Goal: Task Accomplishment & Management: Manage account settings

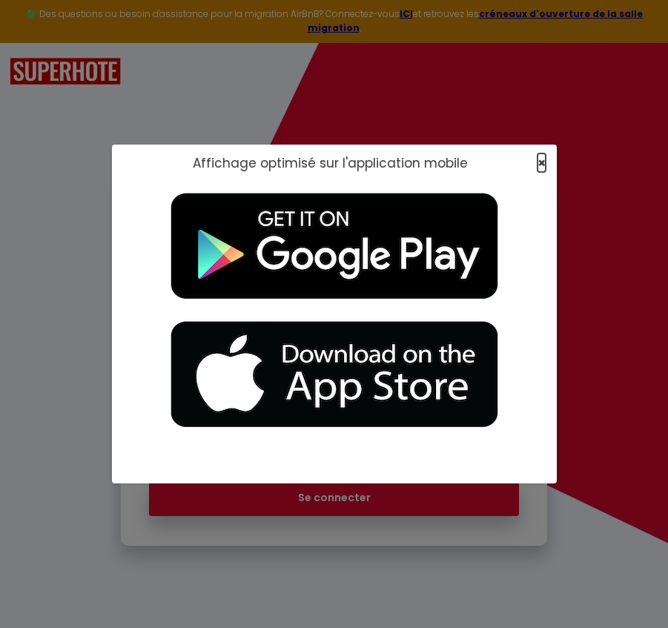
click at [540, 166] on span "×" at bounding box center [542, 163] width 8 height 19
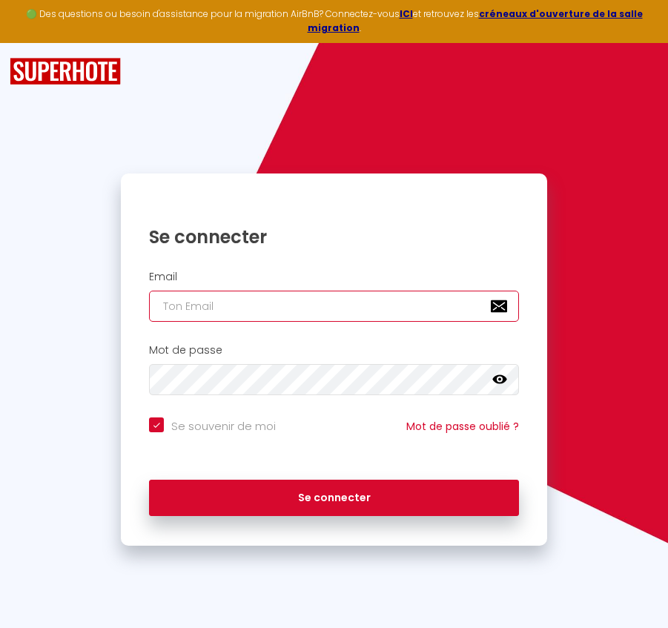
click at [254, 303] on input "email" at bounding box center [333, 306] width 369 height 31
paste input "[PERSON_NAME][EMAIL_ADDRESS][DOMAIN_NAME]"
type input "[PERSON_NAME][EMAIL_ADDRESS][DOMAIN_NAME]"
checkbox input "true"
type input "[PERSON_NAME][EMAIL_ADDRESS][DOMAIN_NAME]"
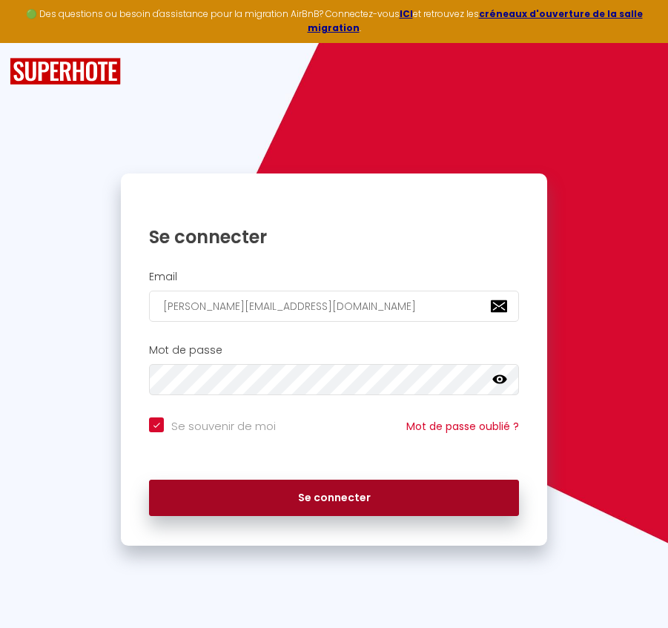
click at [343, 488] on button "Se connecter" at bounding box center [333, 498] width 369 height 37
checkbox input "true"
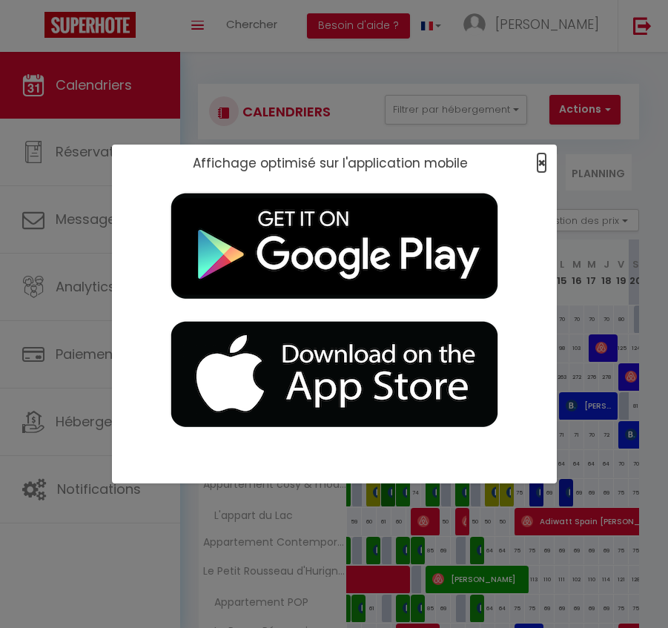
click at [542, 161] on span "×" at bounding box center [542, 163] width 8 height 19
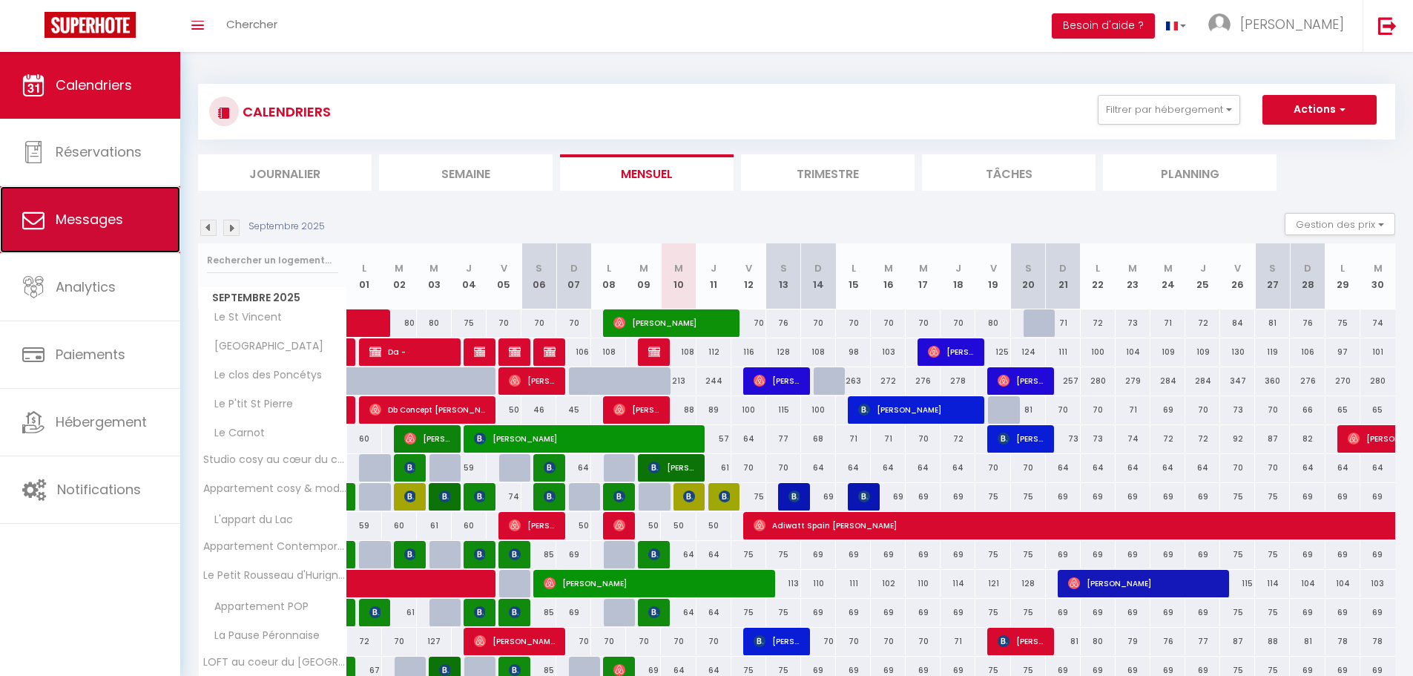
click at [73, 221] on span "Messages" at bounding box center [90, 219] width 68 height 19
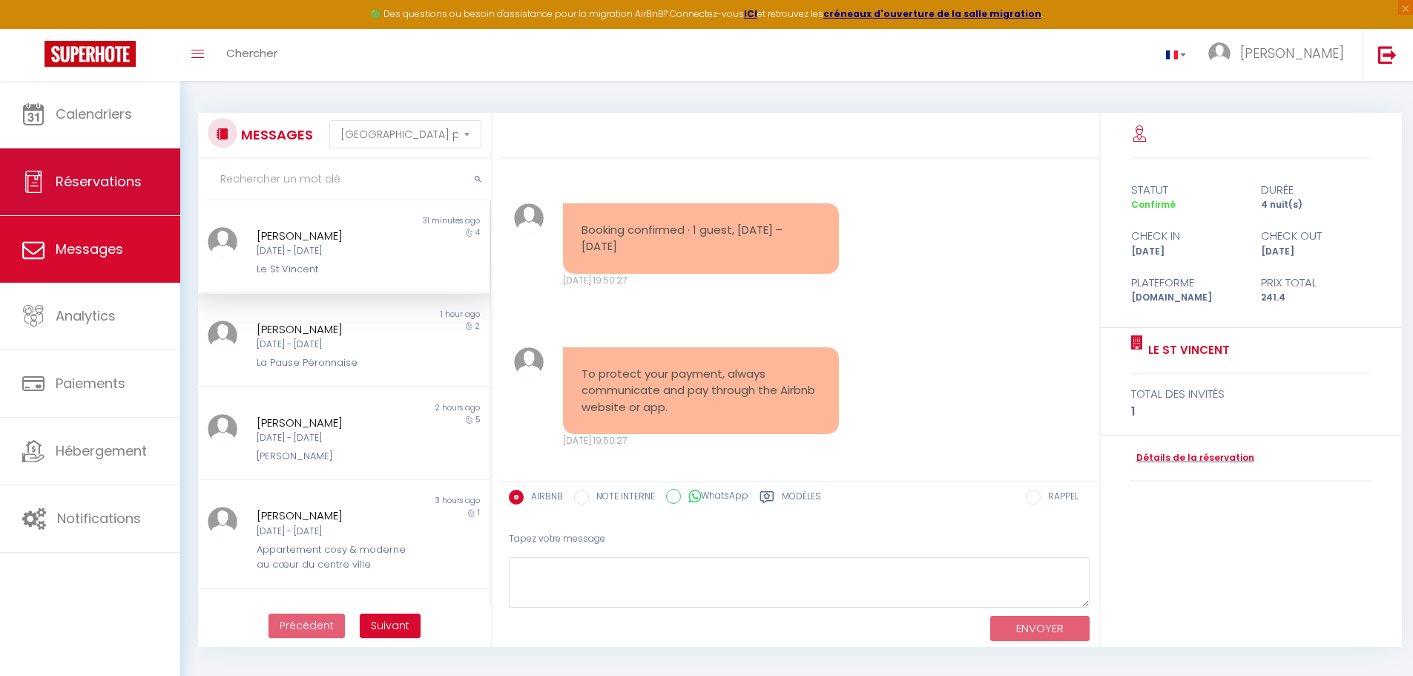
scroll to position [7045, 0]
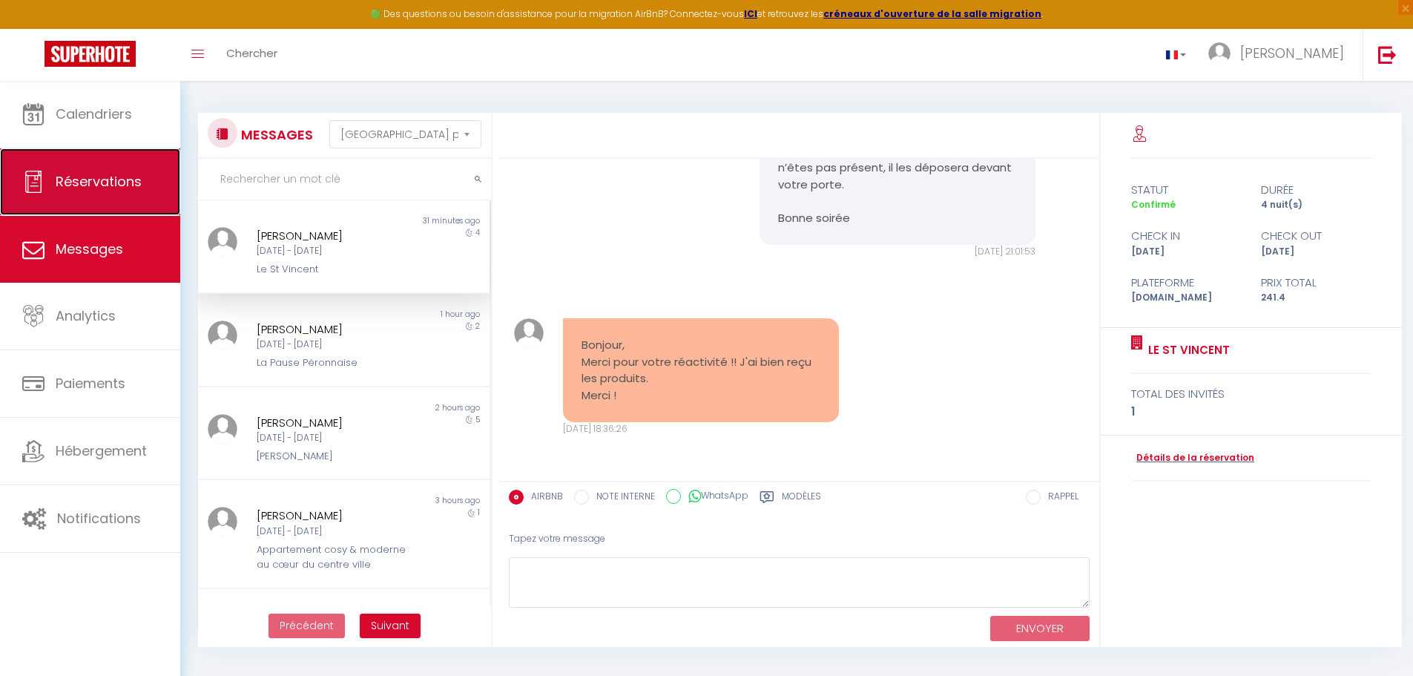
click at [75, 176] on span "Réservations" at bounding box center [99, 181] width 86 height 19
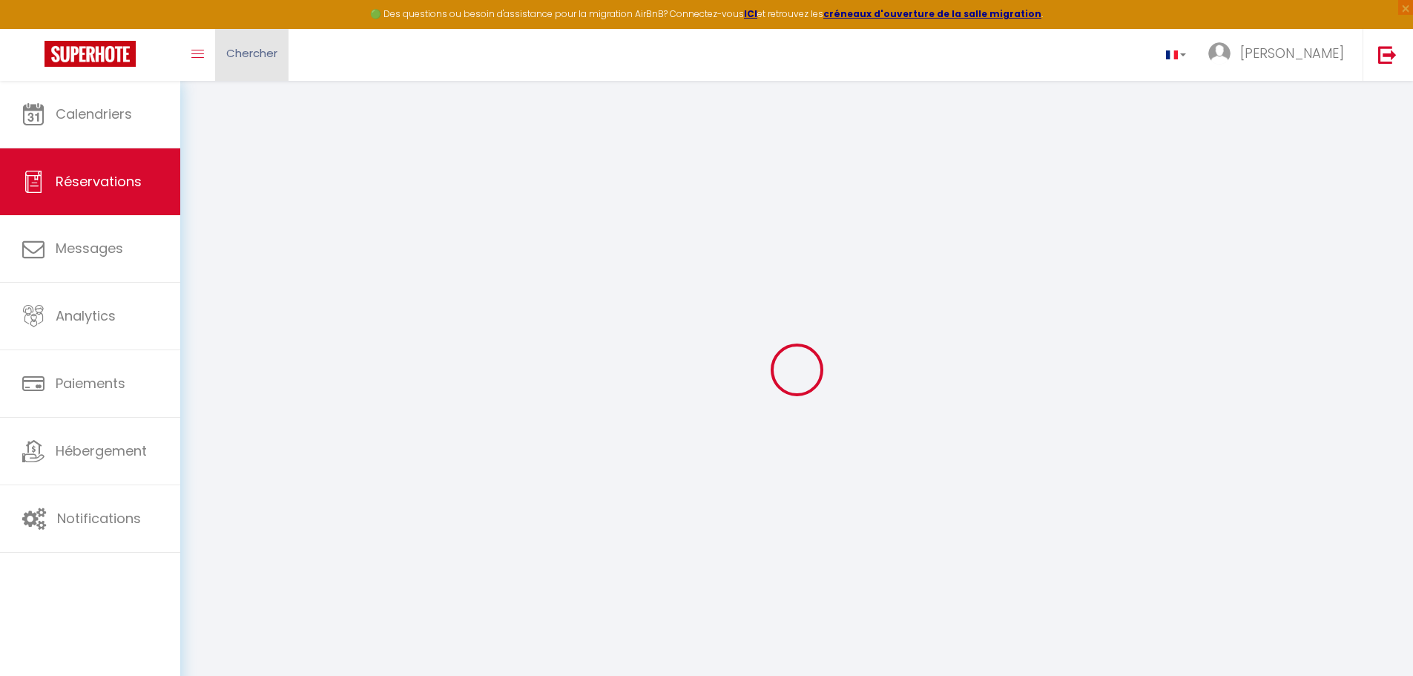
click at [283, 47] on link "Chercher" at bounding box center [251, 55] width 73 height 52
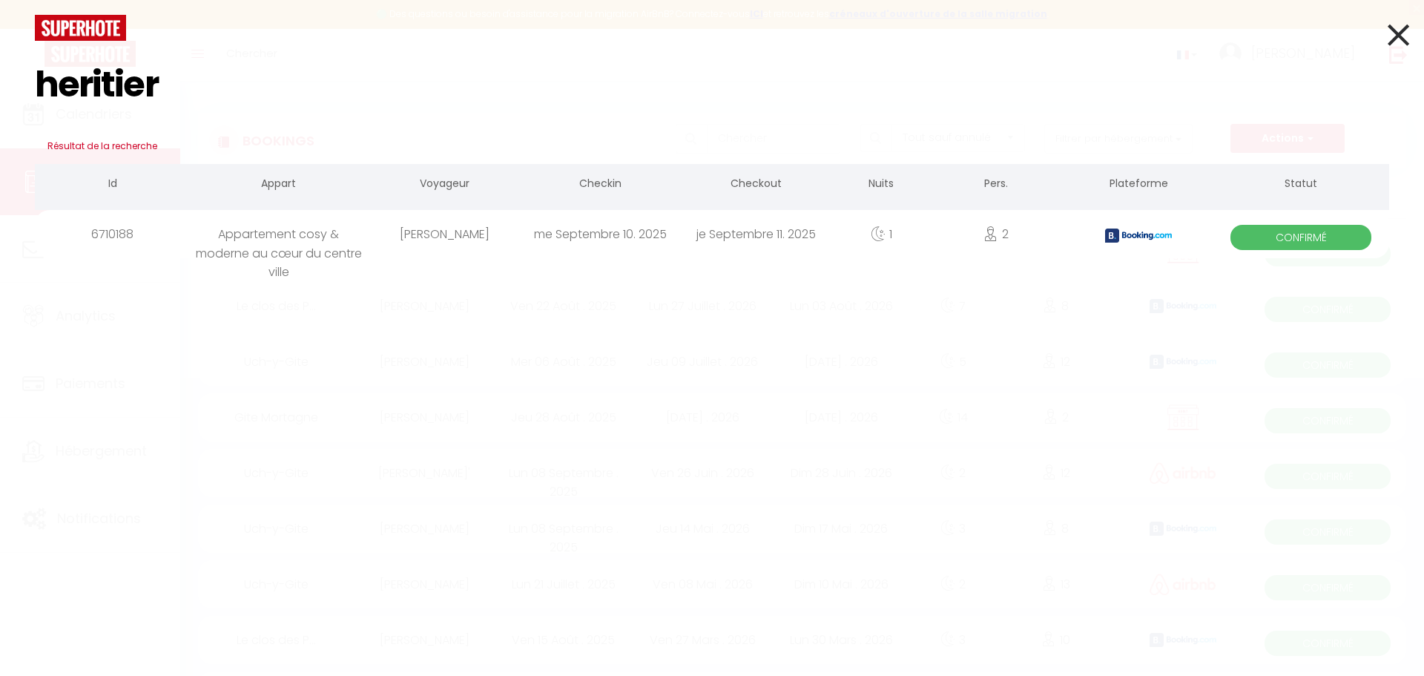
type input "heritier"
click at [216, 231] on div "Appartement cosy & moderne au cœur du centre ville" at bounding box center [279, 234] width 176 height 48
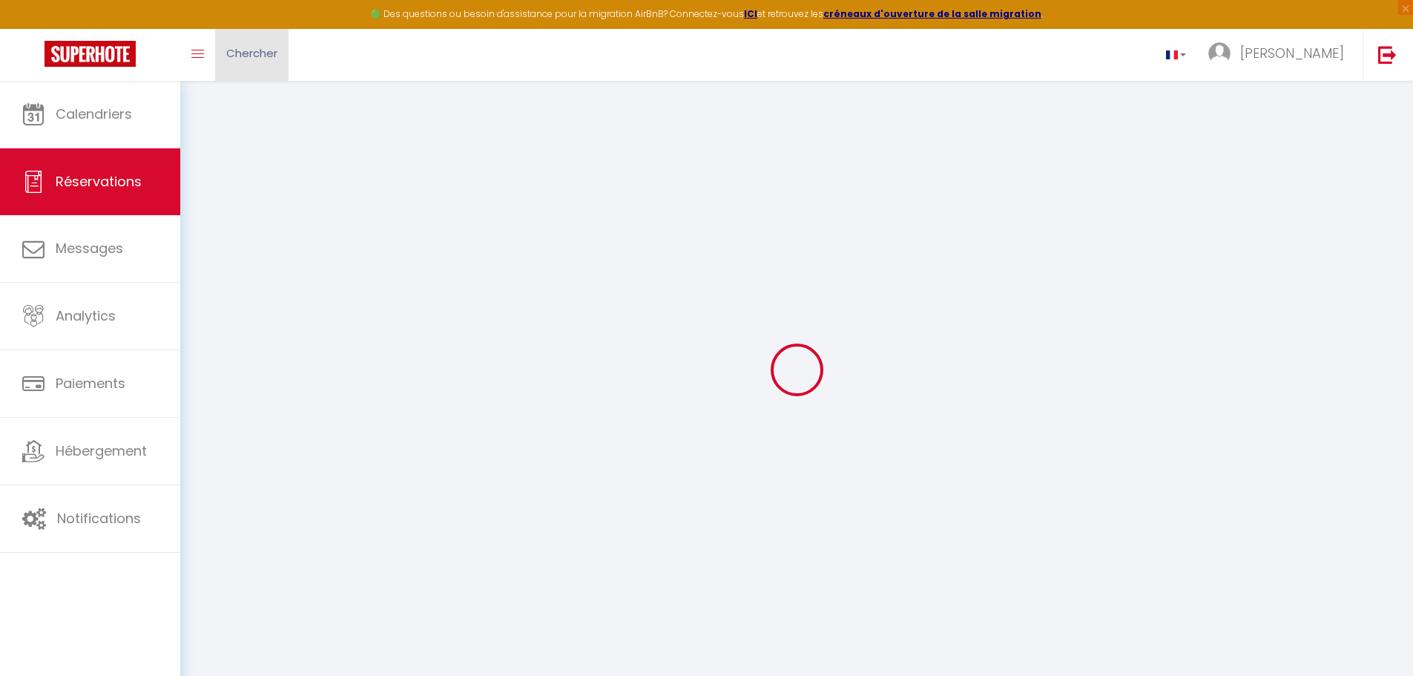
type input "[PERSON_NAME]"
type input "Heritier"
type input "[EMAIL_ADDRESS][DOMAIN_NAME]"
type input "[PHONE_NUMBER]"
type input "."
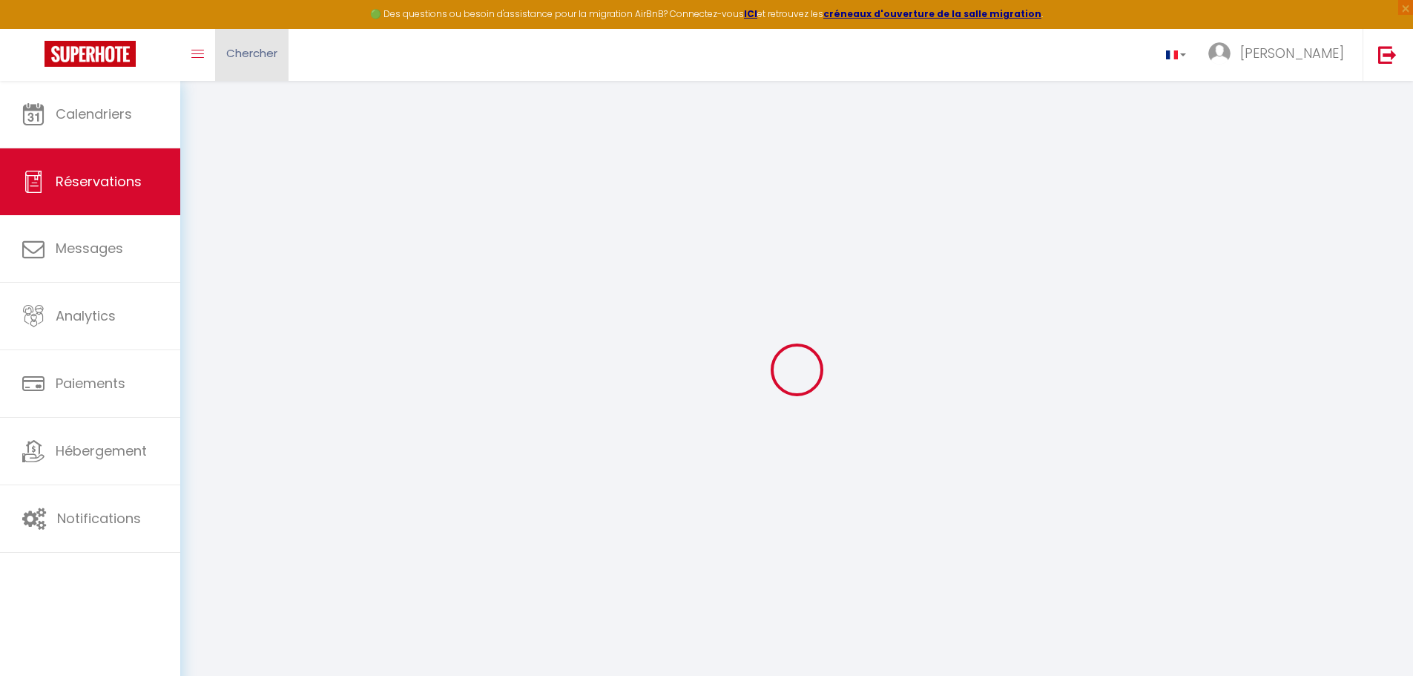
select select "CH"
type input "14.79"
type input "0.98"
select select "5020"
select select "1"
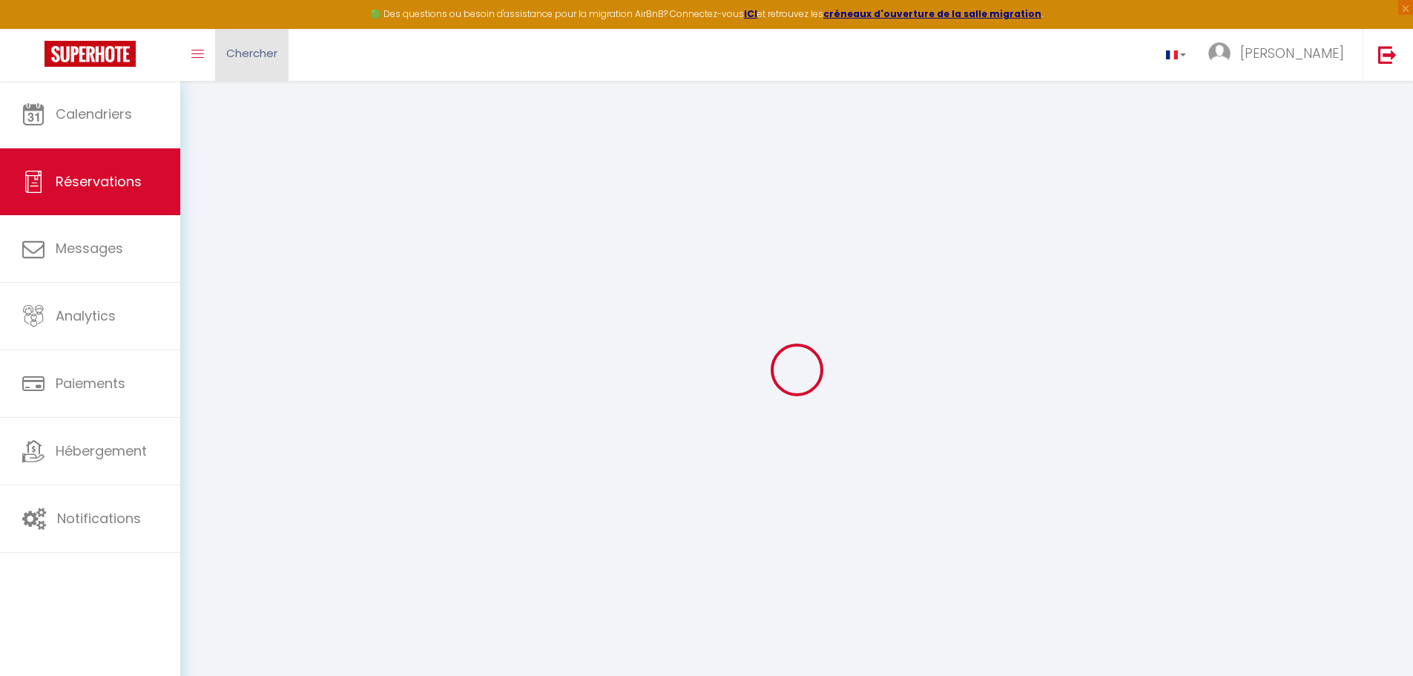
select select
type input "2"
select select "12"
select select "14"
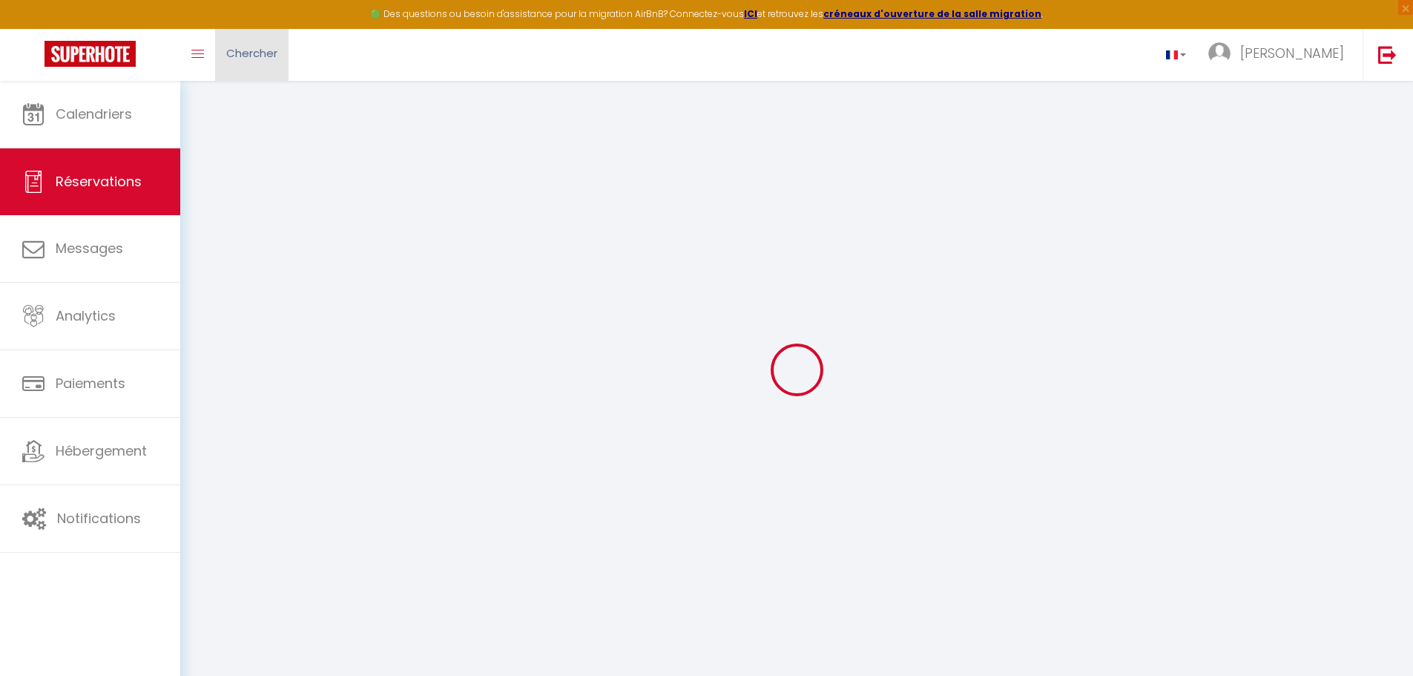
type input "67.23"
checkbox input "false"
select select "2"
type input "0"
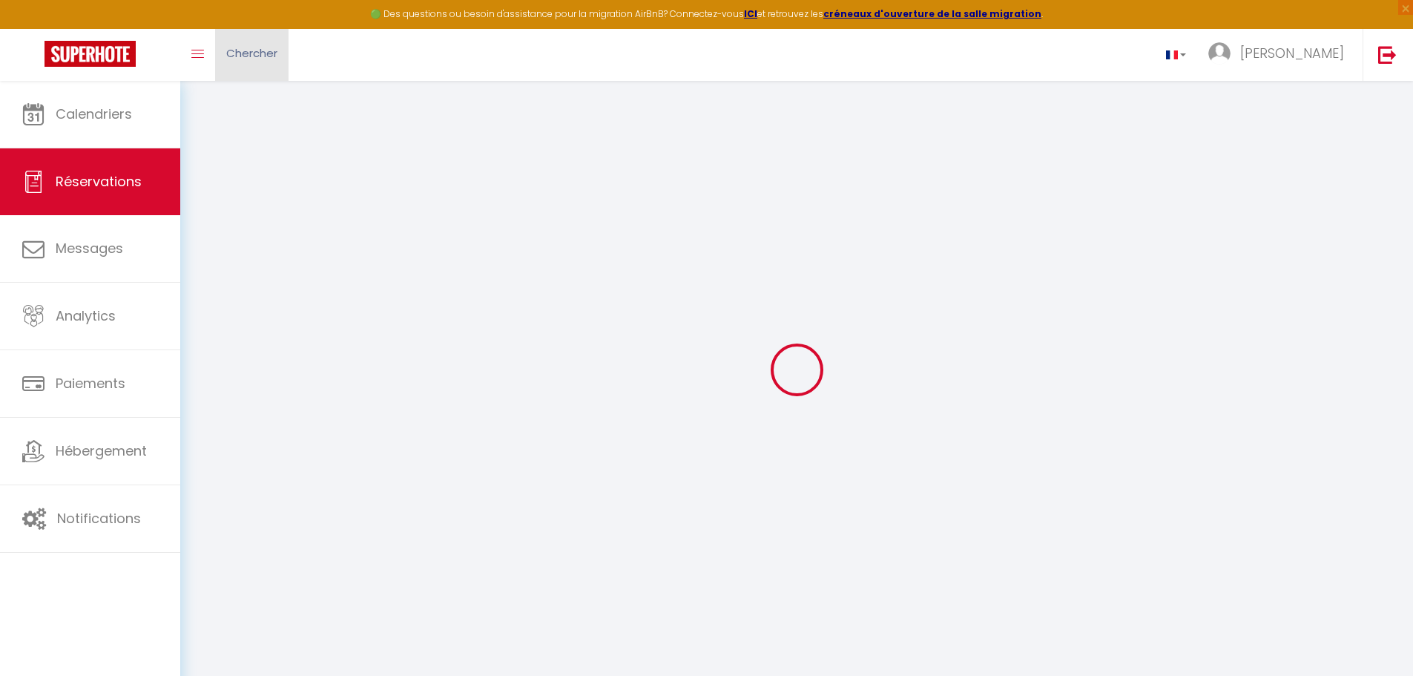
type input "0"
click at [257, 59] on span "Chercher" at bounding box center [251, 53] width 51 height 16
select index
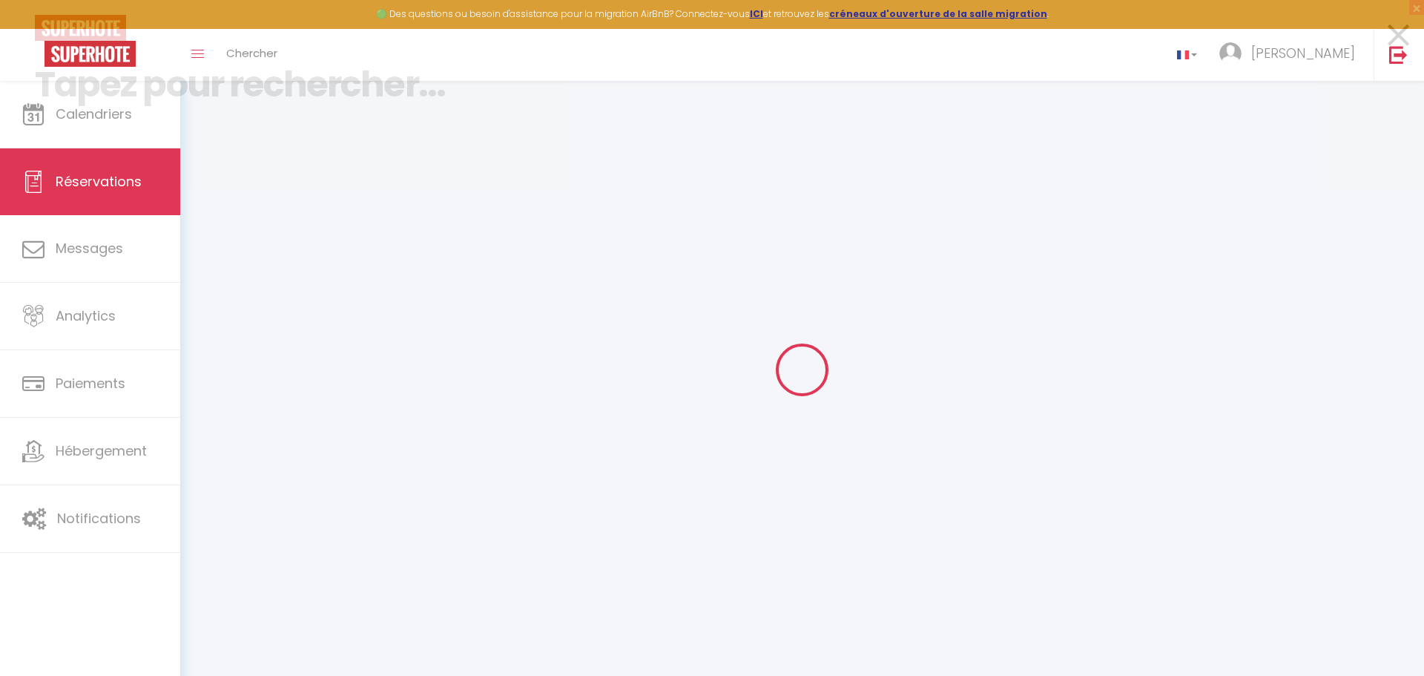
click at [137, 125] on input at bounding box center [712, 85] width 1355 height 88
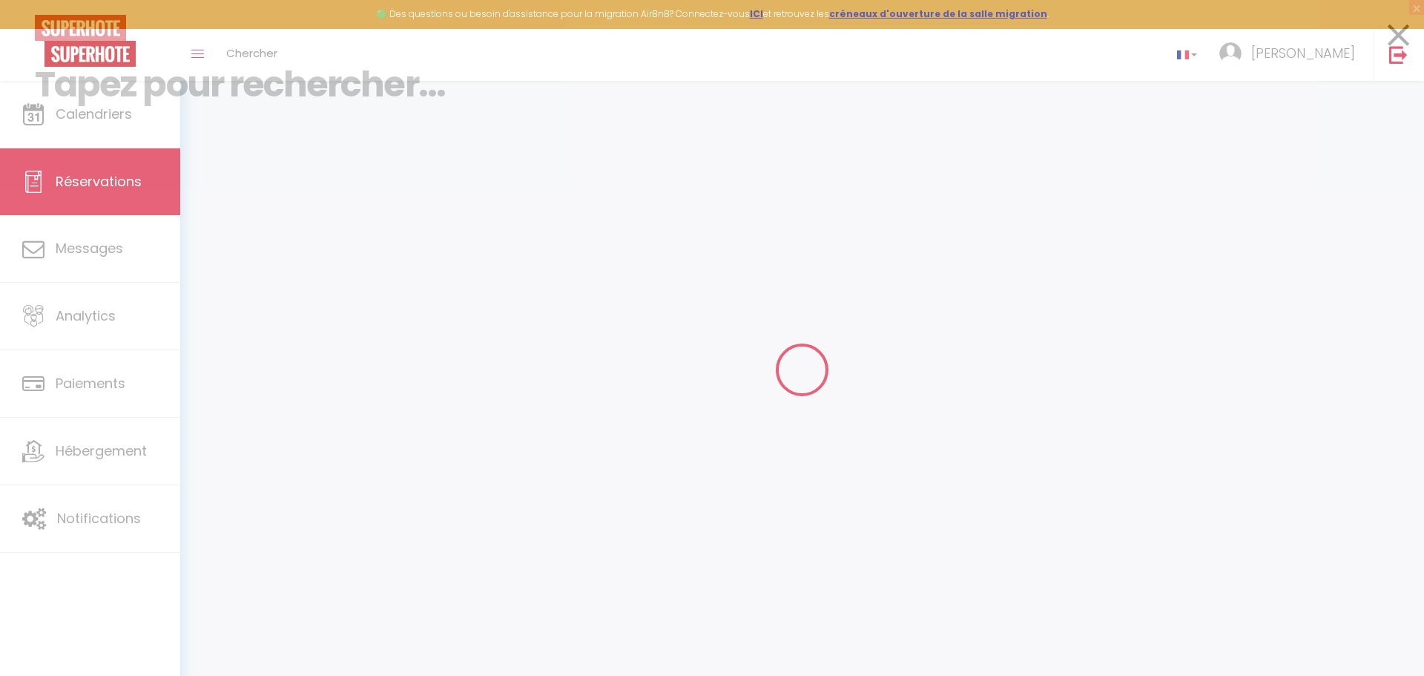
select select
checkbox input "false"
select index
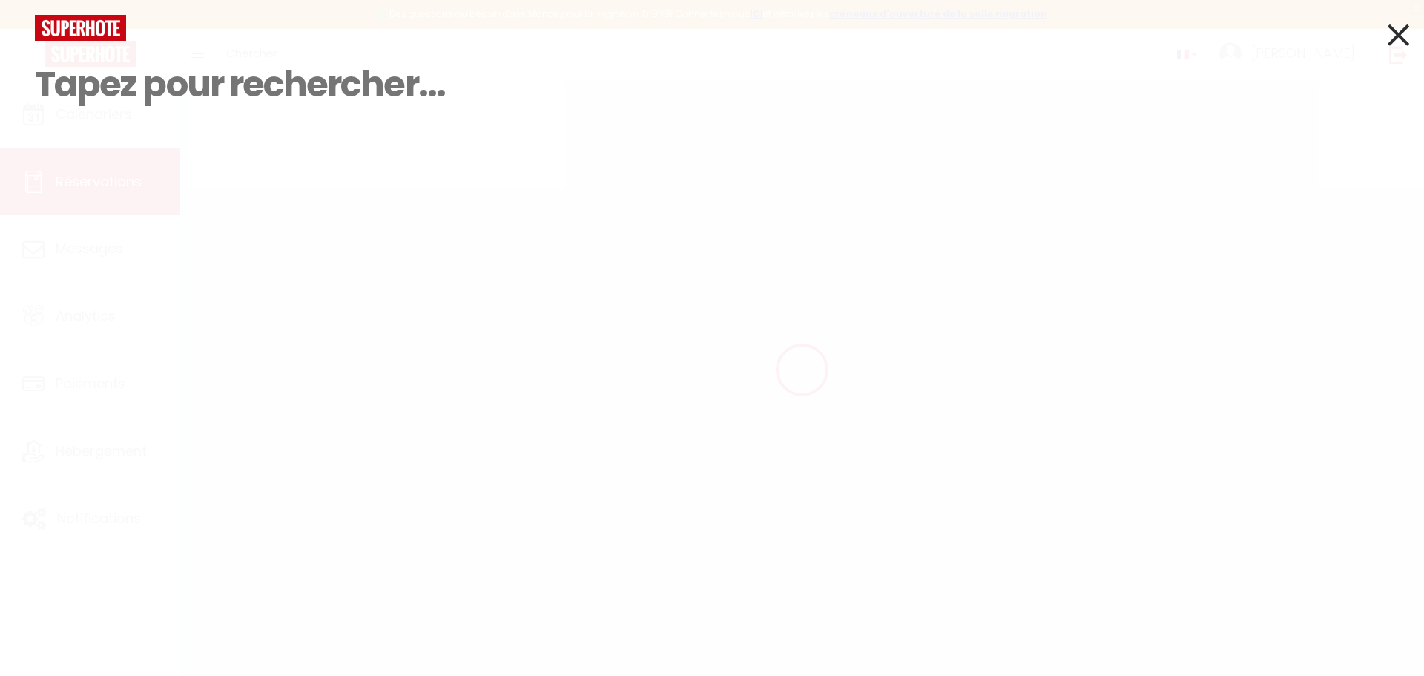
select select
checkbox input "false"
select index
select select
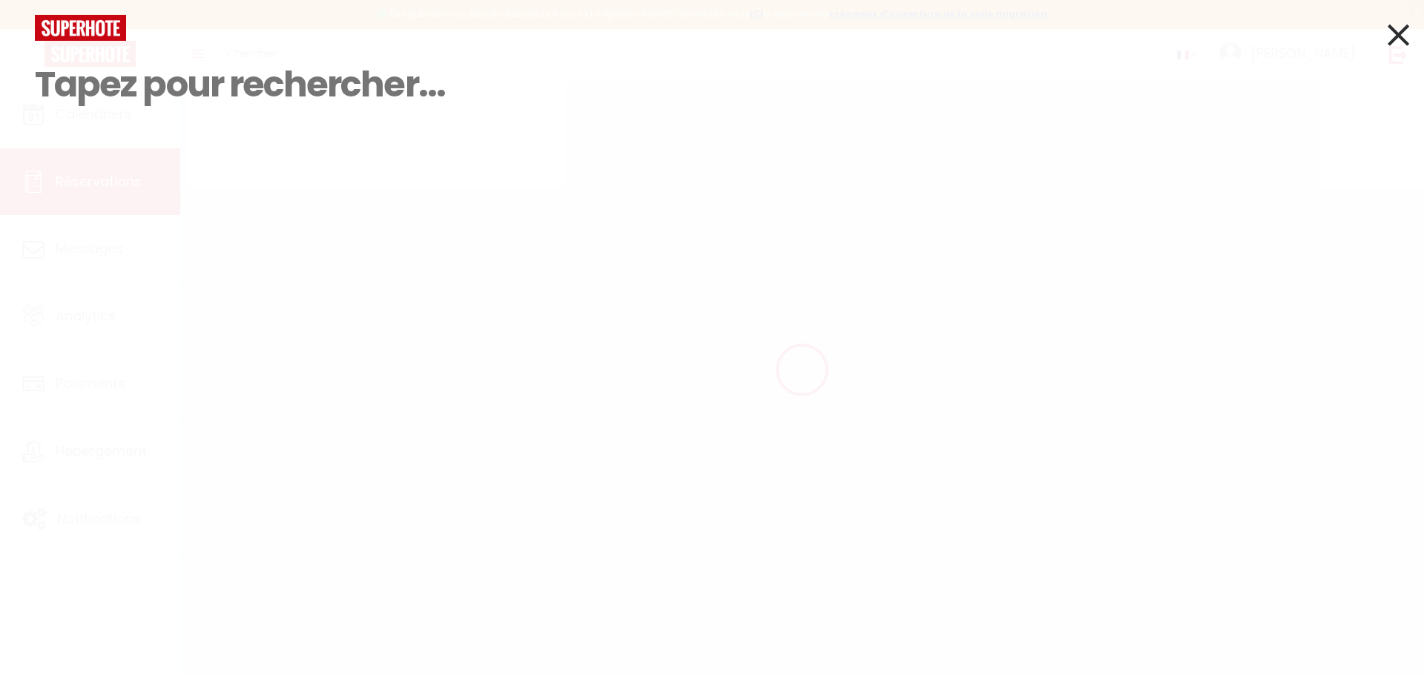
select select
checkbox input "false"
select index
select select
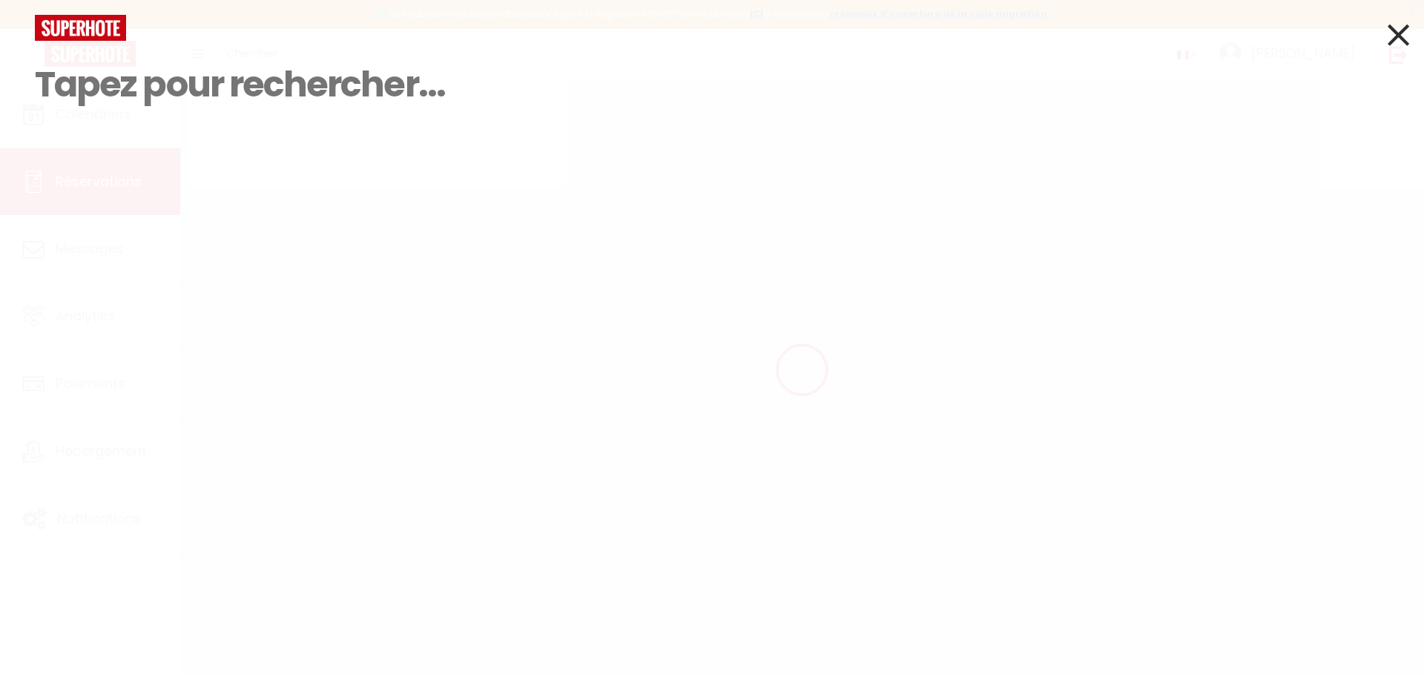
checkbox input "false"
select index
type textarea "** THIS RESERVATION HAS BEEN PRE-PAID ** BOOKING NOTE : Payment charge is EUR 0…"
type input "3.06"
select select
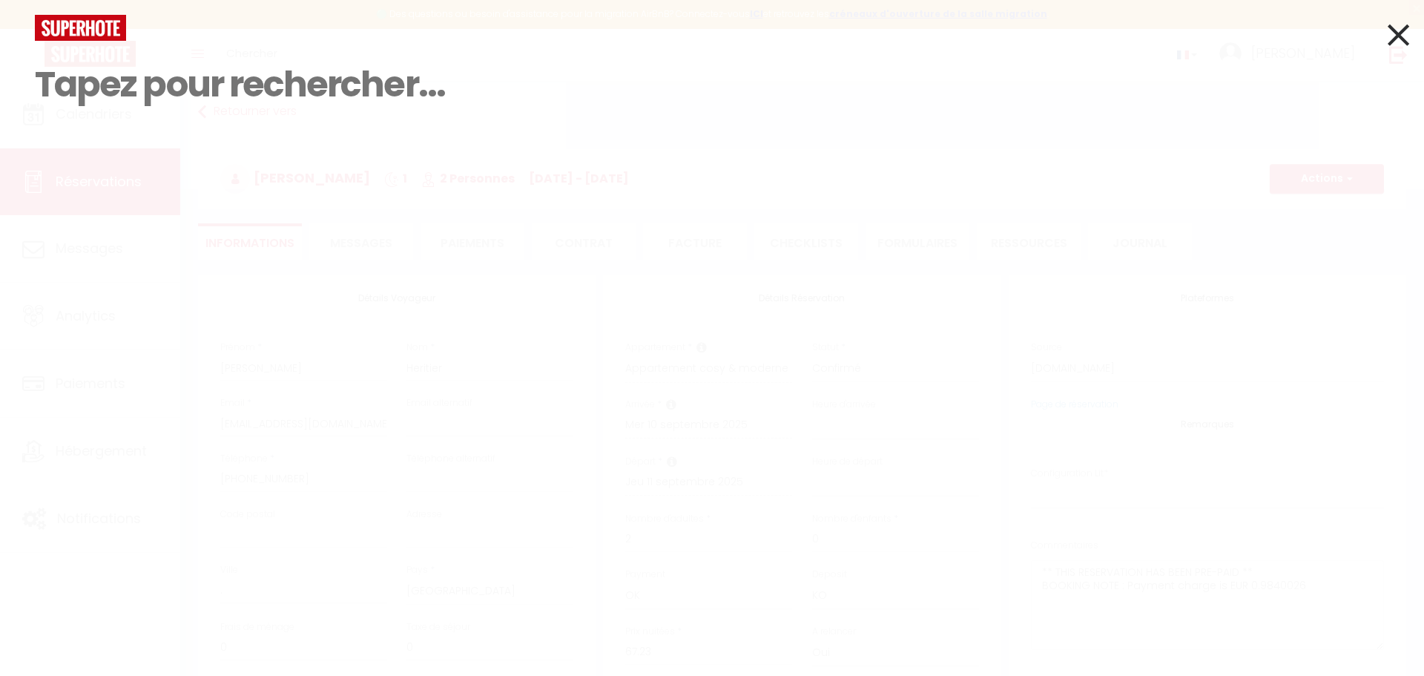
select select
checkbox input "false"
select index
click at [668, 38] on icon at bounding box center [1399, 34] width 22 height 37
checkbox input "false"
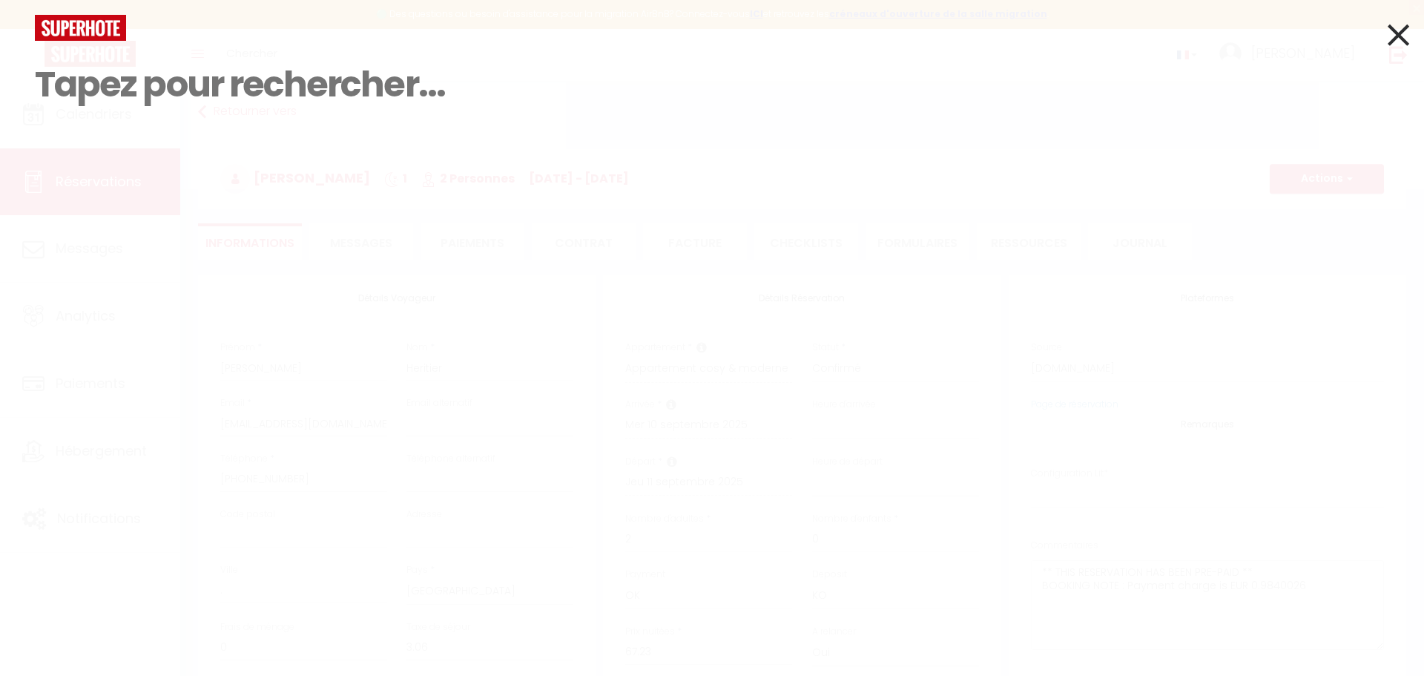
select index
select select
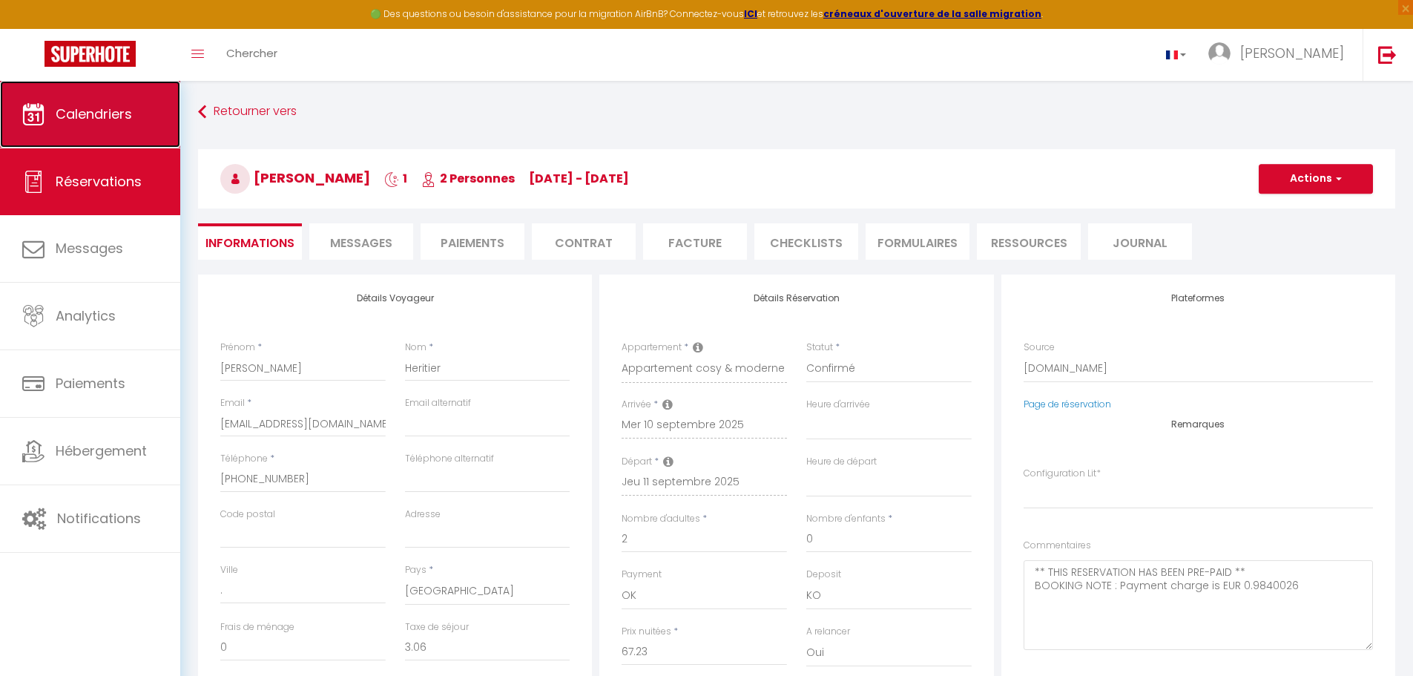
click at [76, 127] on link "Calendriers" at bounding box center [90, 114] width 180 height 67
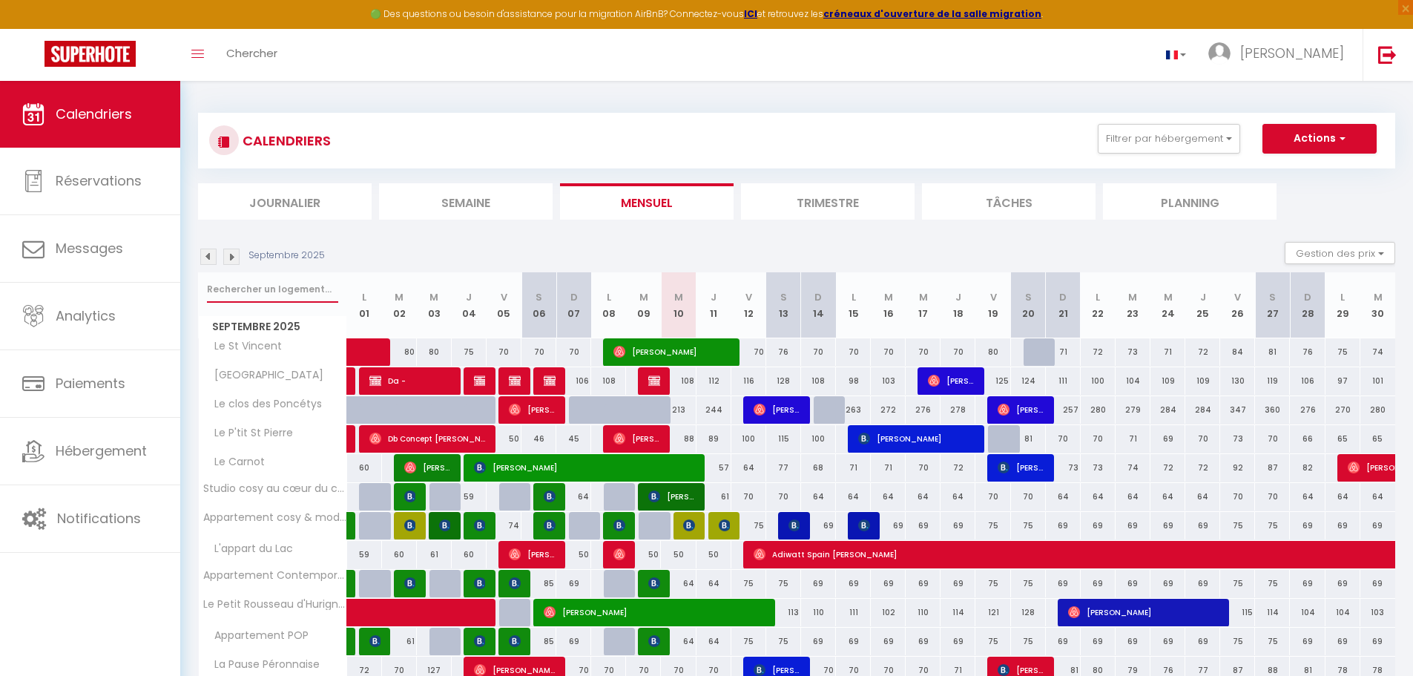
click at [272, 287] on input "text" at bounding box center [272, 289] width 131 height 27
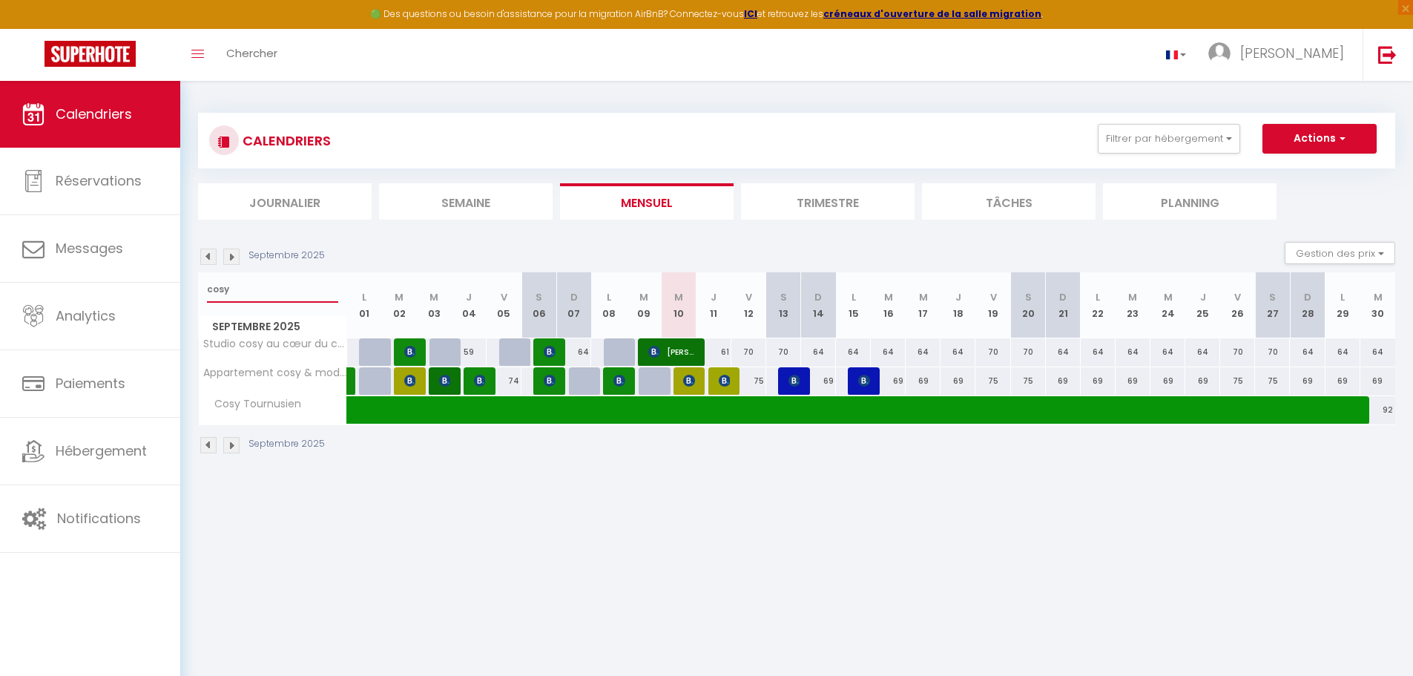
type input "cosy"
click at [668, 388] on span "[PERSON_NAME]" at bounding box center [689, 380] width 12 height 28
select select "OK"
select select "KO"
select select "0"
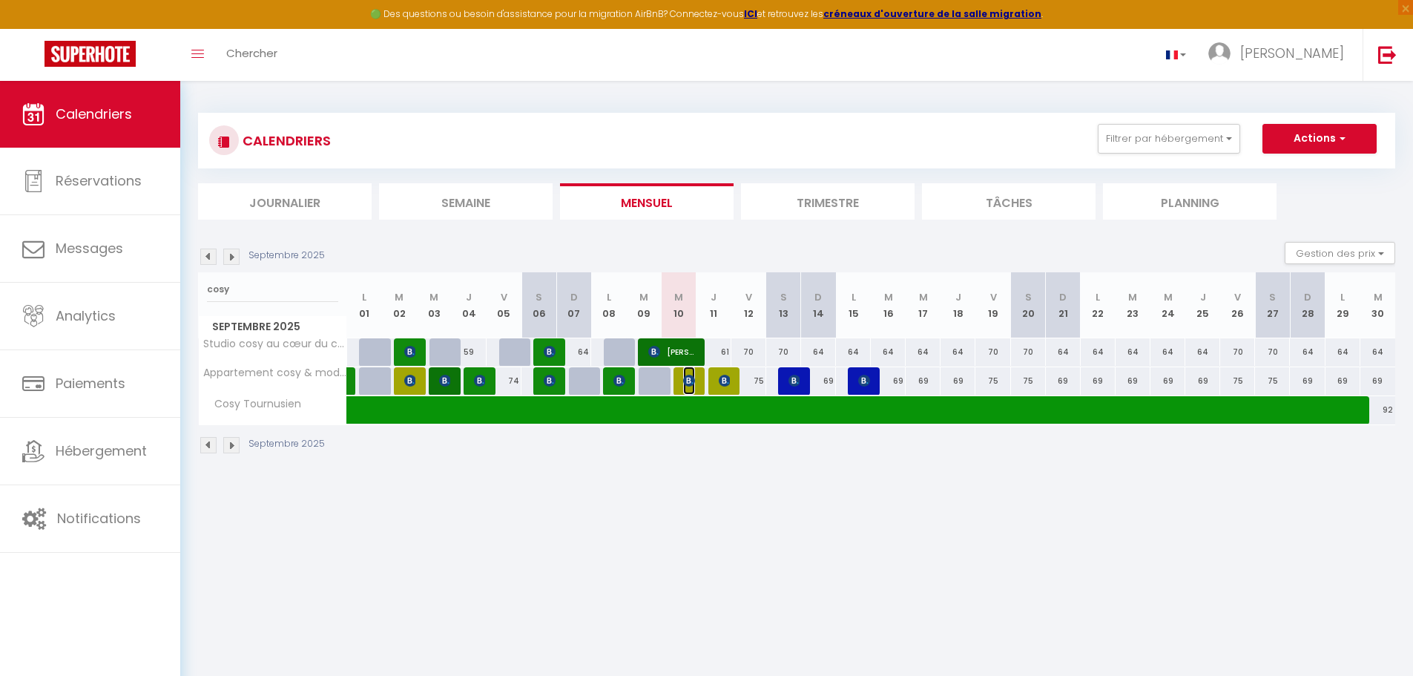
select select "0"
select select "1"
select select
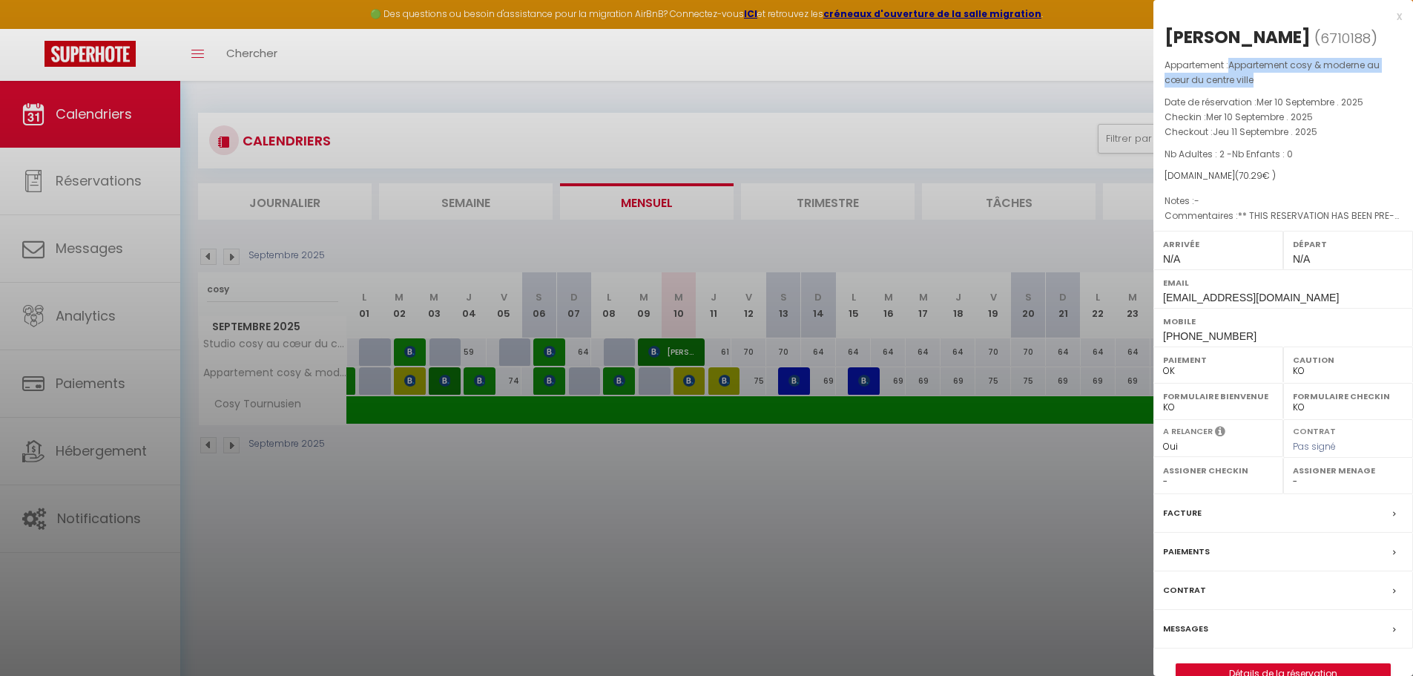
drag, startPoint x: 1234, startPoint y: 62, endPoint x: 1254, endPoint y: 84, distance: 29.4
click at [668, 84] on p "Appartement : Appartement cosy & moderne au cœur du centre ville" at bounding box center [1283, 73] width 237 height 30
copy span "Appartement cosy & moderne au cœur du centre ville"
click at [79, 232] on div at bounding box center [706, 338] width 1413 height 676
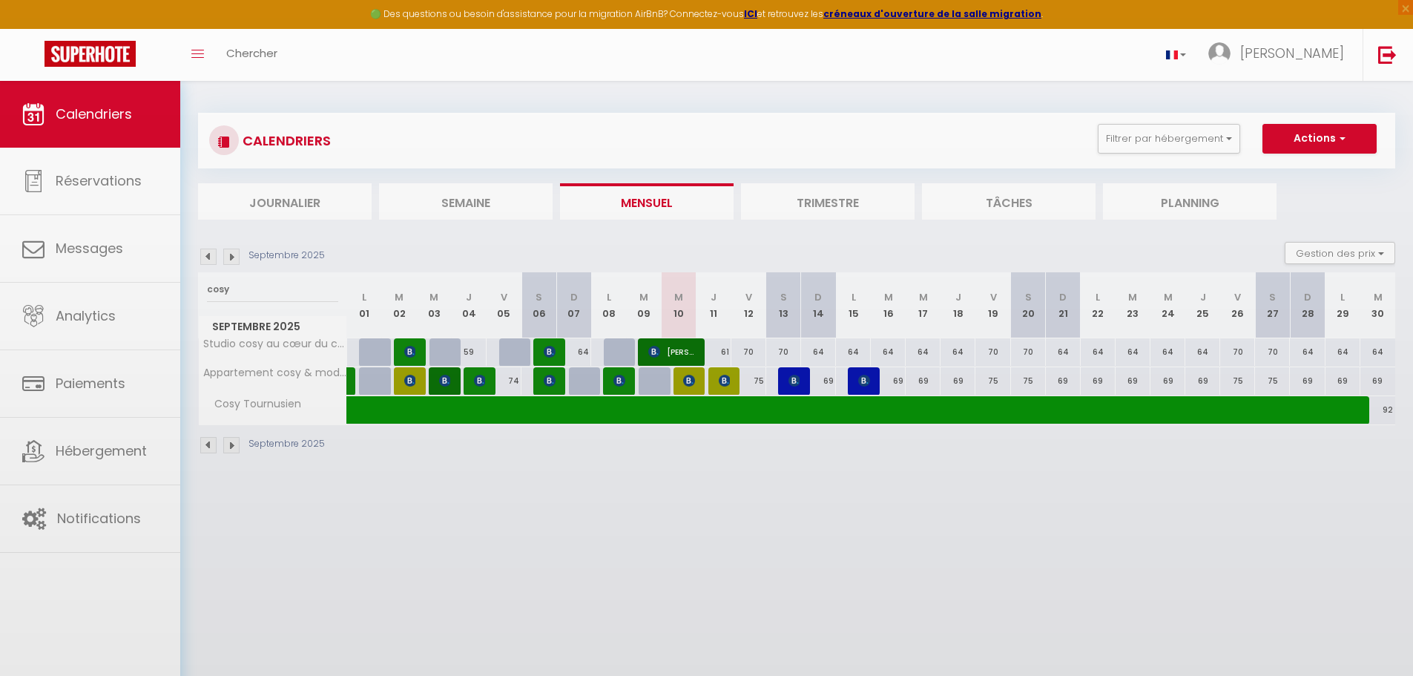
click at [88, 239] on div at bounding box center [706, 338] width 1413 height 676
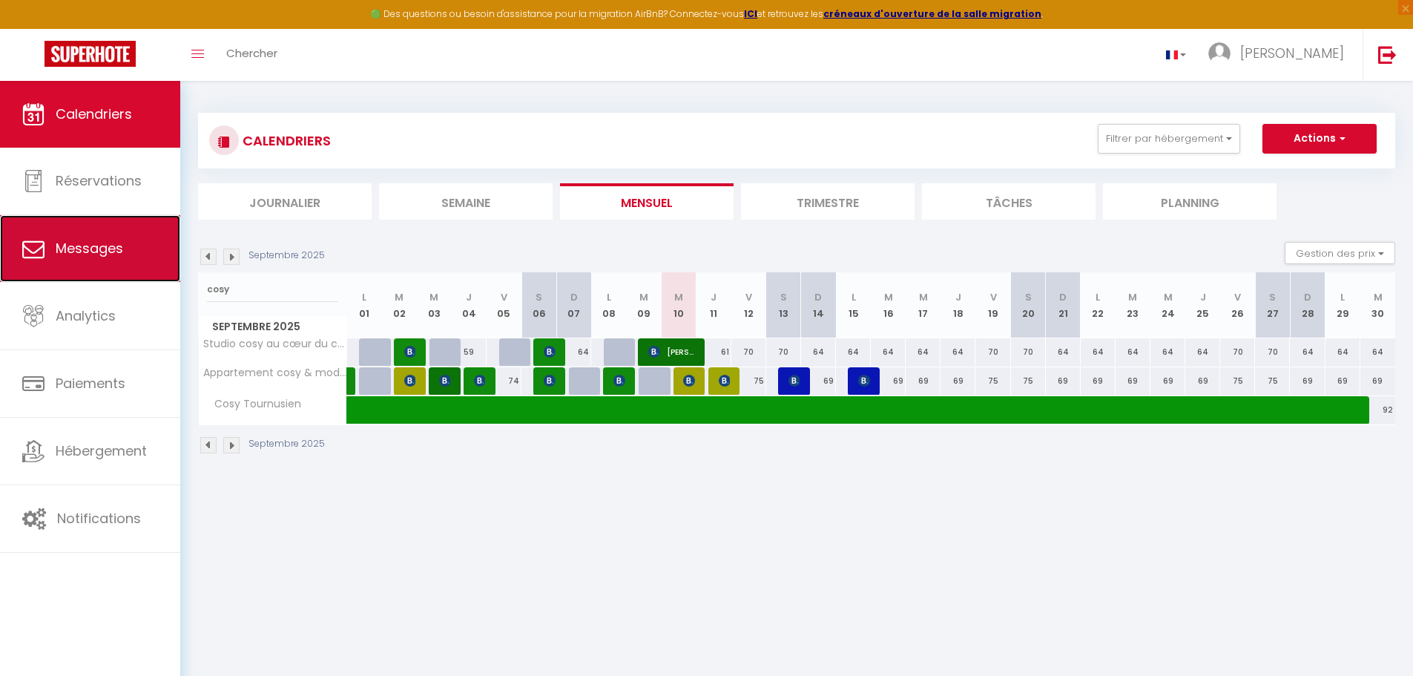
click at [116, 242] on span "Messages" at bounding box center [90, 248] width 68 height 19
select select "message"
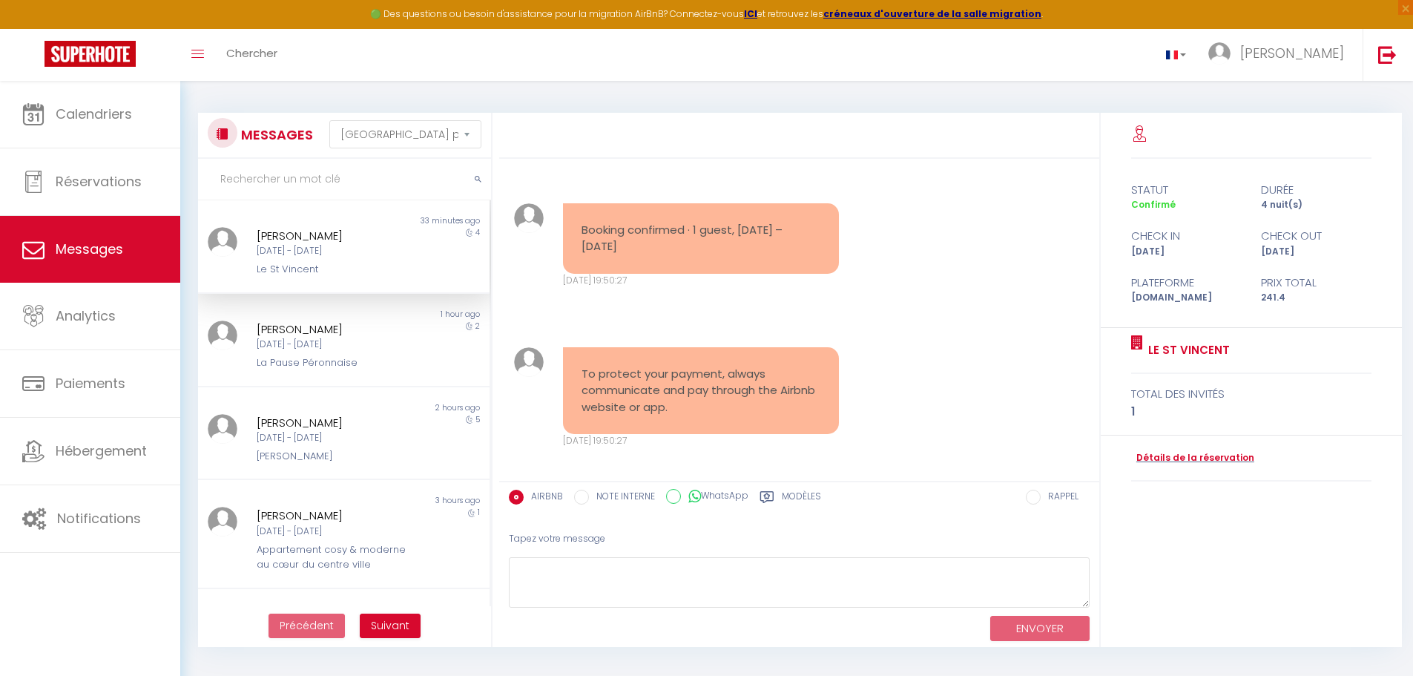
scroll to position [7045, 0]
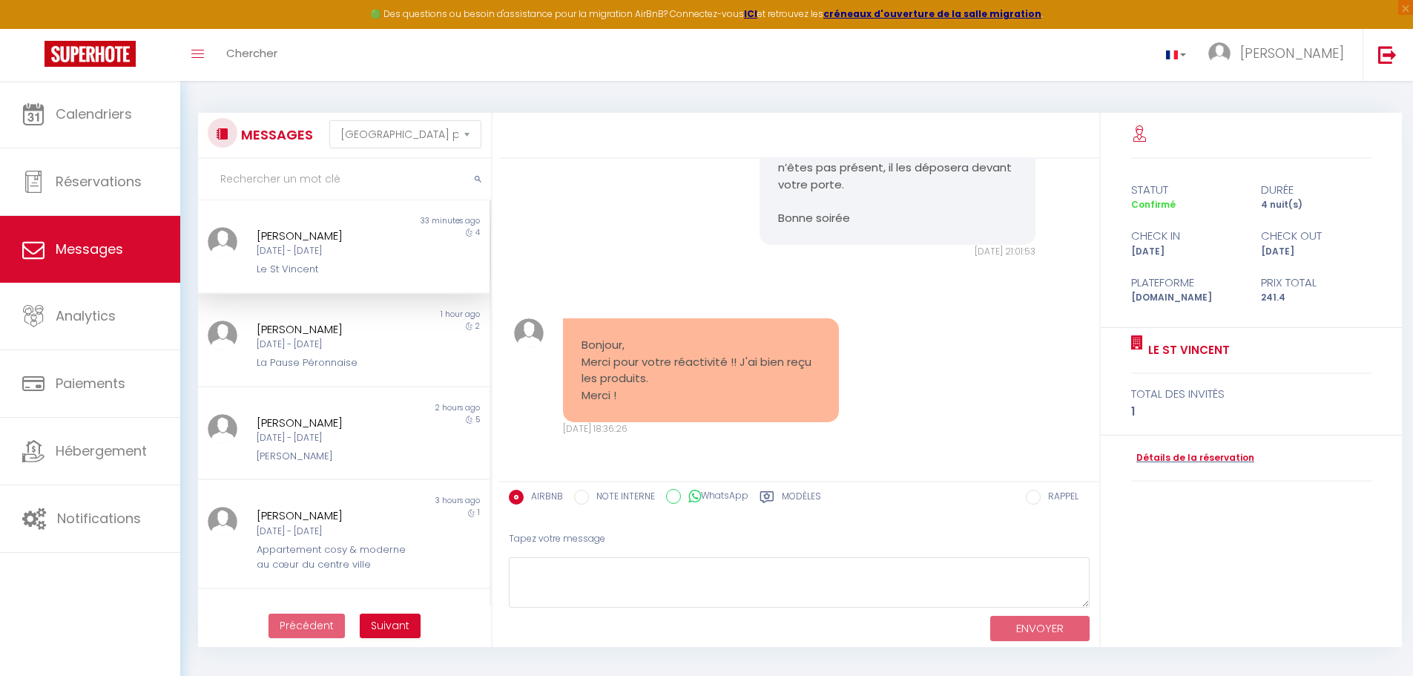
click at [297, 184] on input "text" at bounding box center [344, 180] width 293 height 42
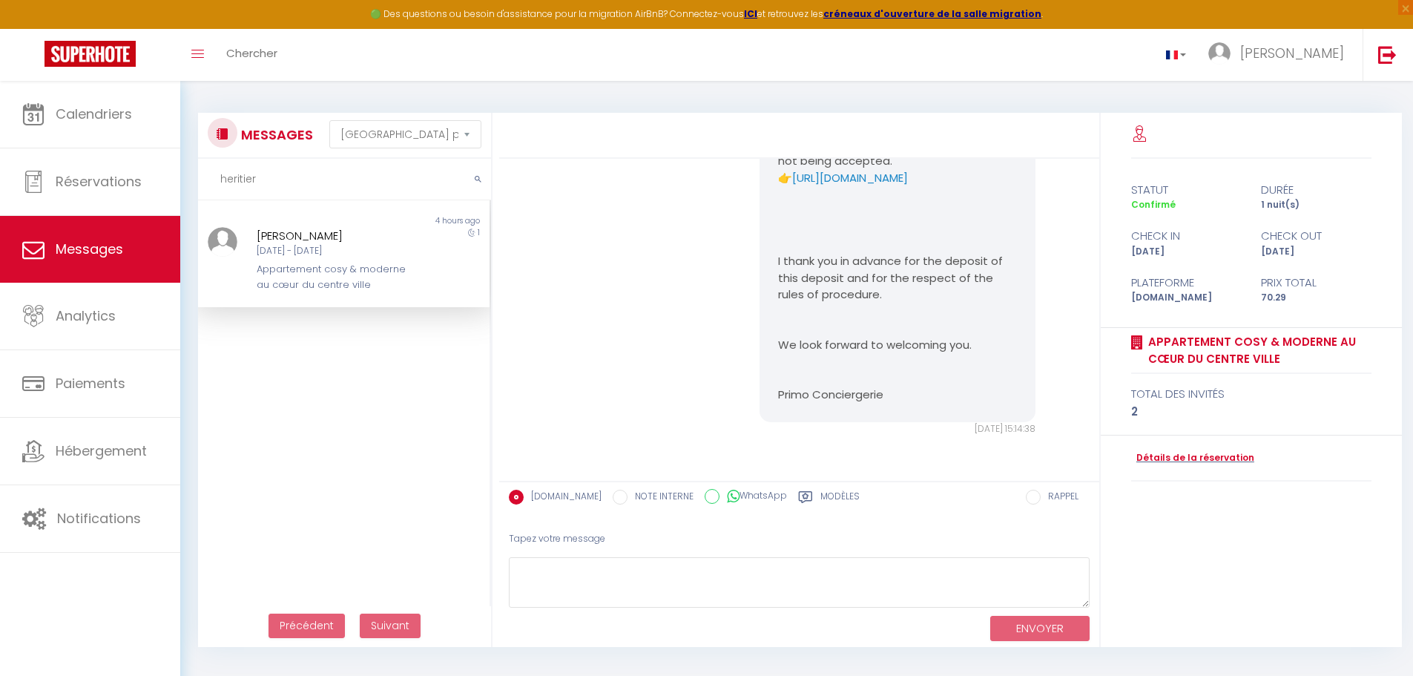
type input "heritier"
click at [323, 274] on div "Appartement cosy & moderne au cœur du centre ville" at bounding box center [332, 277] width 151 height 30
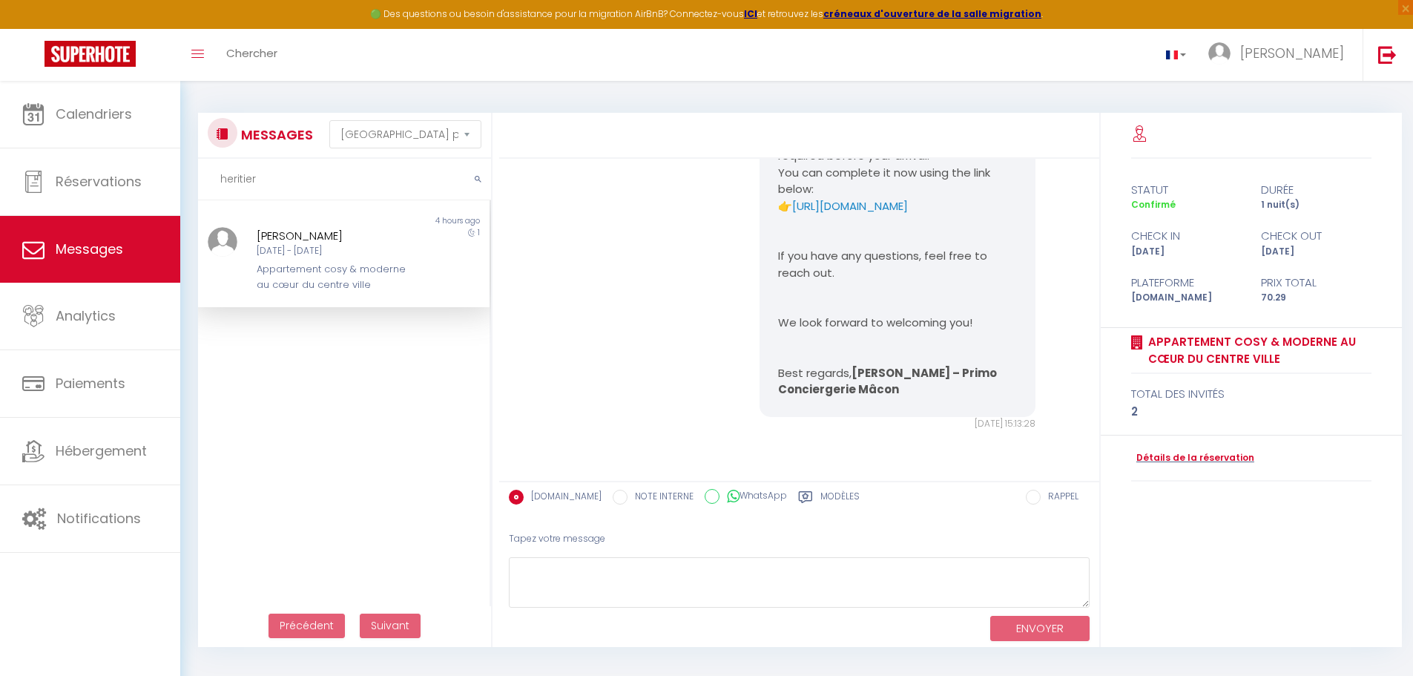
scroll to position [3065, 0]
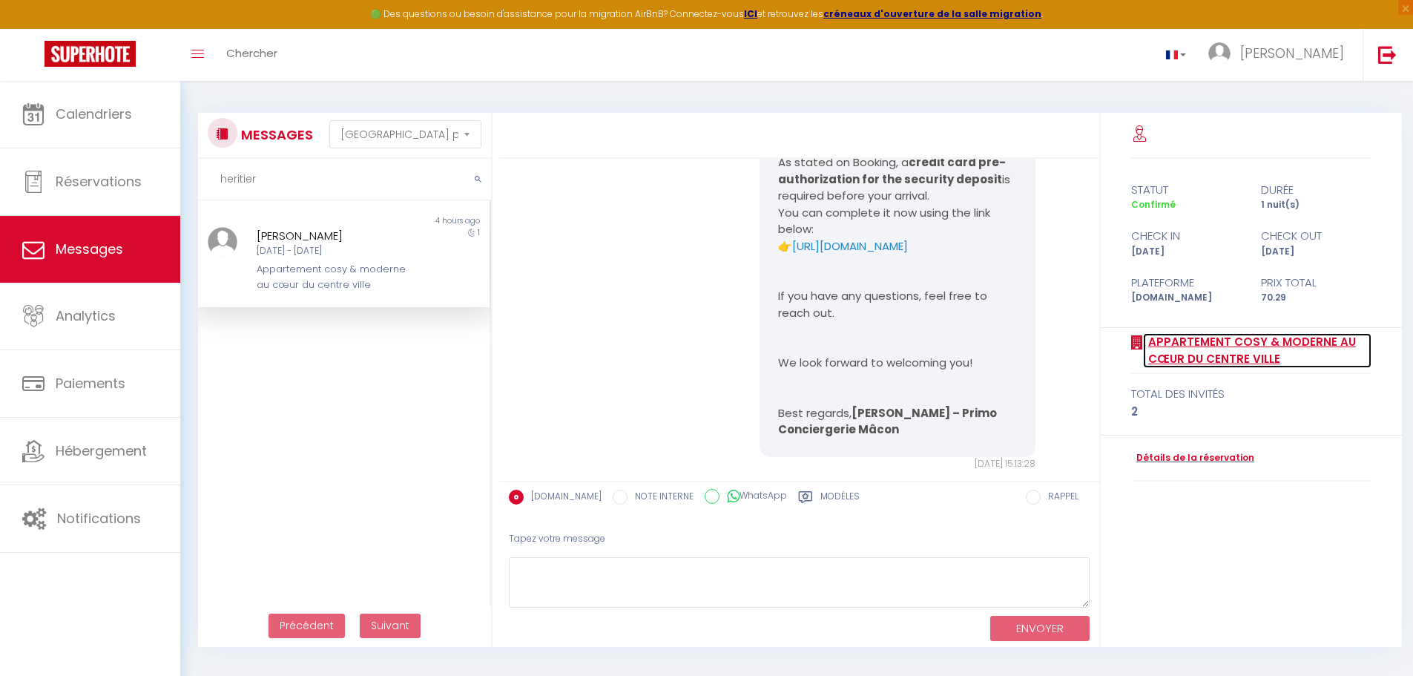
click at [668, 344] on link "Appartement cosy & moderne au cœur du centre ville" at bounding box center [1257, 350] width 229 height 35
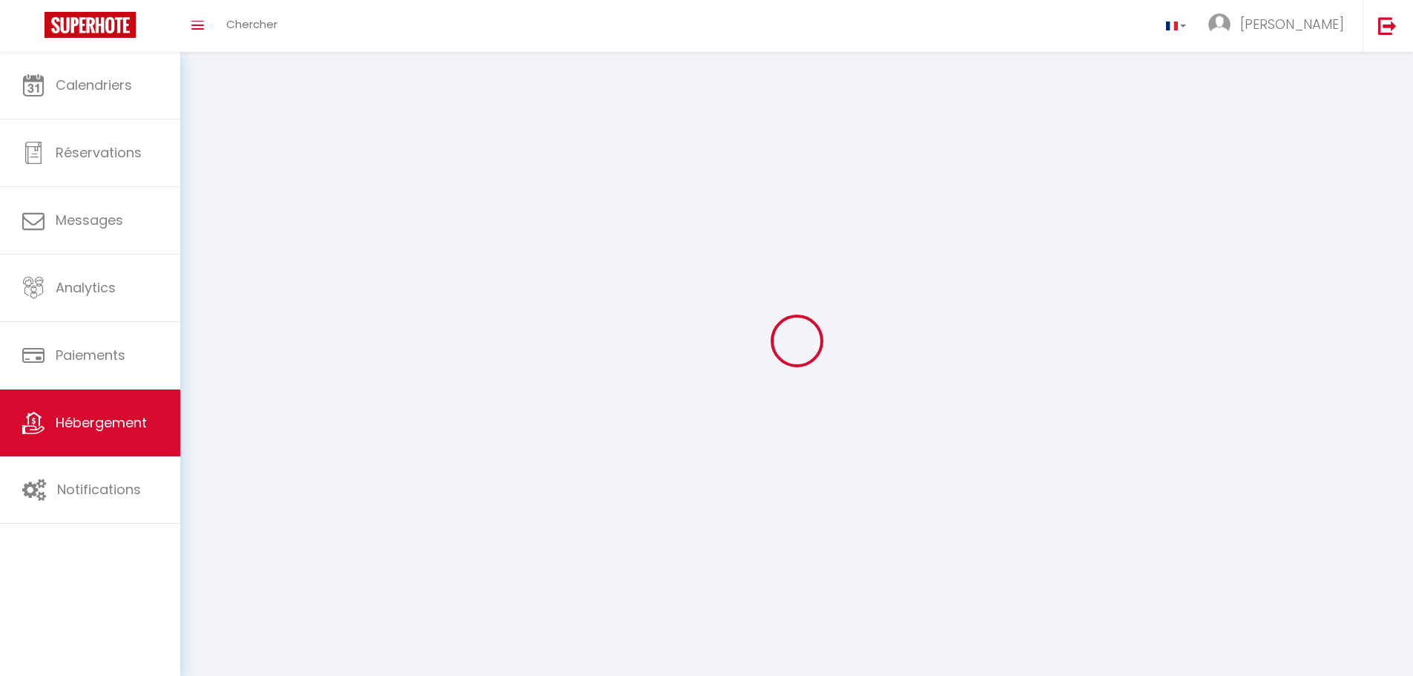
select select
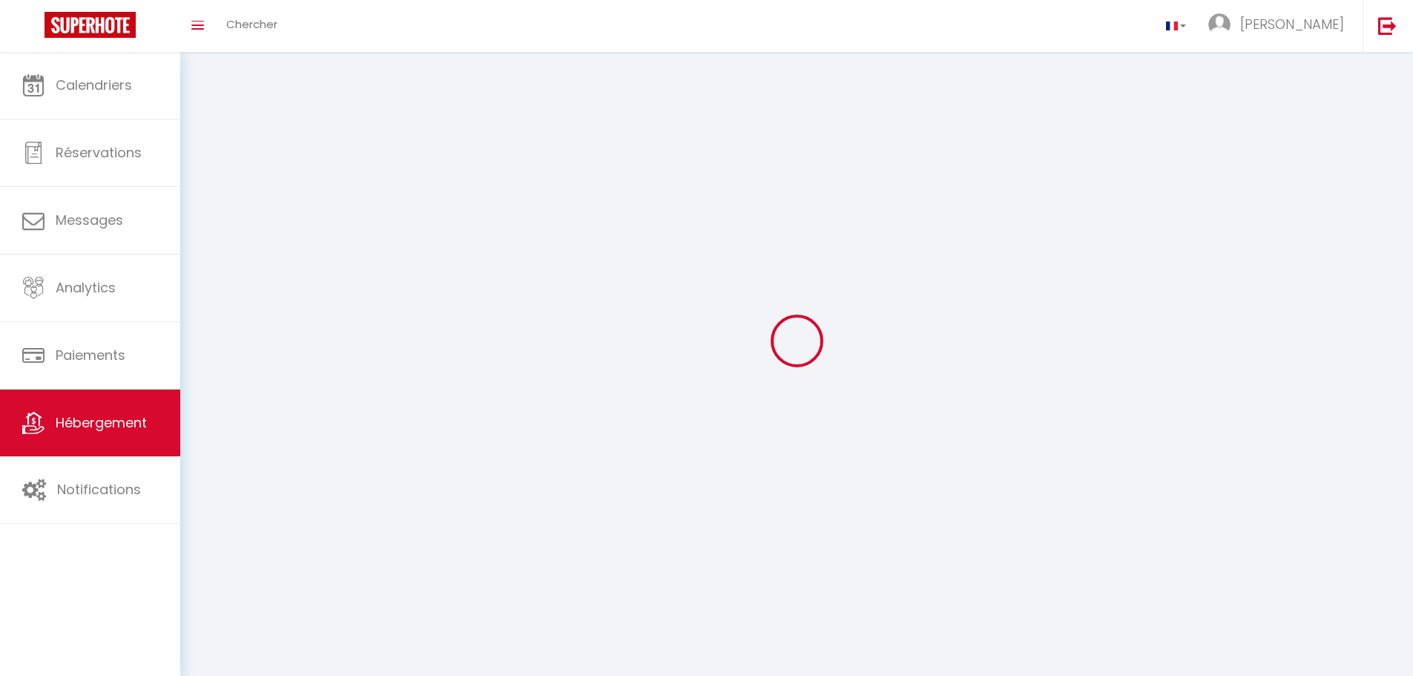
select select
checkbox input "false"
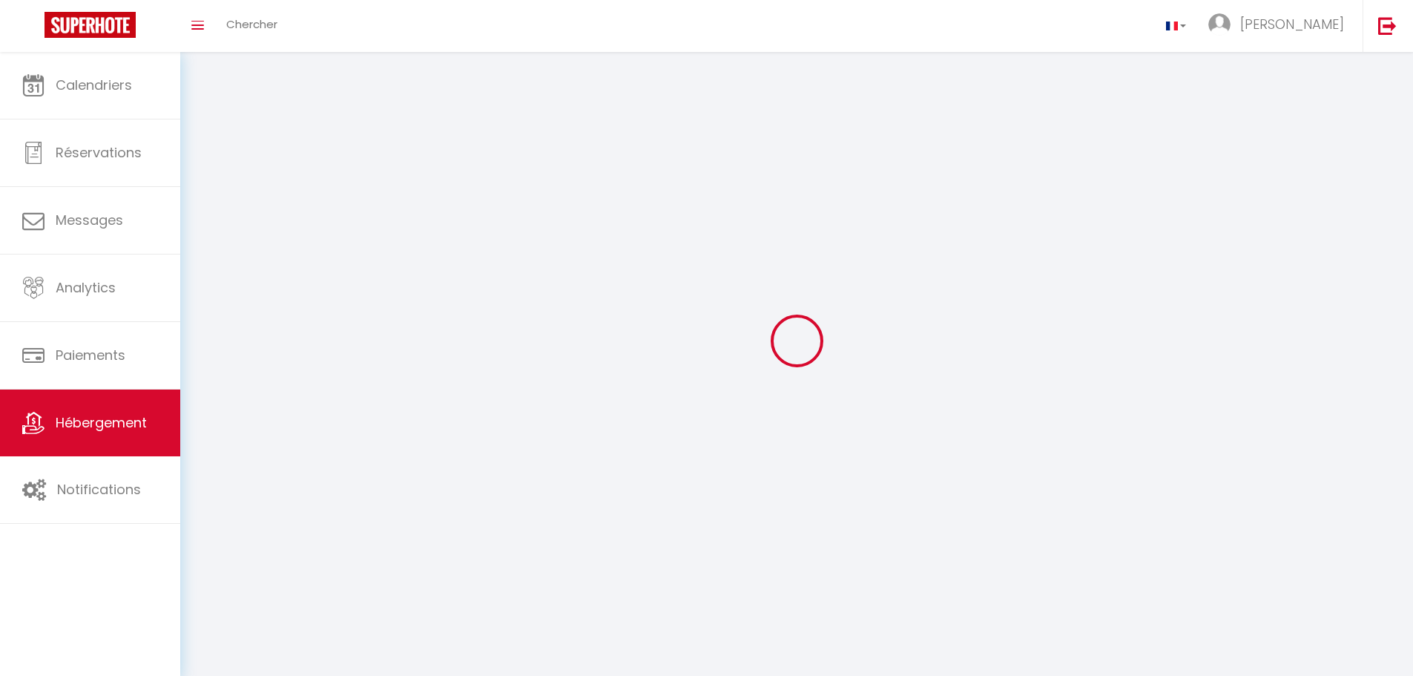
checkbox input "false"
select select
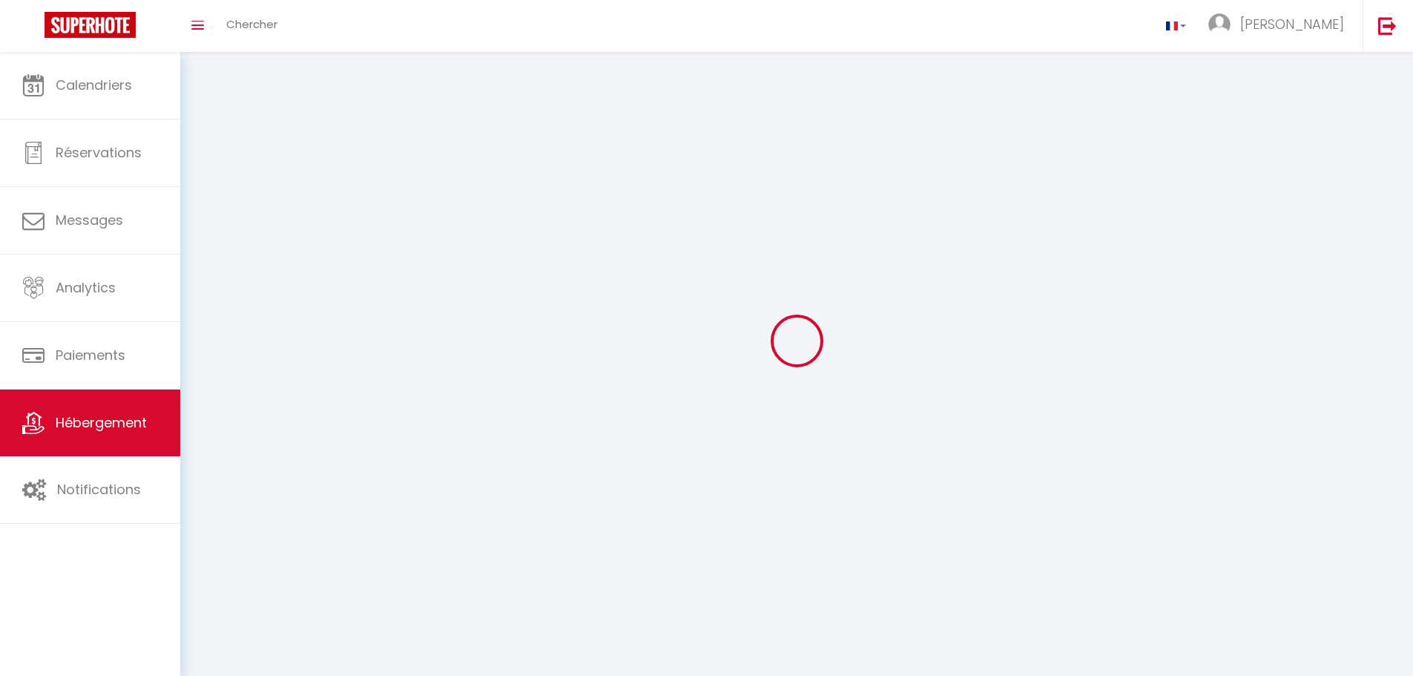
select select
checkbox input "false"
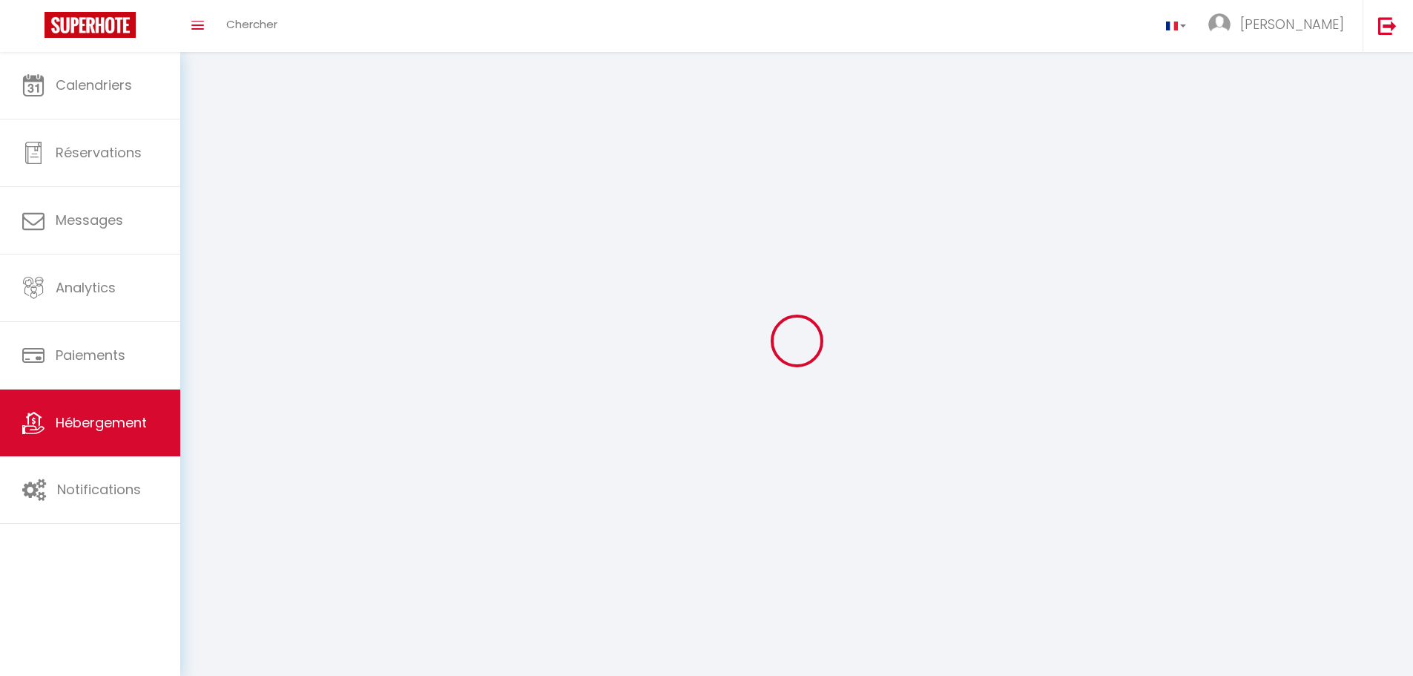
checkbox input "false"
select select
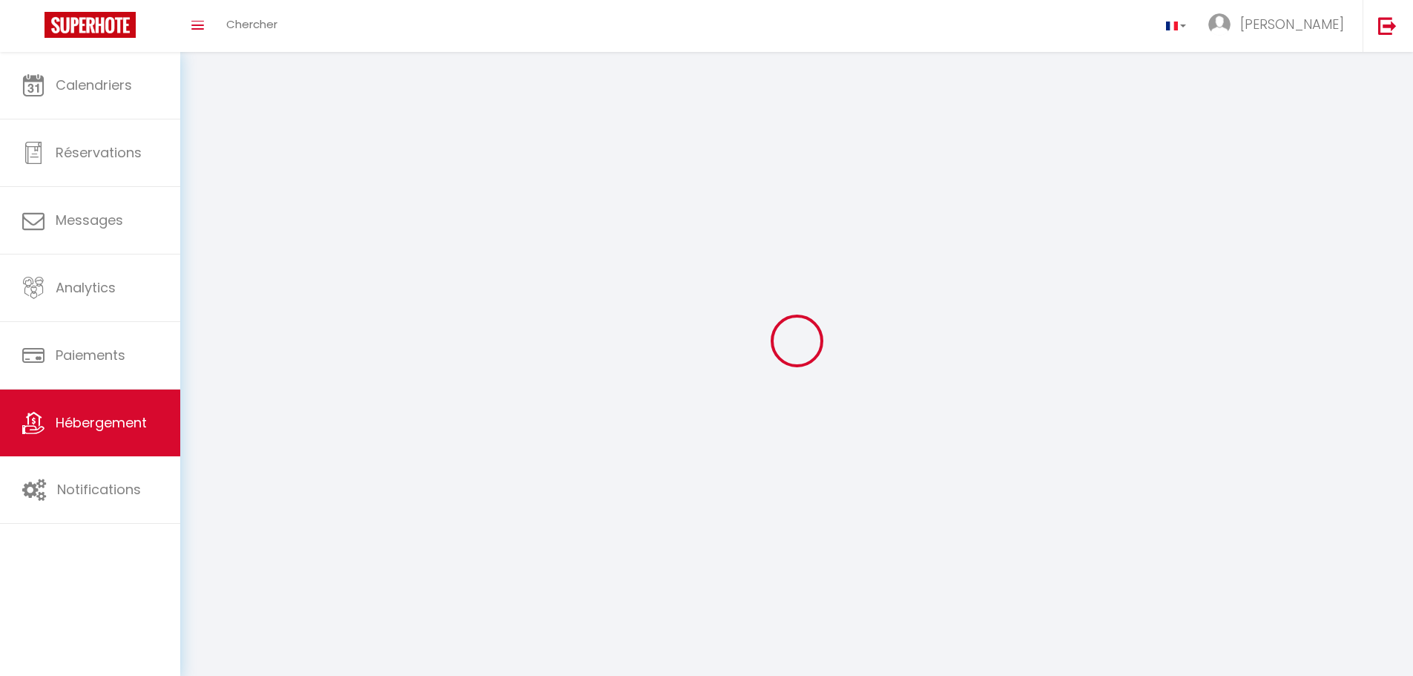
select select "28"
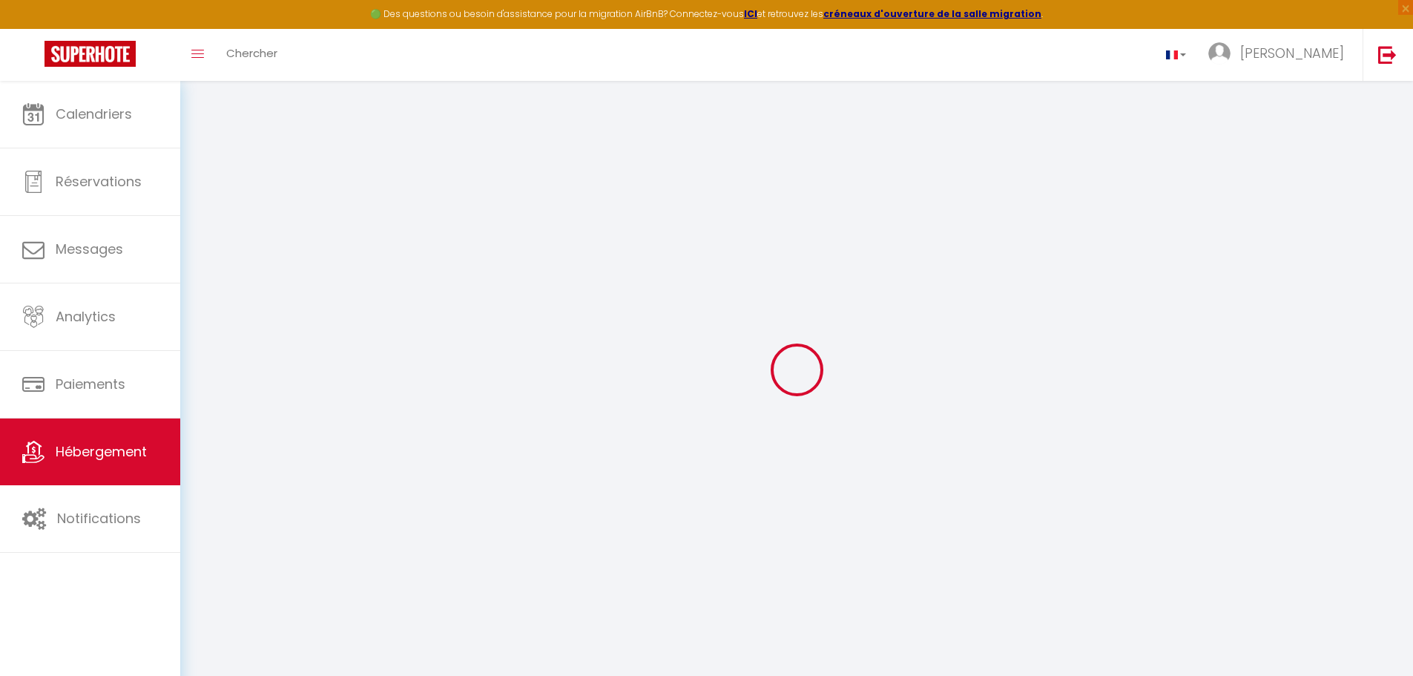
select select
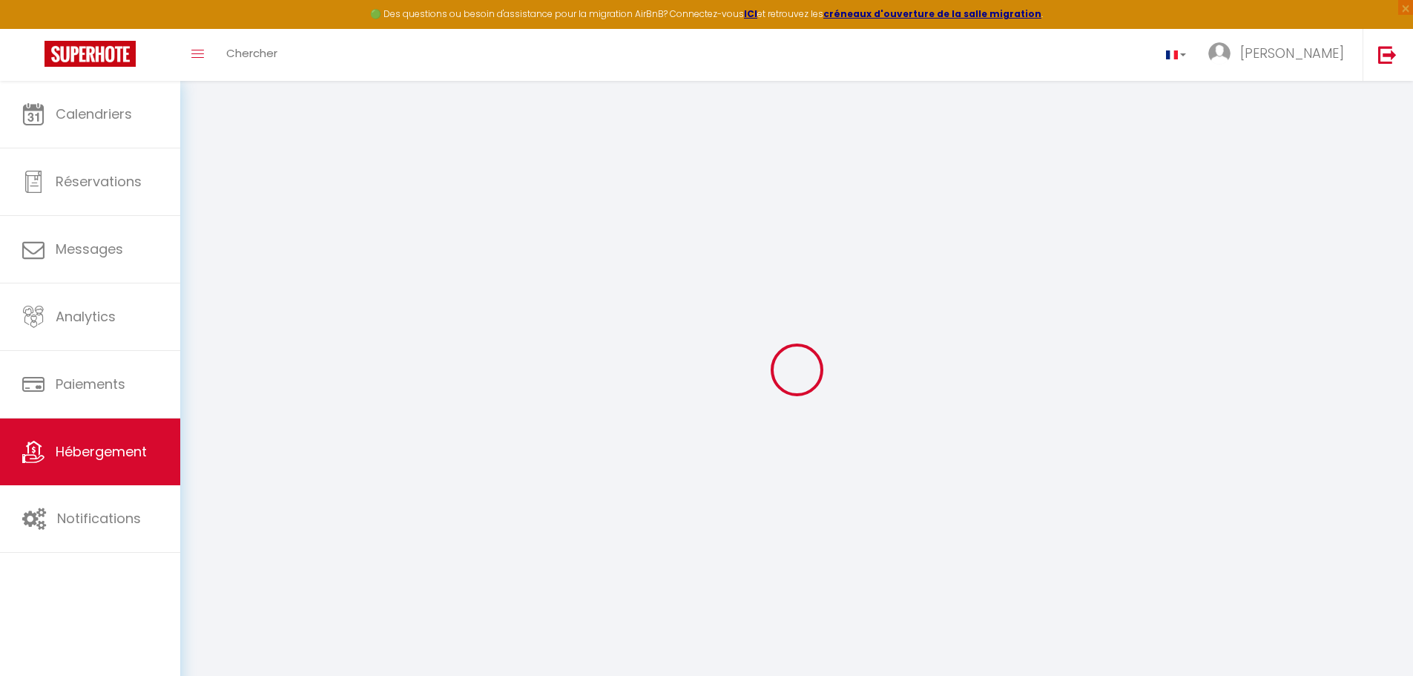
select select
checkbox input "false"
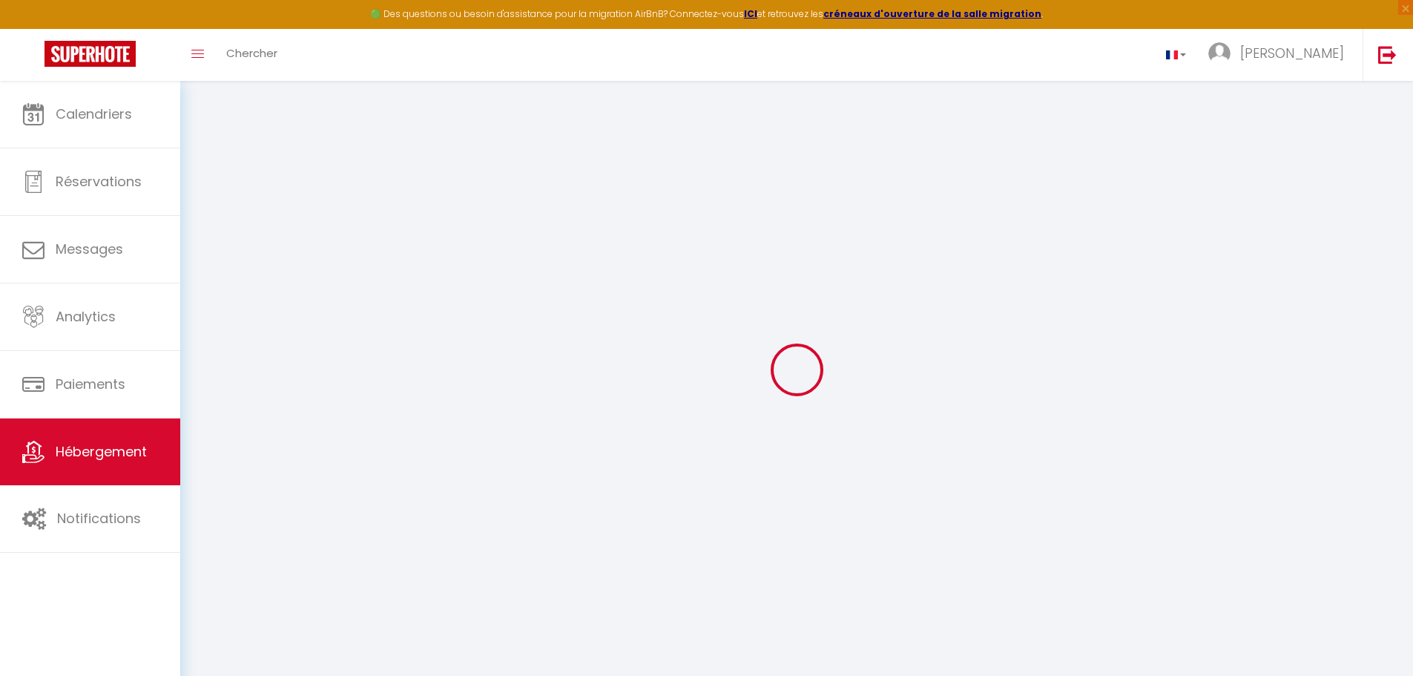
select select
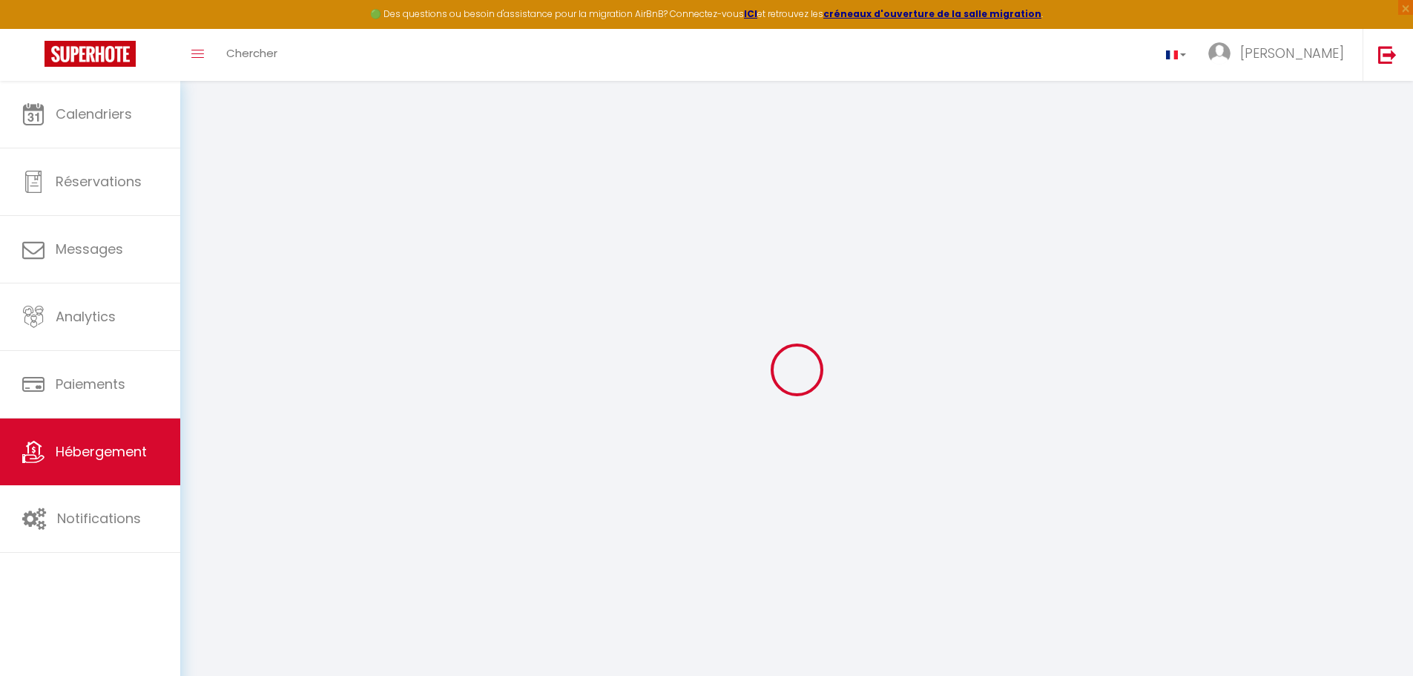
select select
checkbox input "false"
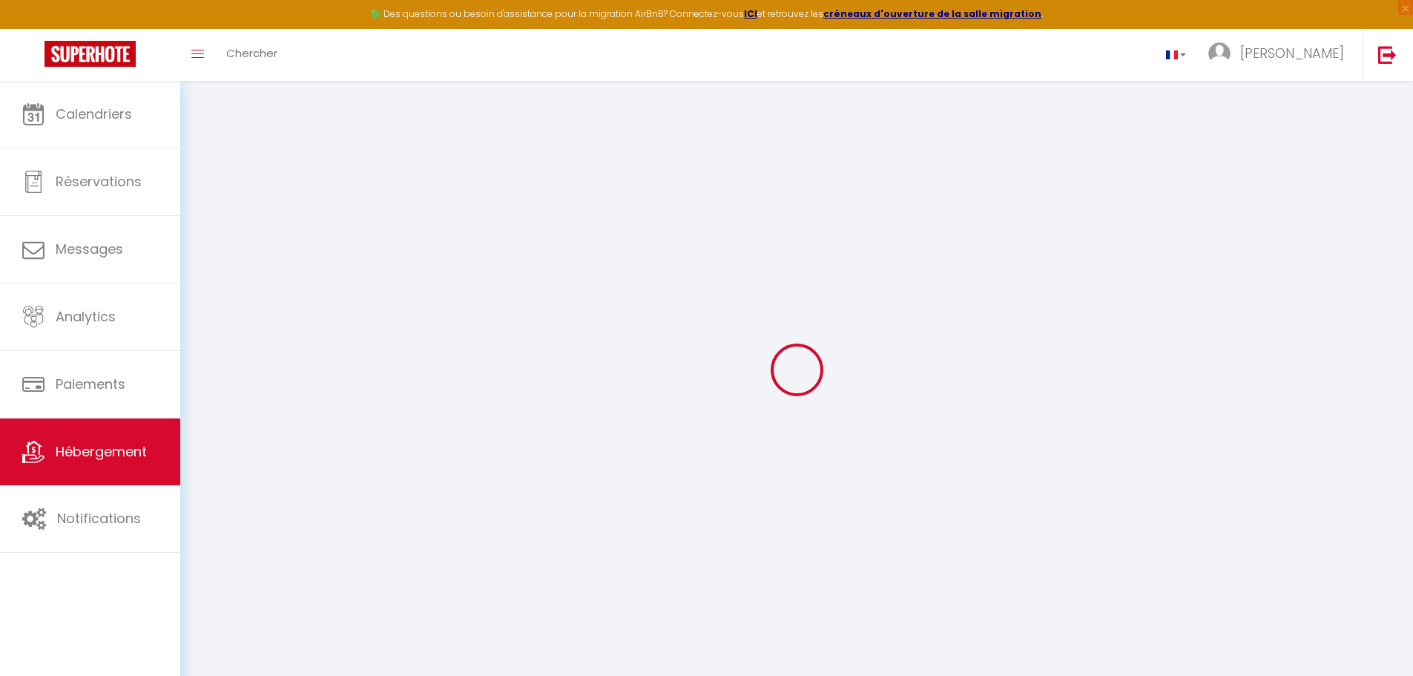
checkbox input "false"
select select
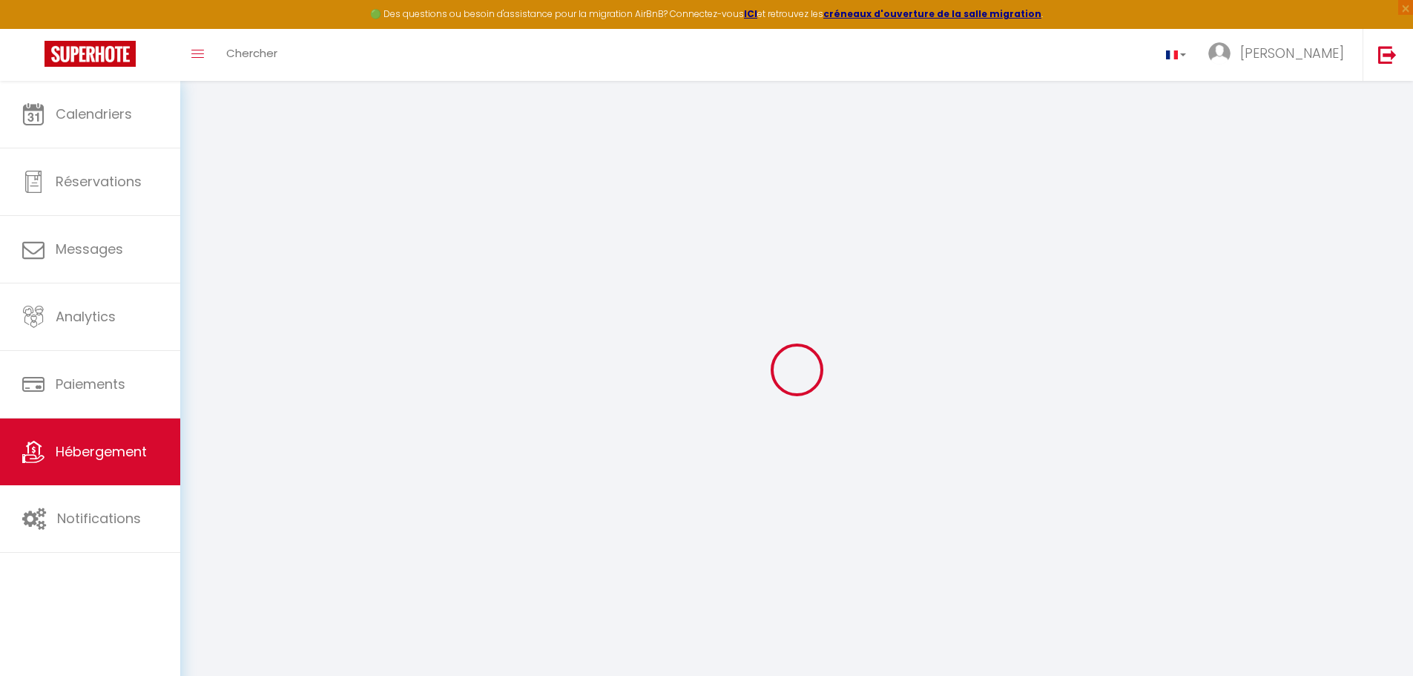
select select
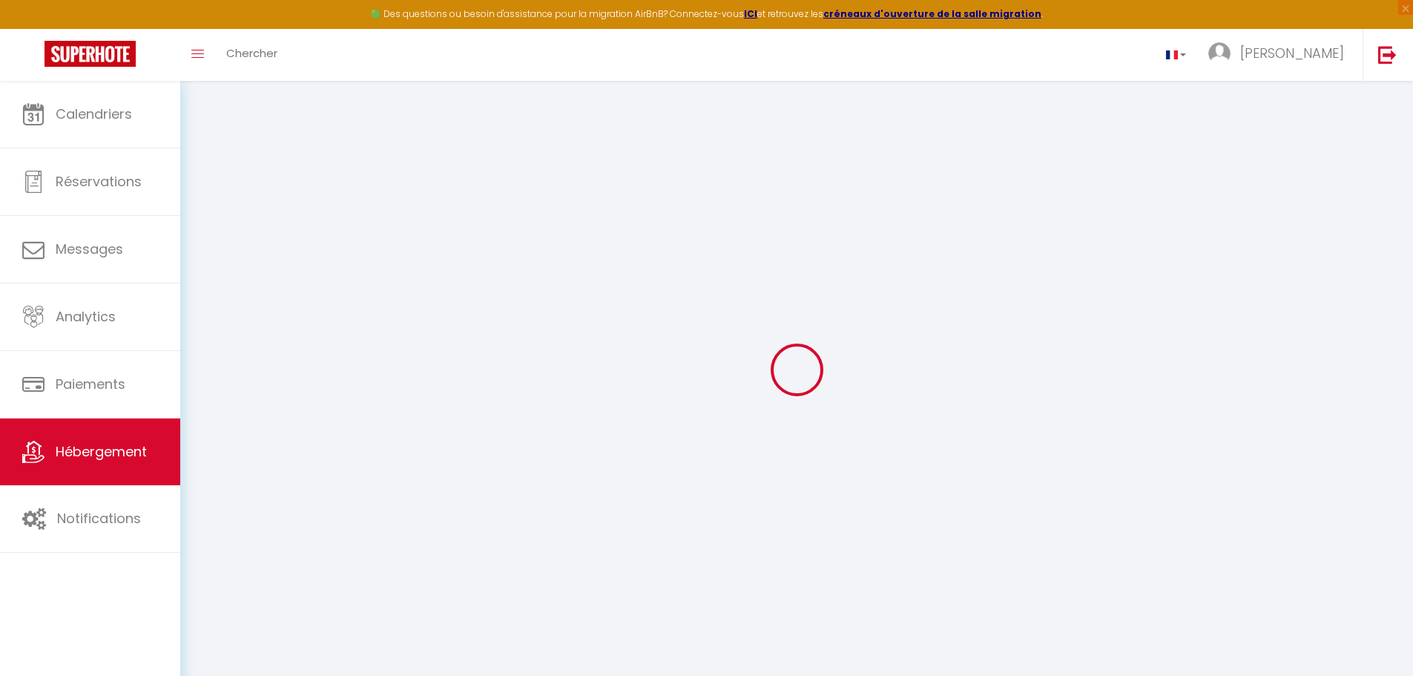
checkbox input "false"
select select
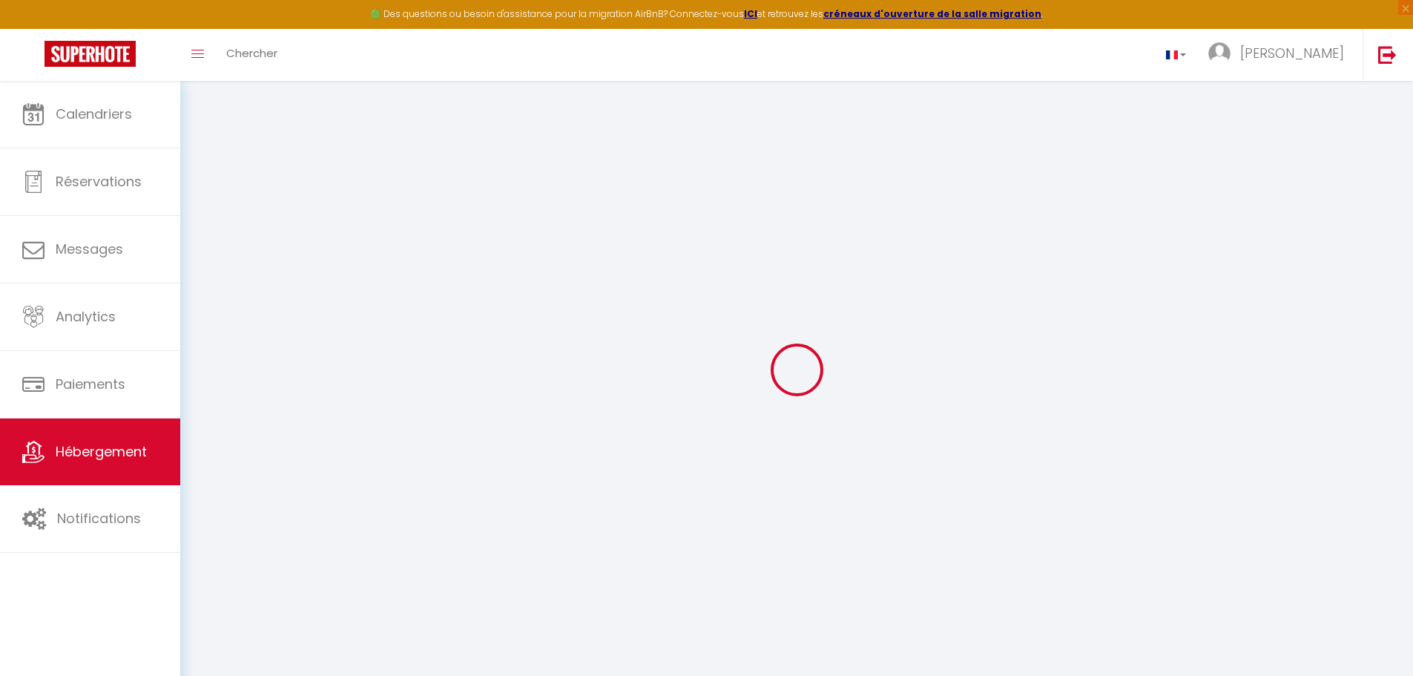
select select
checkbox input "false"
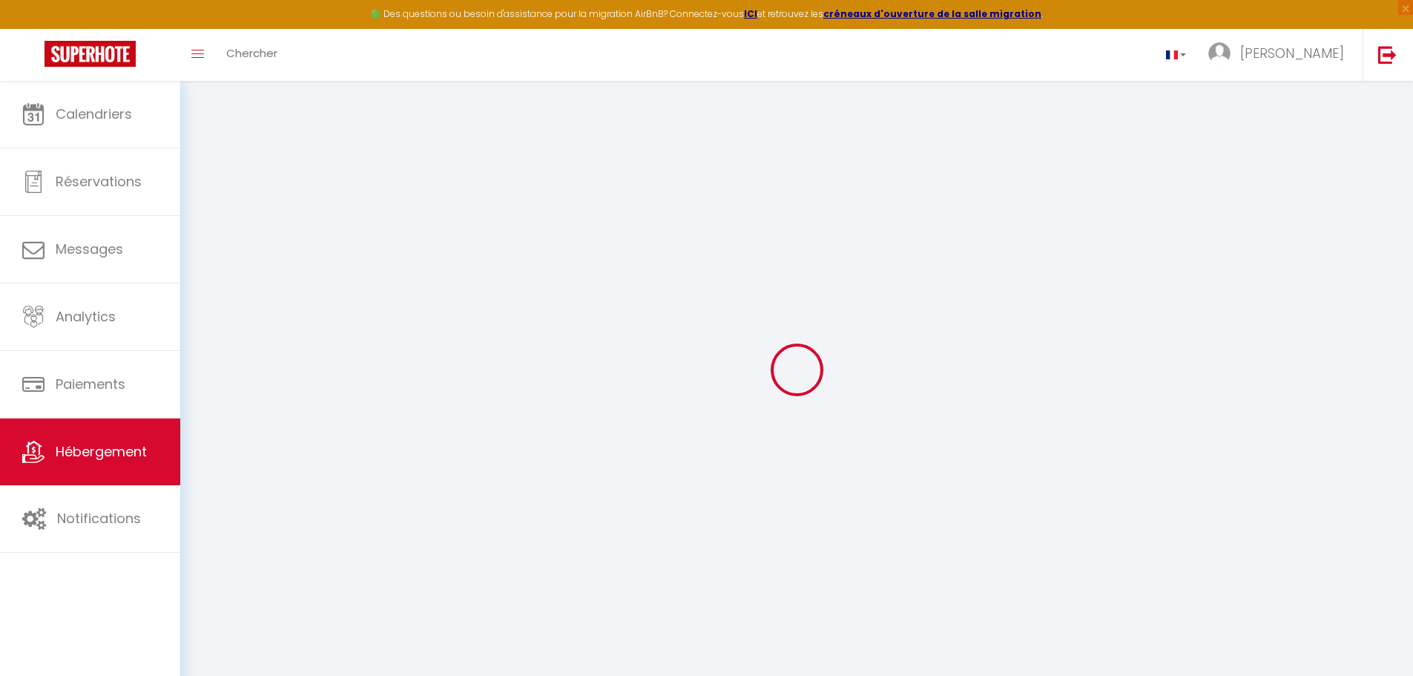
checkbox input "false"
select select
select select "15:00"
select select "23:45"
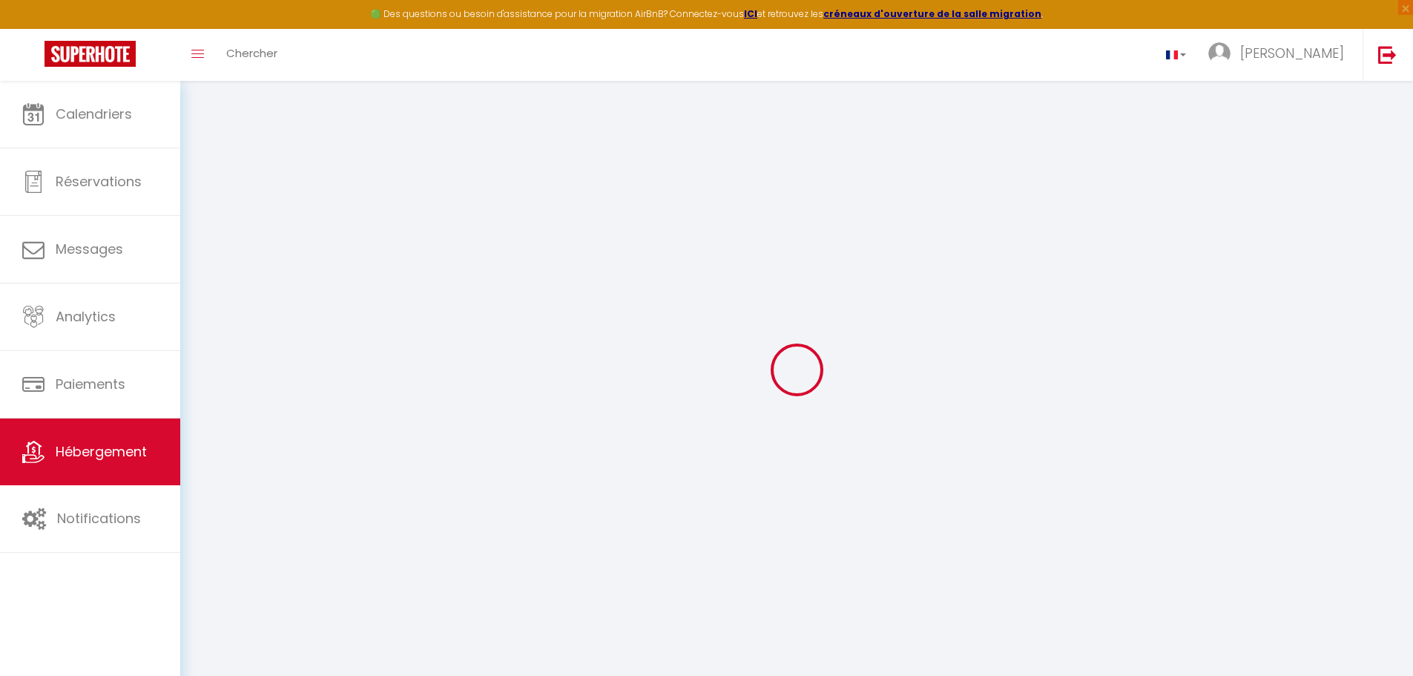
select select "11:00"
select select "30"
select select "120"
select select
checkbox input "false"
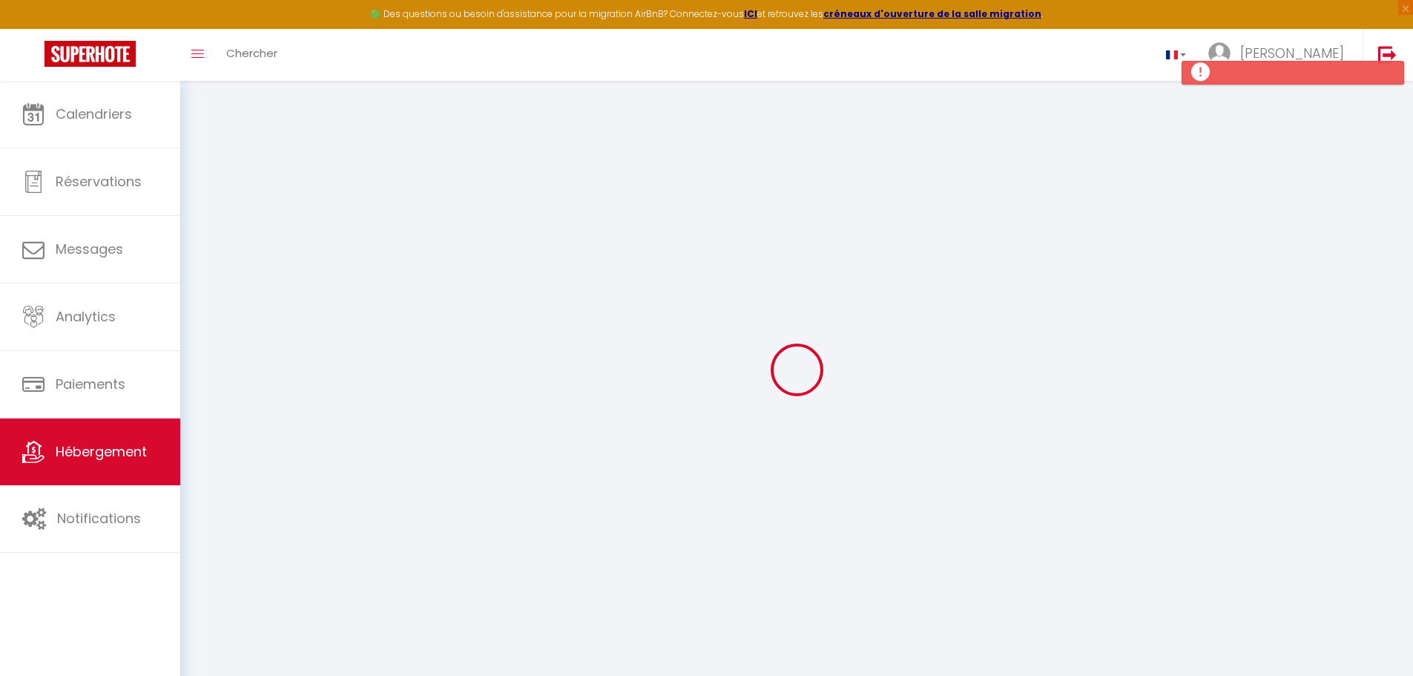
checkbox input "false"
select select
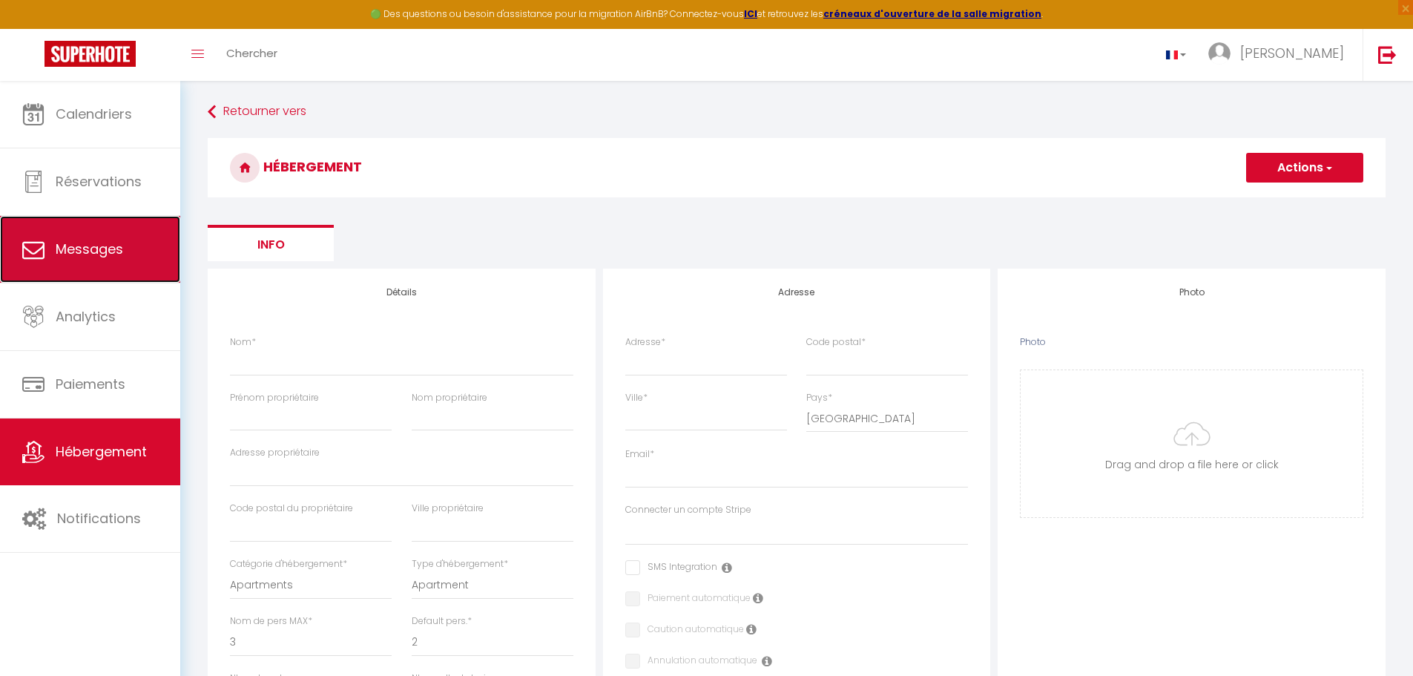
click at [66, 232] on link "Messages" at bounding box center [90, 249] width 180 height 67
select select "message"
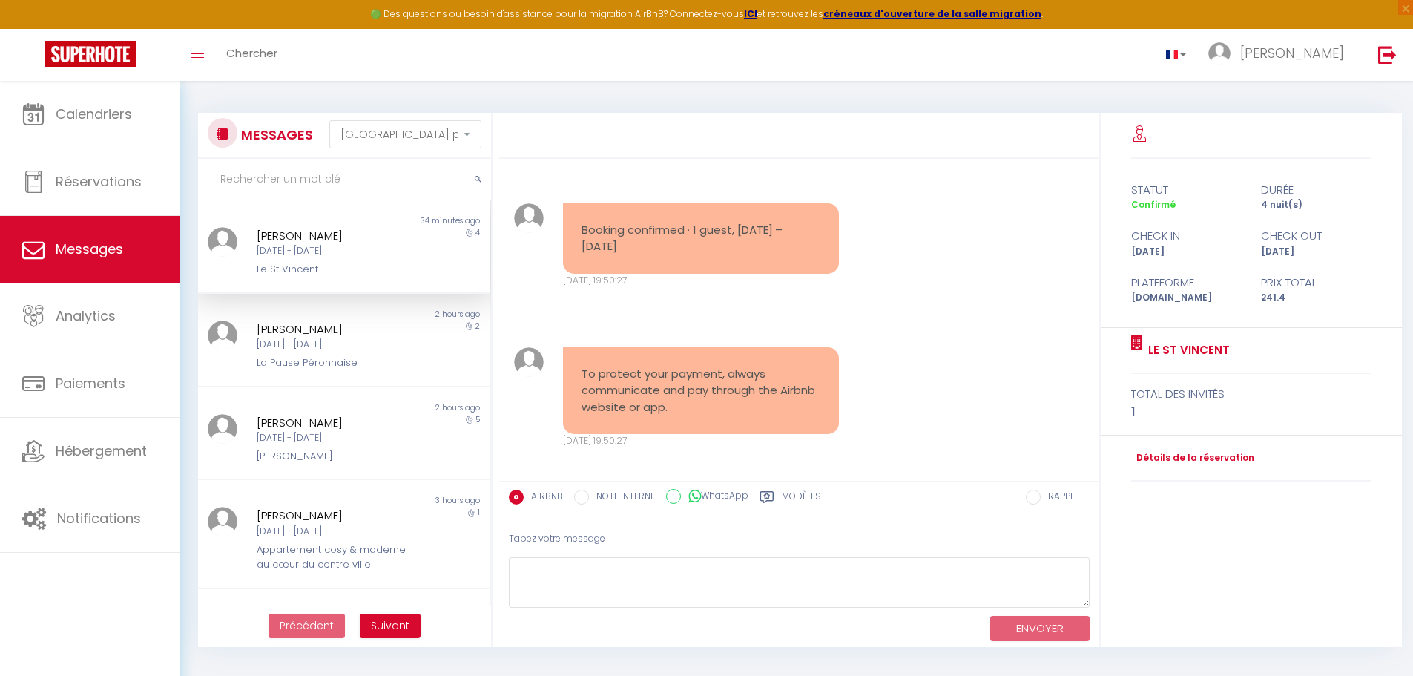
scroll to position [7045, 0]
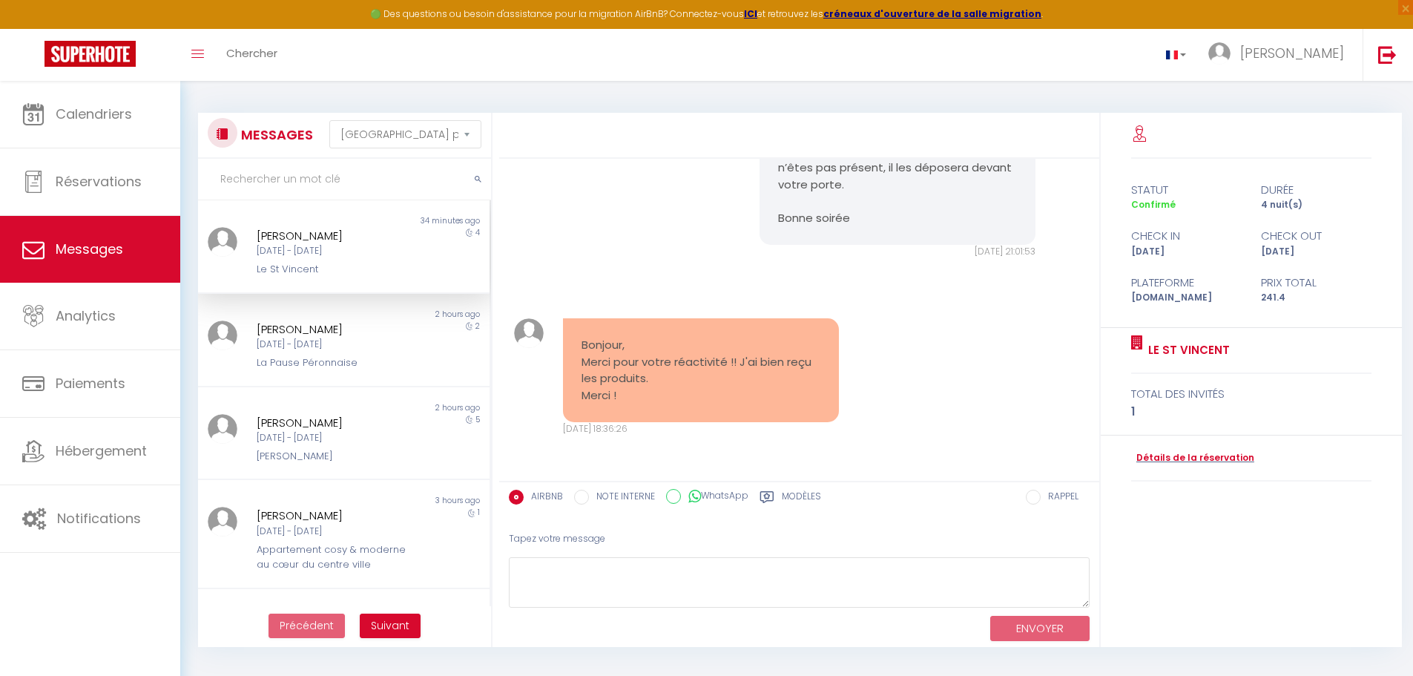
click at [298, 183] on input "text" at bounding box center [344, 180] width 293 height 42
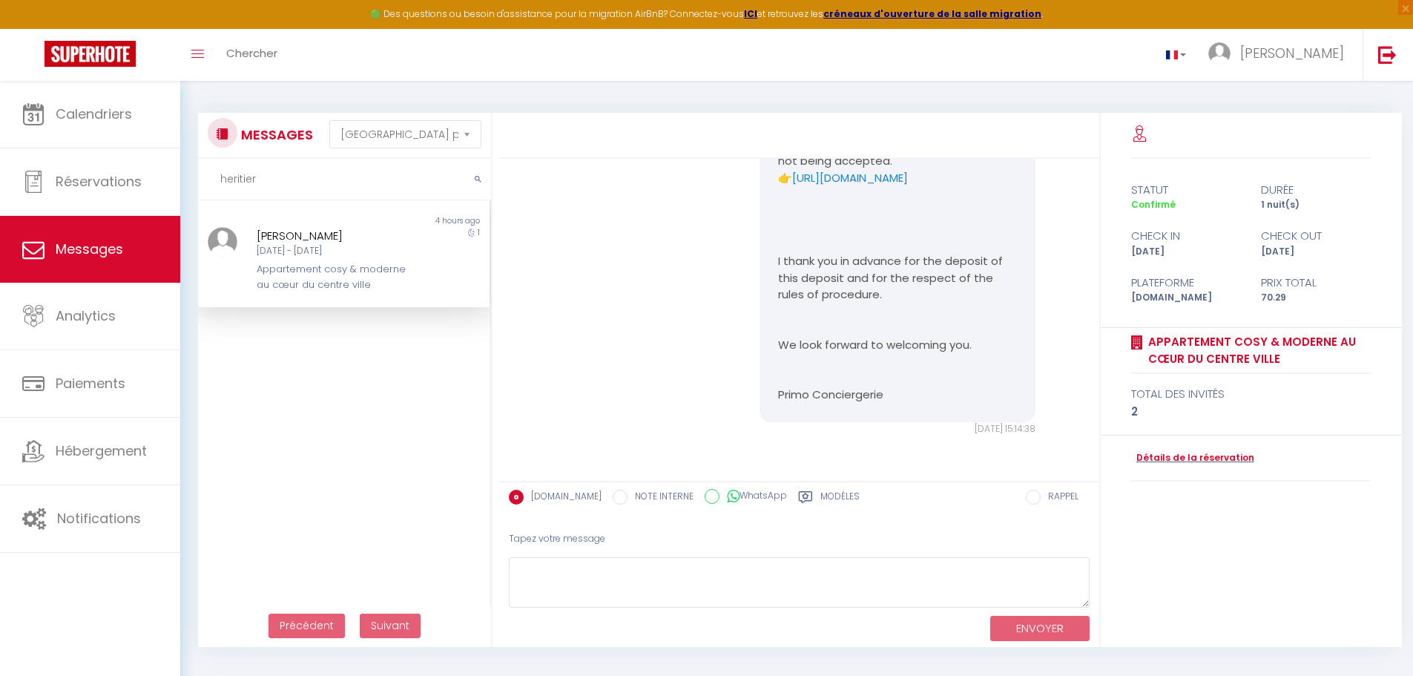
type input "heritier"
click at [390, 231] on div "[PERSON_NAME]" at bounding box center [332, 236] width 151 height 18
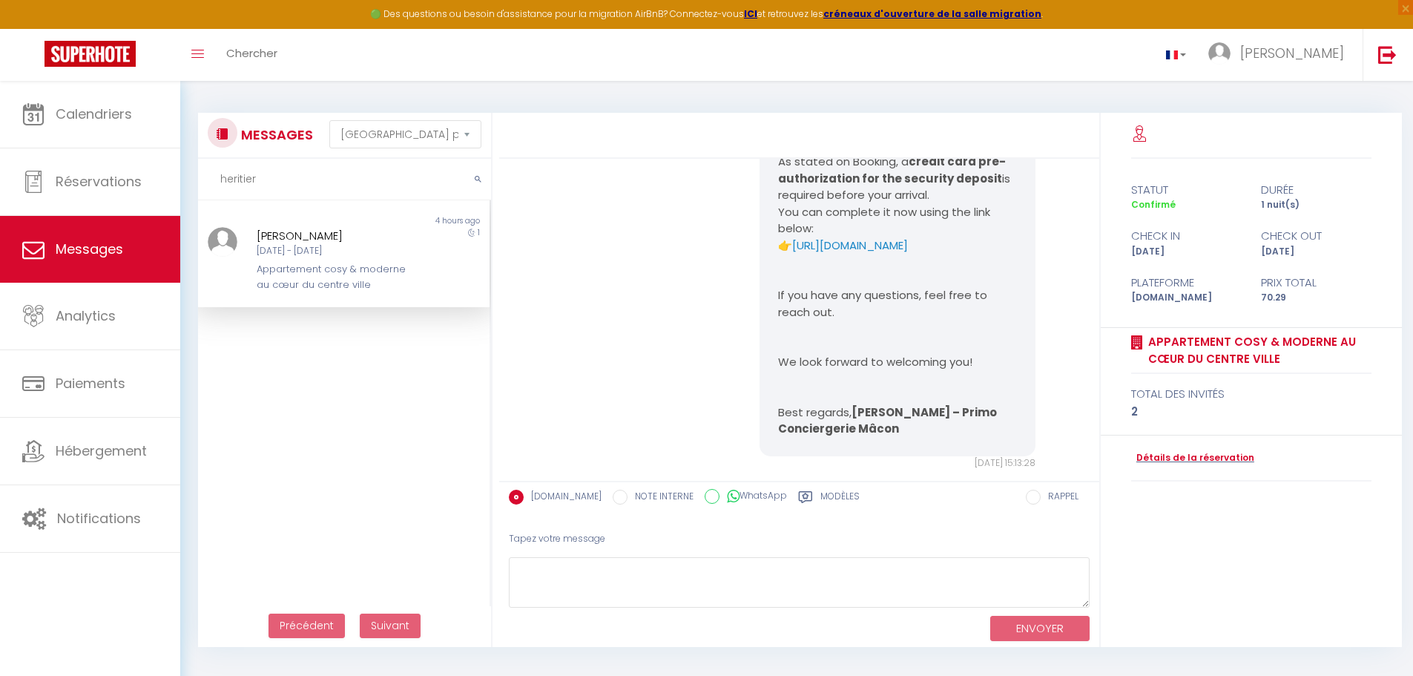
scroll to position [3155, 0]
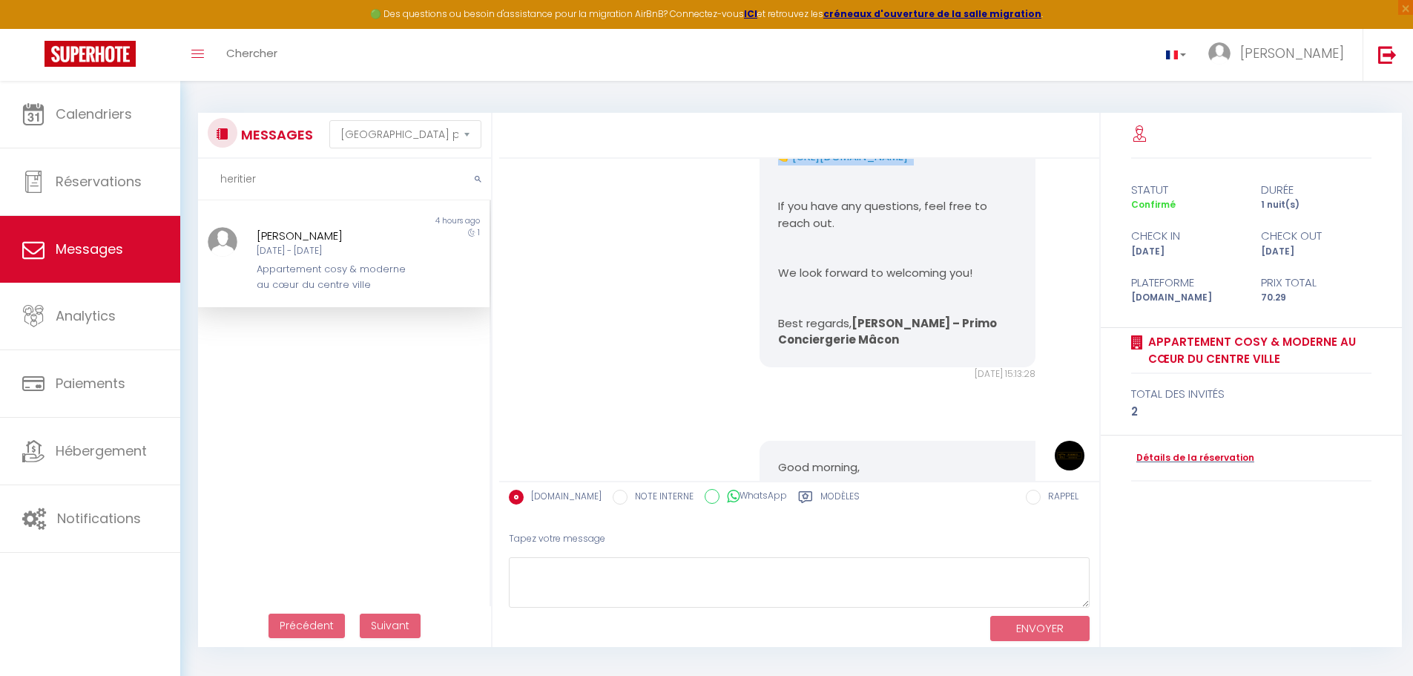
drag, startPoint x: 840, startPoint y: 260, endPoint x: 976, endPoint y: 307, distance: 144.3
click at [668, 307] on pre "Hello [PERSON_NAME], Thank you for booking Appartement cosy & moderne au cœur d…" at bounding box center [897, 140] width 239 height 418
click at [668, 323] on pre "Hello [PERSON_NAME], Thank you for booking Appartement cosy & moderne au cœur d…" at bounding box center [897, 140] width 239 height 418
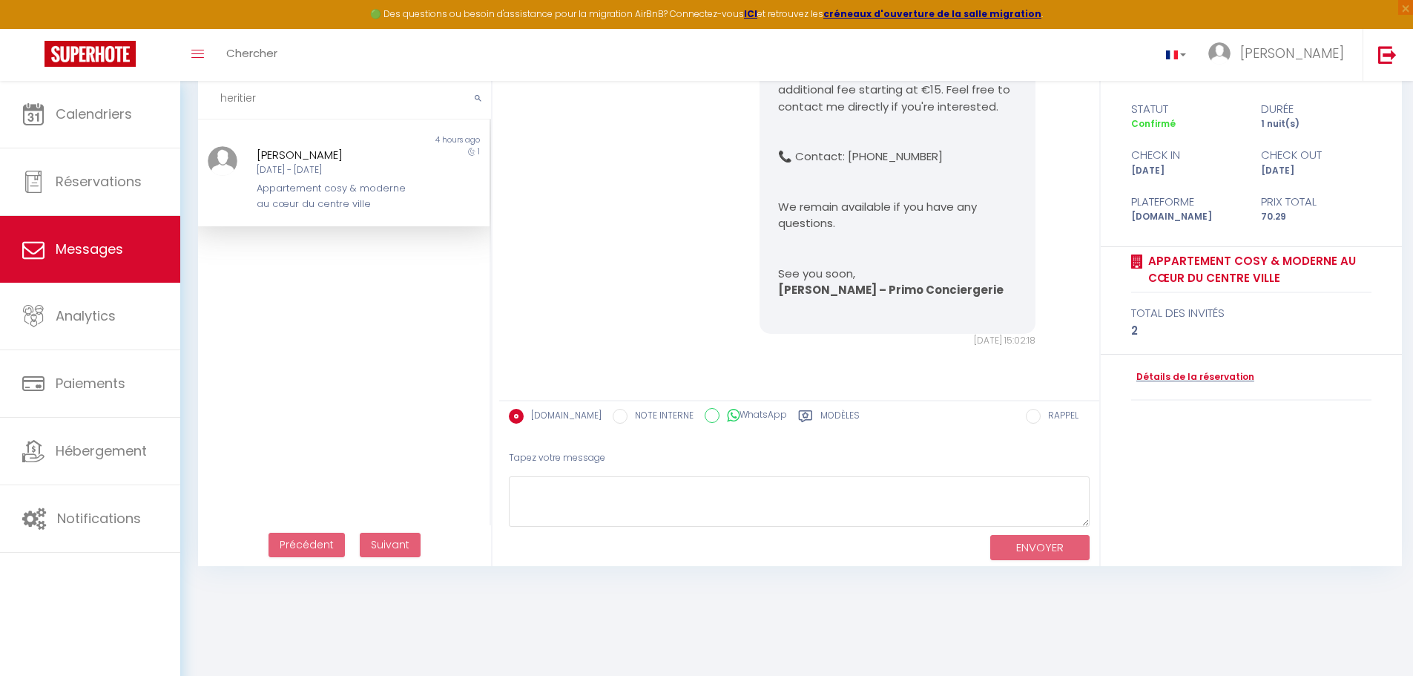
scroll to position [2620, 0]
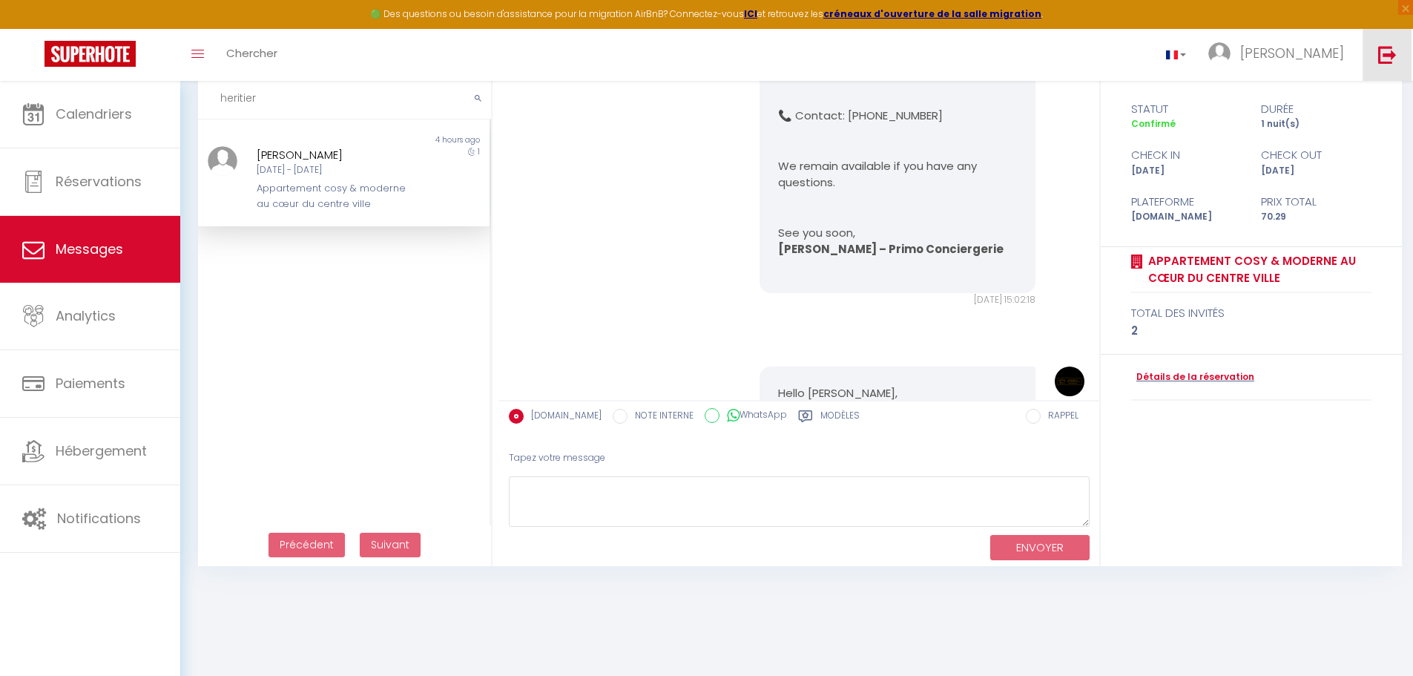
click at [668, 50] on img at bounding box center [1387, 54] width 19 height 19
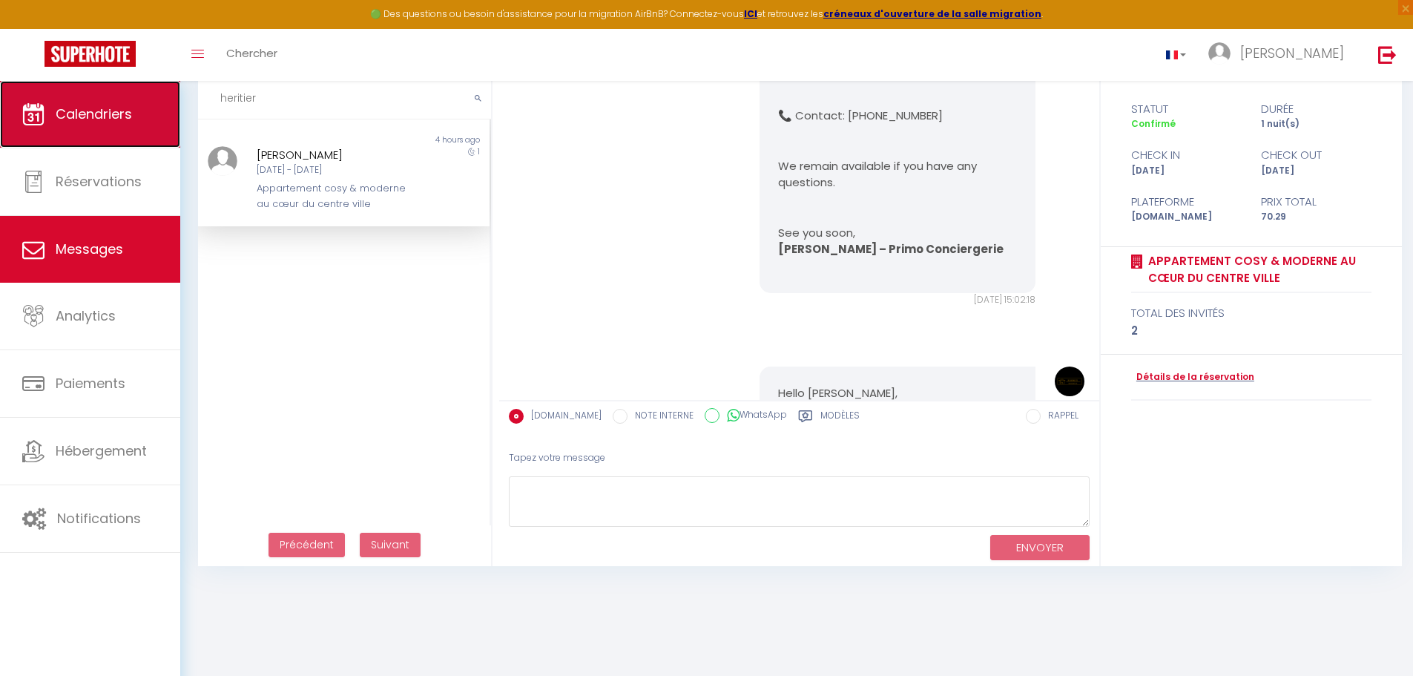
click at [104, 134] on link "Calendriers" at bounding box center [90, 114] width 180 height 67
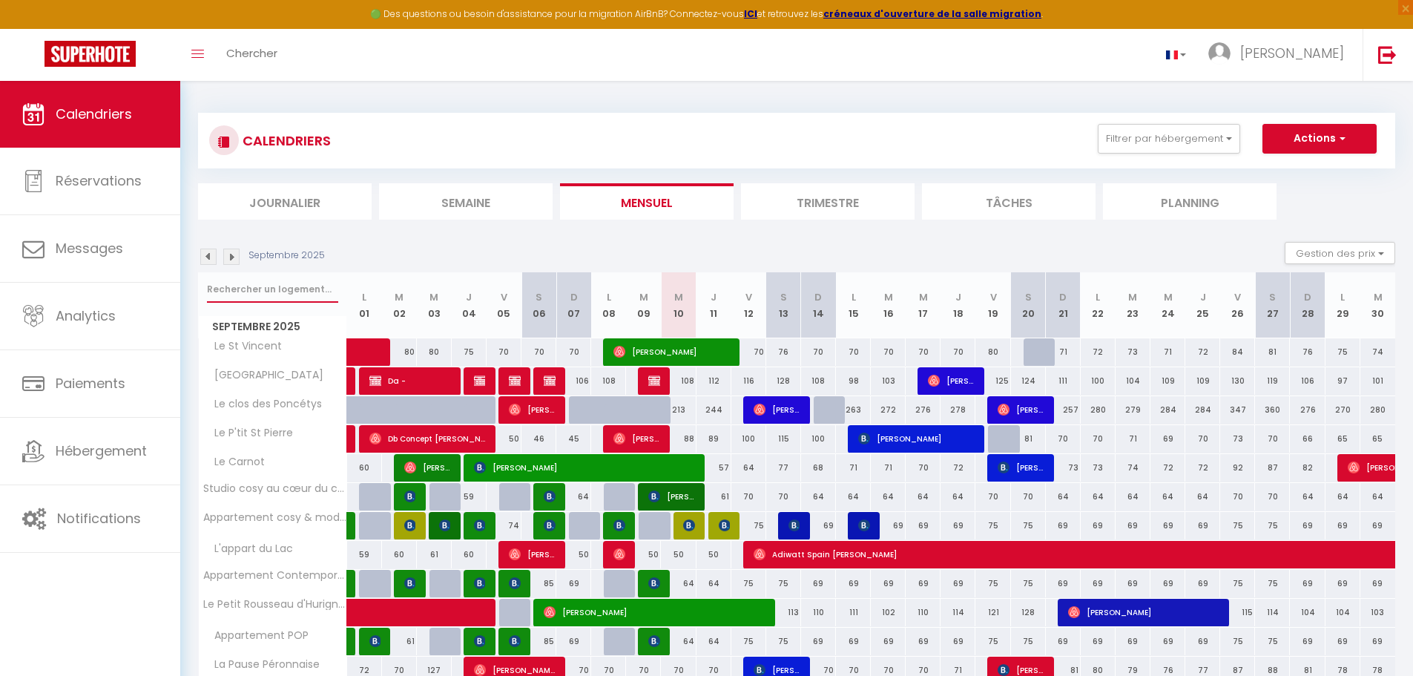
click at [270, 285] on input "text" at bounding box center [272, 289] width 131 height 27
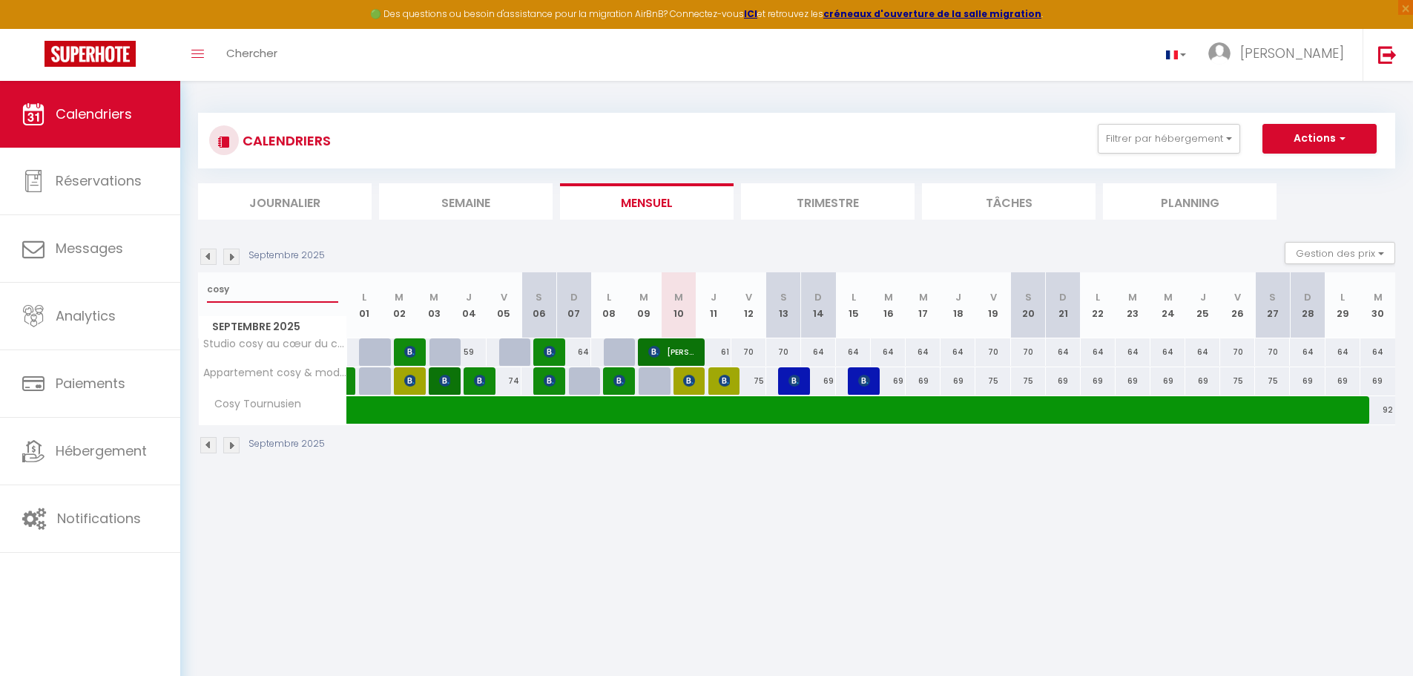
type input "cosy"
click at [668, 392] on div at bounding box center [691, 381] width 35 height 28
click at [668, 383] on div at bounding box center [691, 381] width 35 height 28
click at [668, 386] on span "[PERSON_NAME]" at bounding box center [689, 380] width 12 height 28
select select "OK"
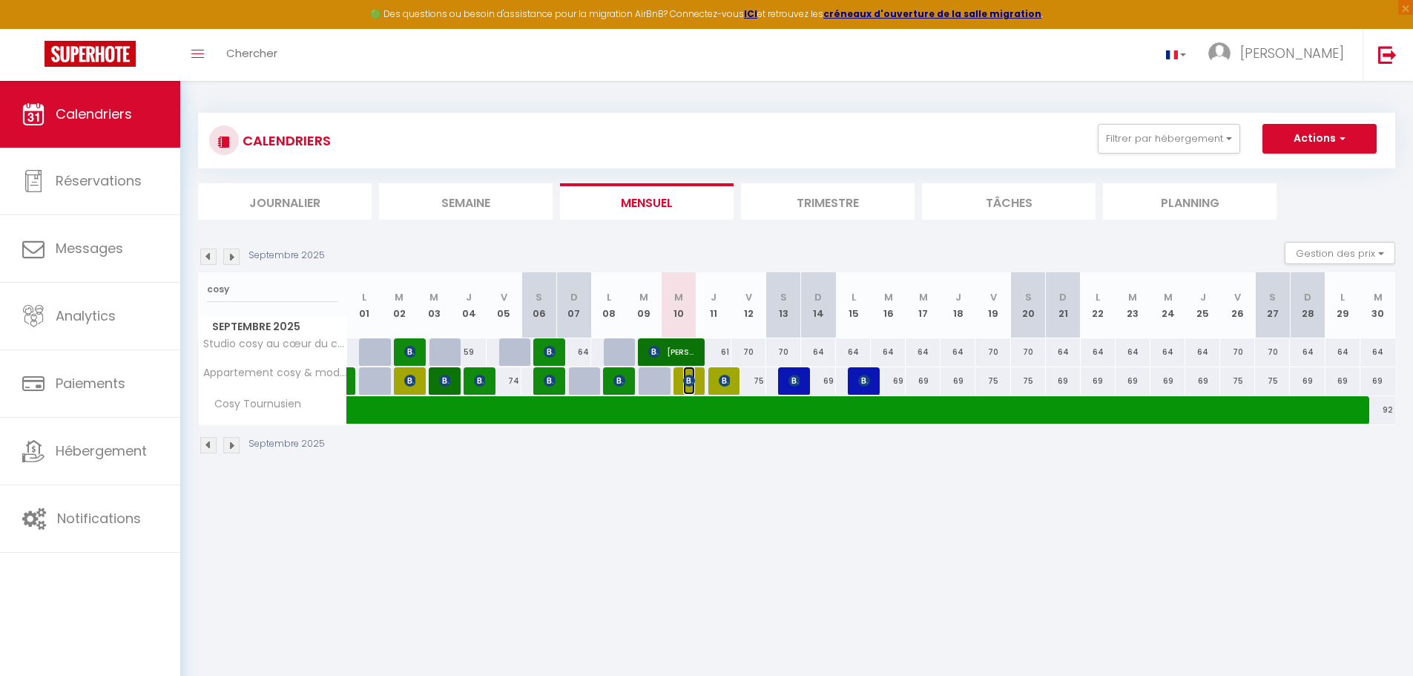
select select "KO"
select select "0"
select select "1"
select select
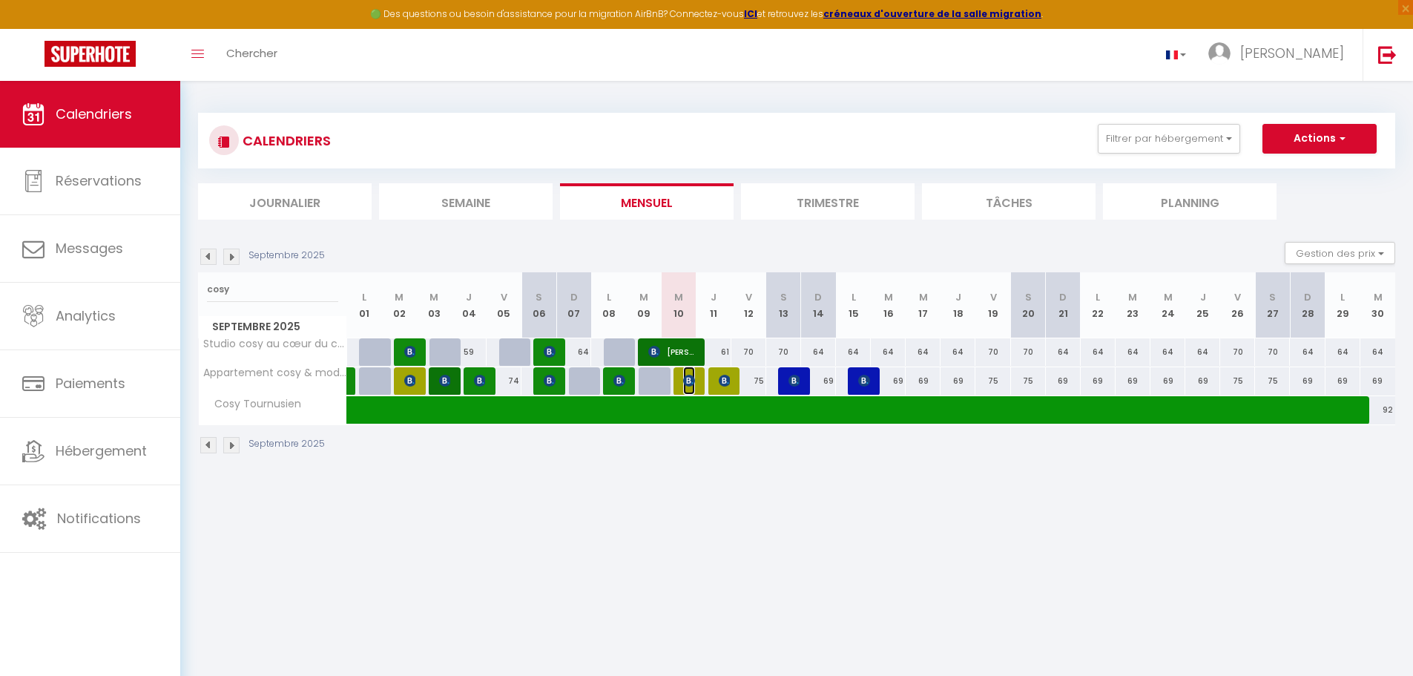
select select
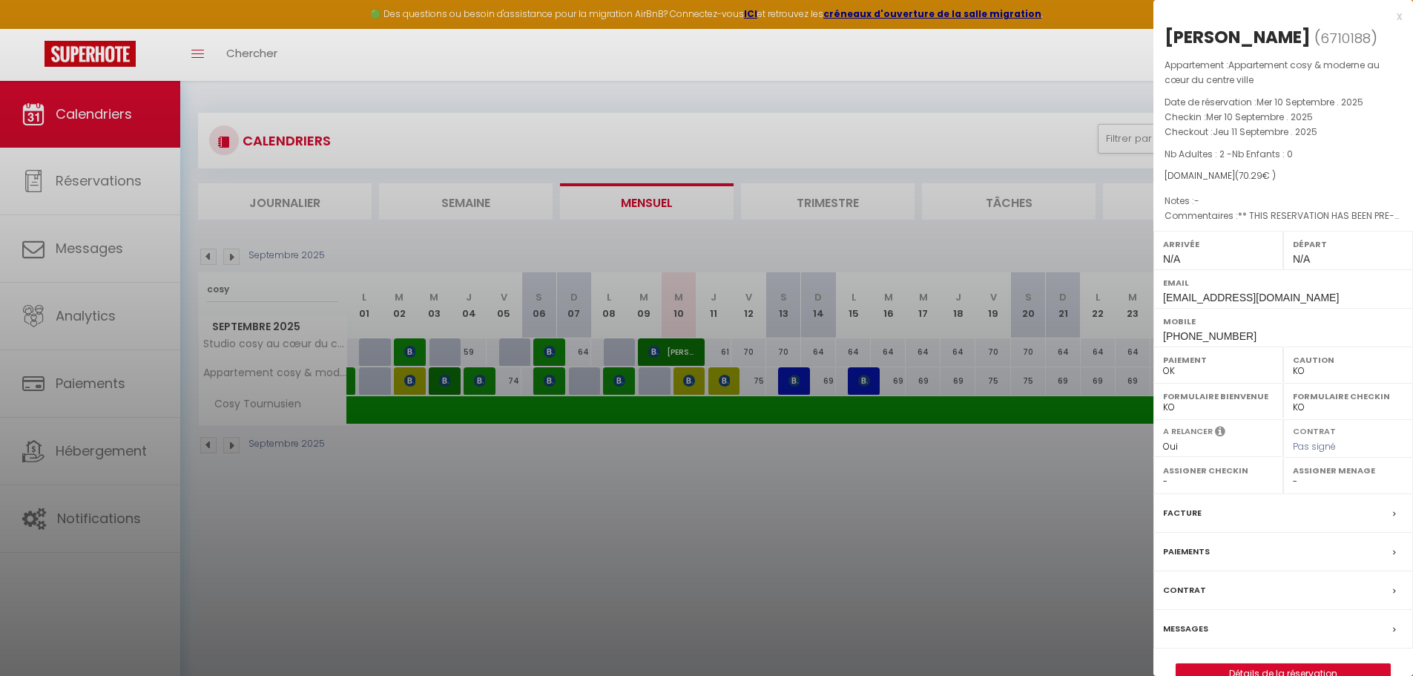
click at [668, 105] on div at bounding box center [706, 338] width 1413 height 676
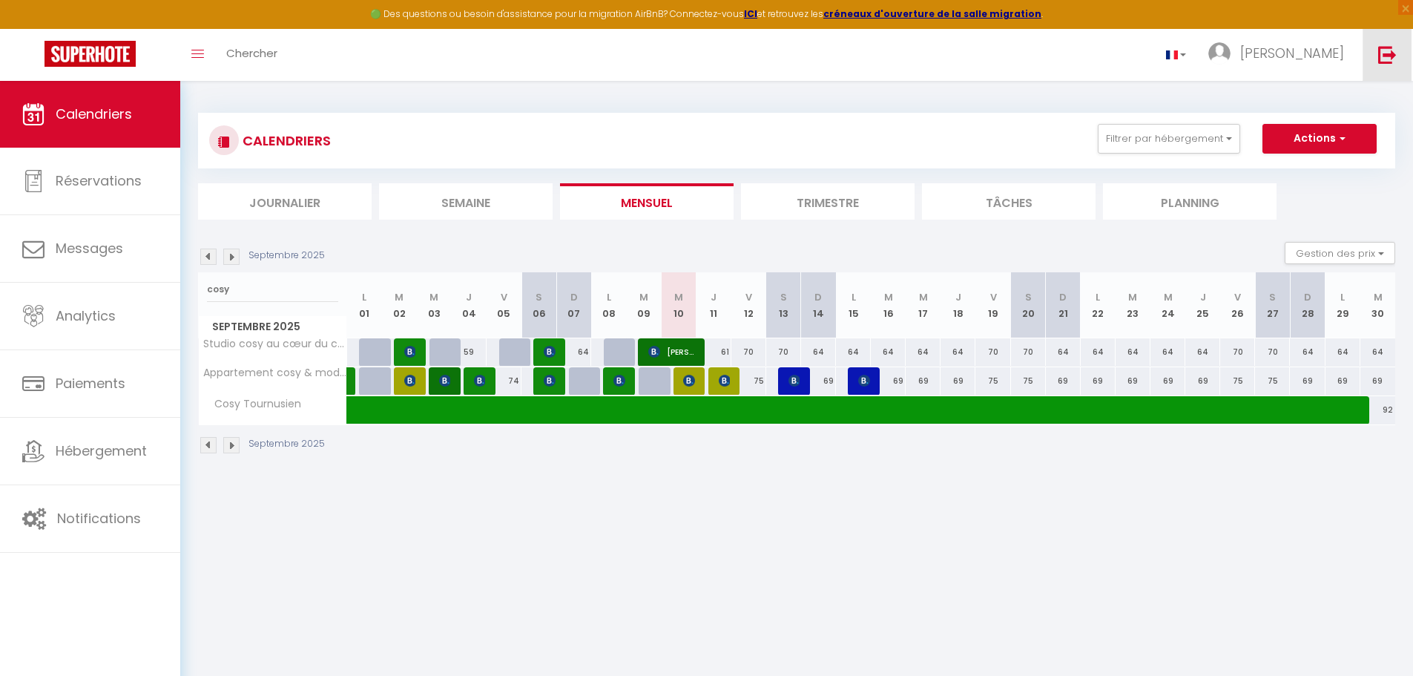
click at [668, 46] on img at bounding box center [1387, 54] width 19 height 19
click at [668, 56] on img at bounding box center [1387, 54] width 19 height 19
click at [668, 65] on link at bounding box center [1387, 55] width 49 height 52
click at [668, 60] on img at bounding box center [1387, 54] width 19 height 19
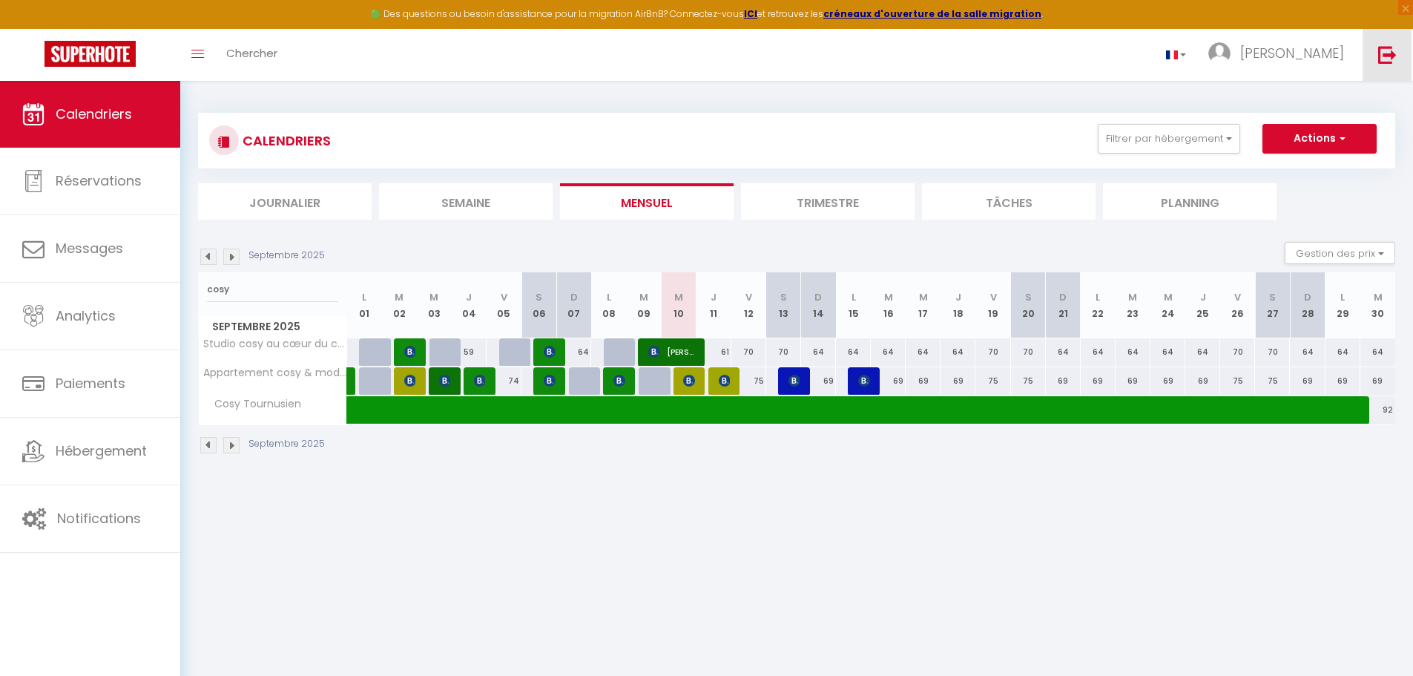
click at [668, 59] on img at bounding box center [1387, 54] width 19 height 19
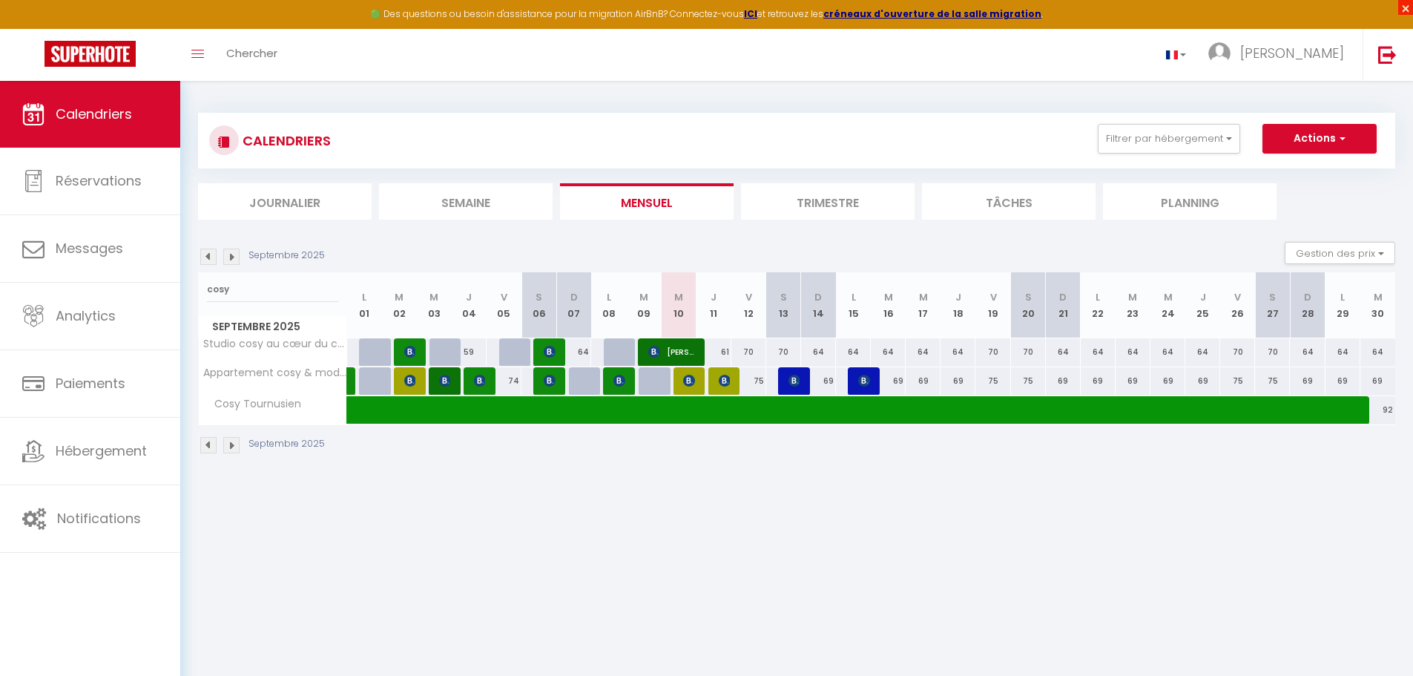
click at [668, 9] on span "×" at bounding box center [1405, 7] width 15 height 15
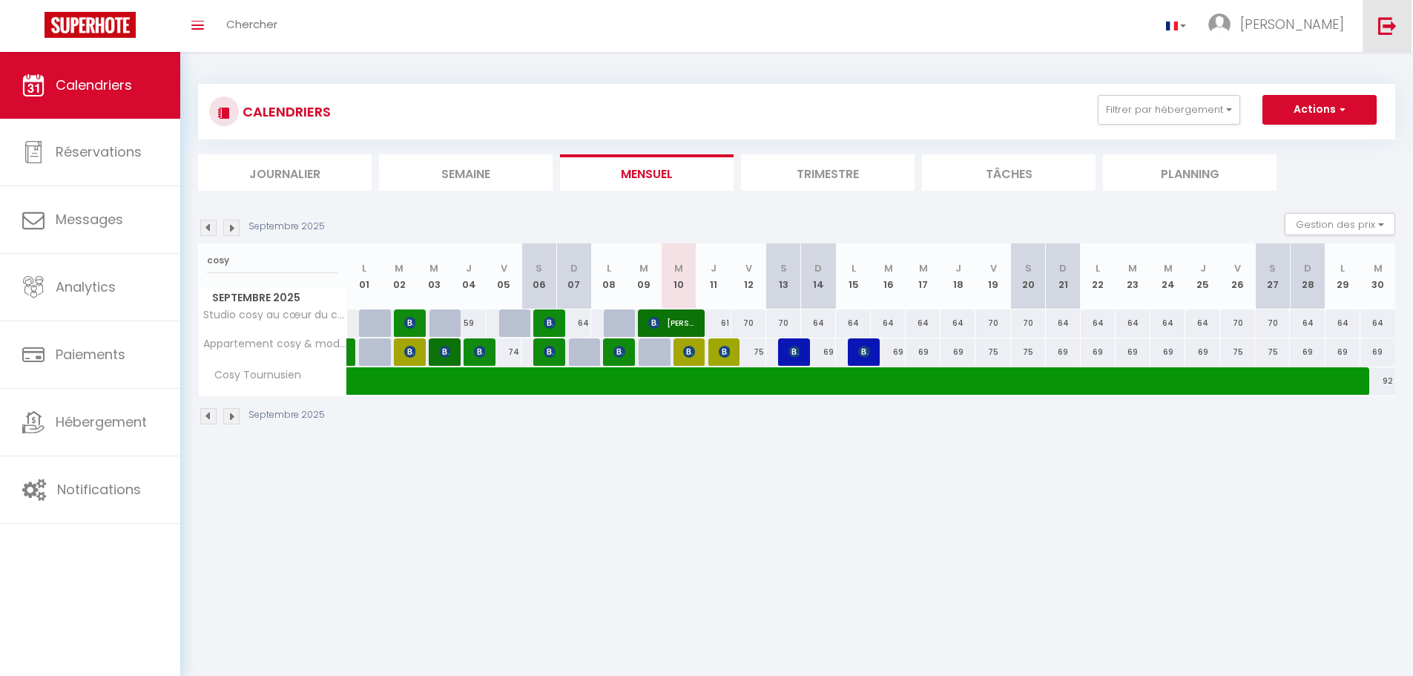
click at [668, 22] on img at bounding box center [1387, 25] width 19 height 19
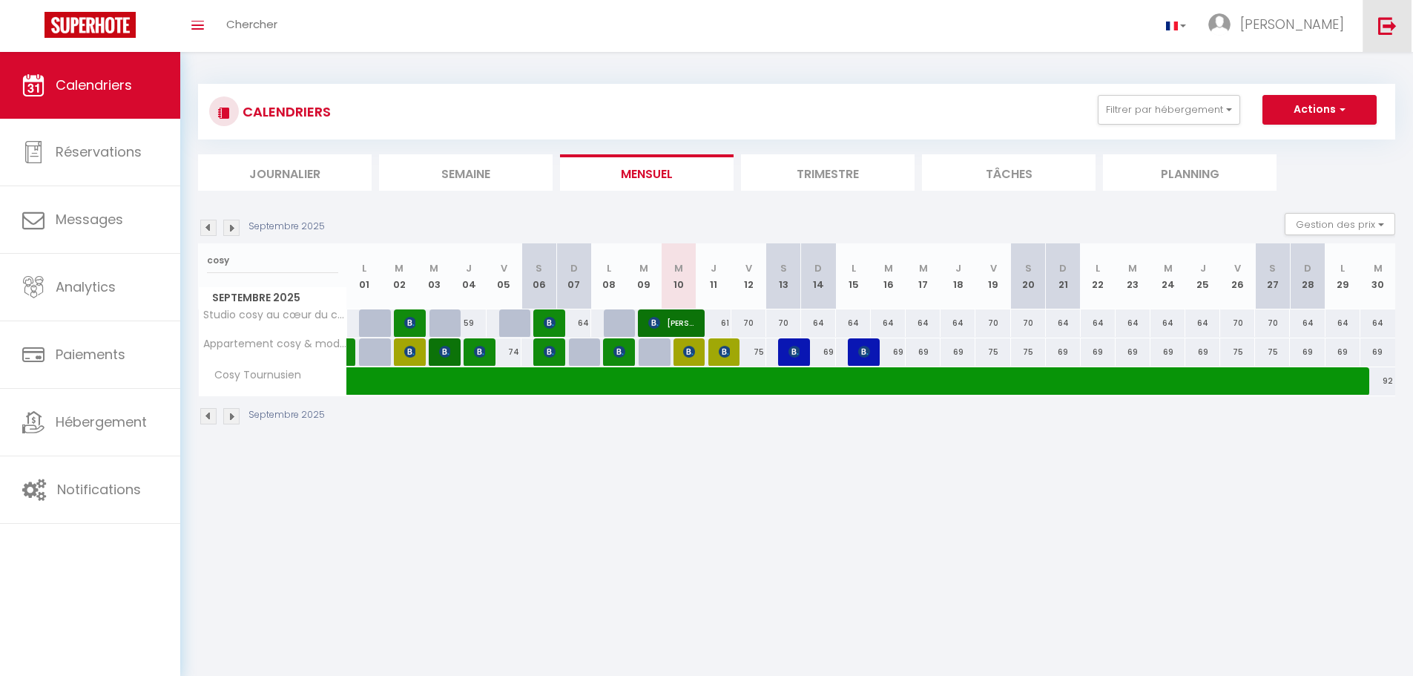
click at [668, 22] on img at bounding box center [1387, 25] width 19 height 19
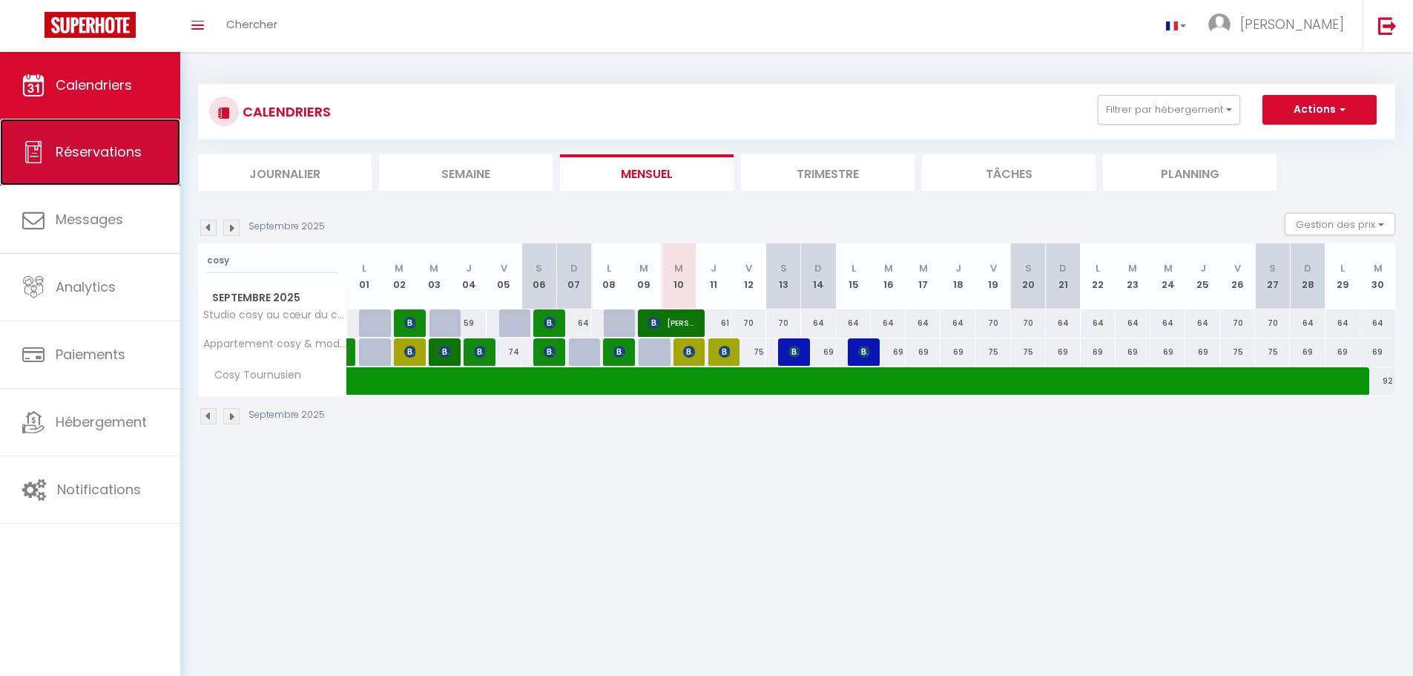
click at [111, 132] on link "Réservations" at bounding box center [90, 152] width 180 height 67
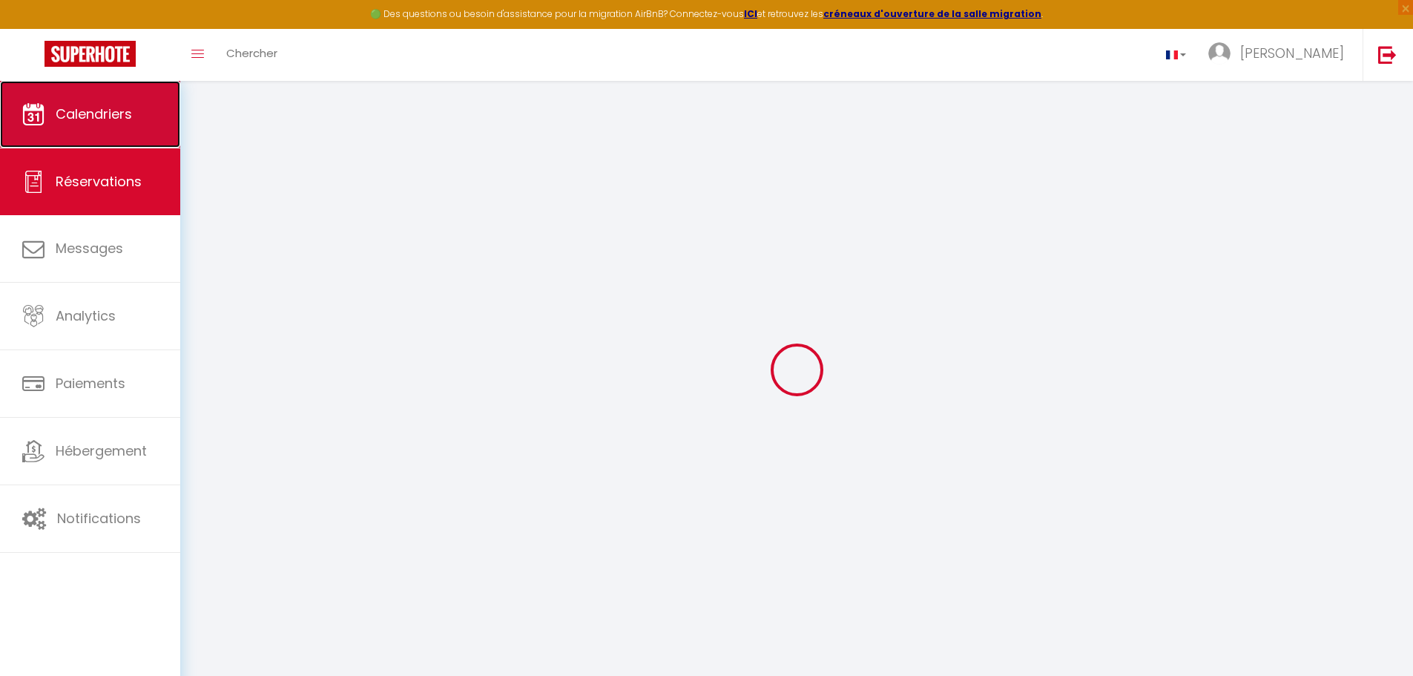
click at [109, 94] on link "Calendriers" at bounding box center [90, 114] width 180 height 67
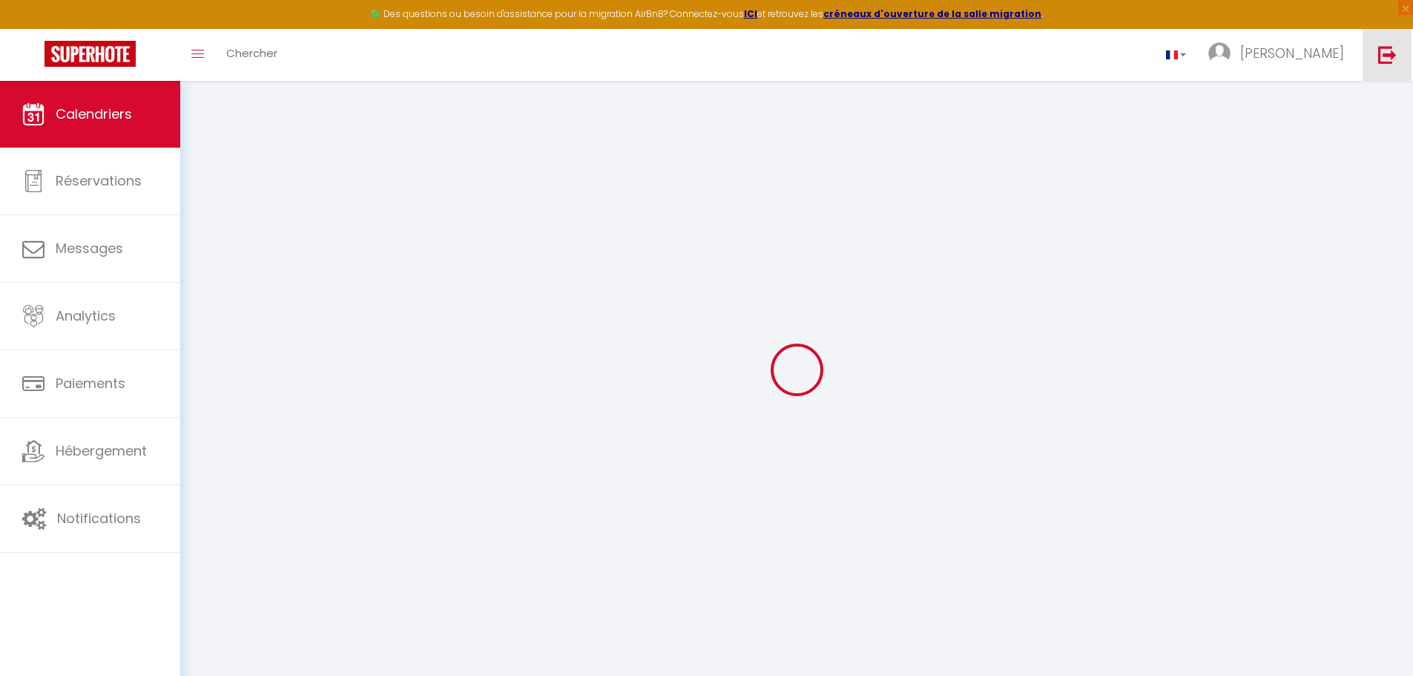
click at [668, 50] on link at bounding box center [1387, 55] width 49 height 52
click at [668, 61] on img at bounding box center [1387, 54] width 19 height 19
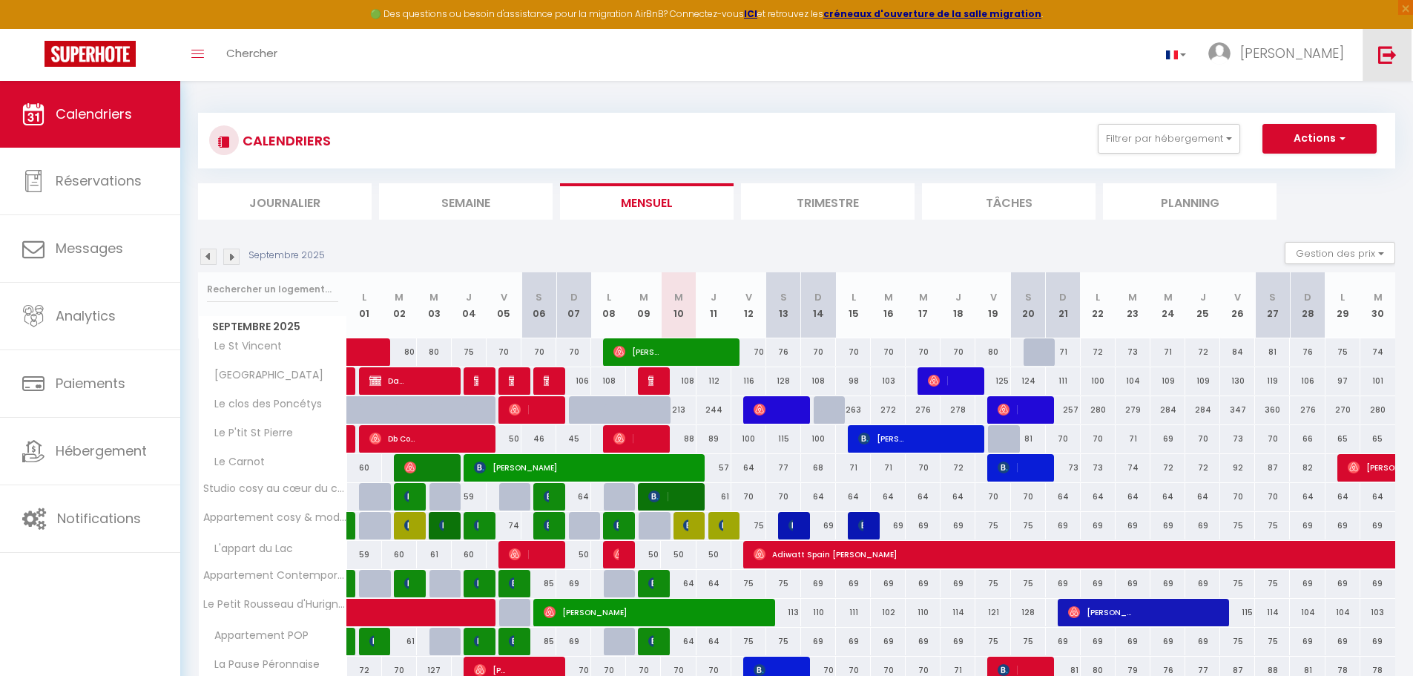
click at [668, 61] on img at bounding box center [1387, 54] width 19 height 19
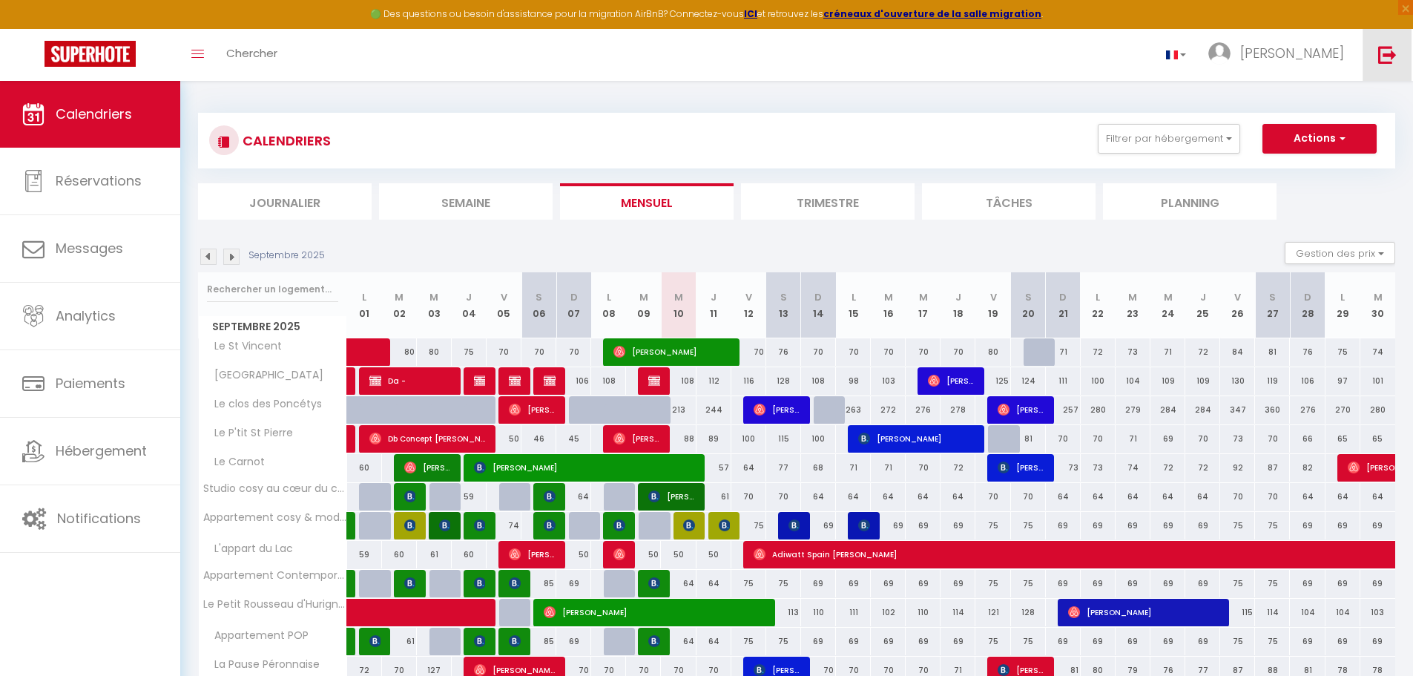
click at [668, 61] on img at bounding box center [1387, 54] width 19 height 19
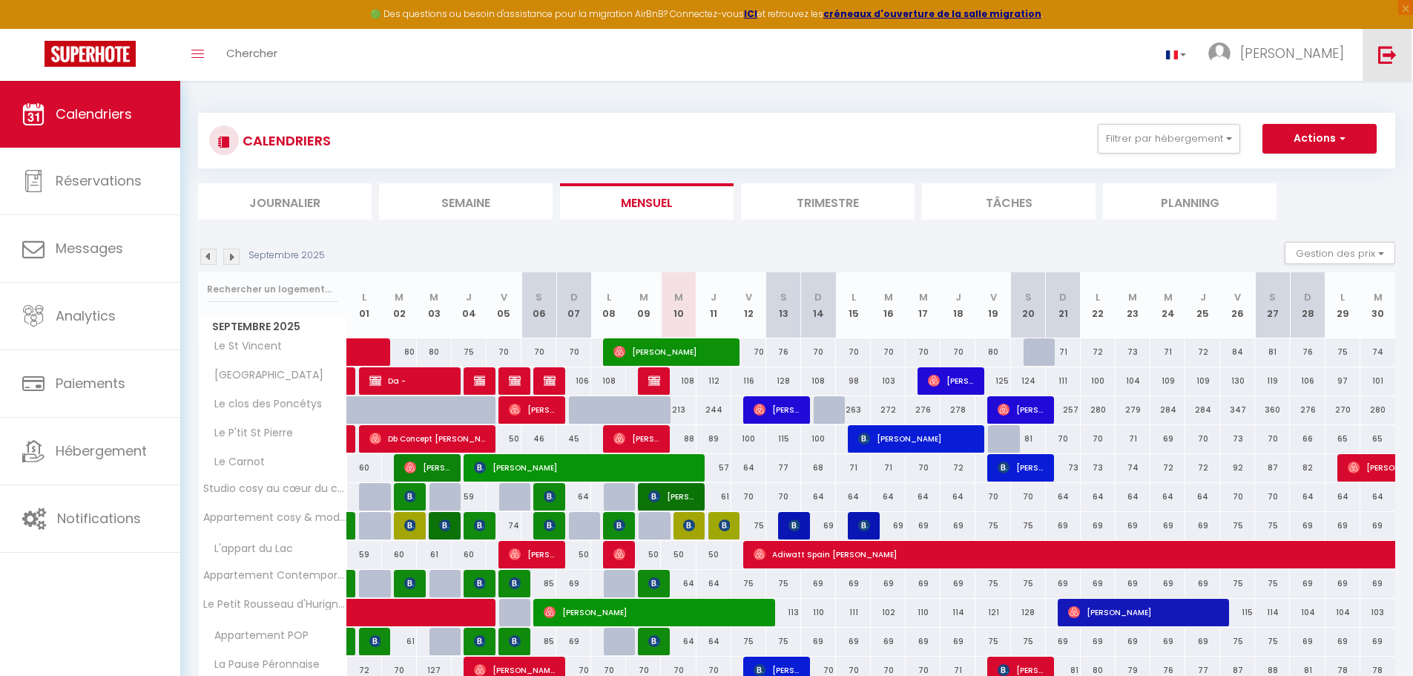
click at [668, 61] on img at bounding box center [1387, 54] width 19 height 19
click at [668, 62] on link at bounding box center [1387, 55] width 49 height 52
click at [668, 58] on img at bounding box center [1387, 54] width 19 height 19
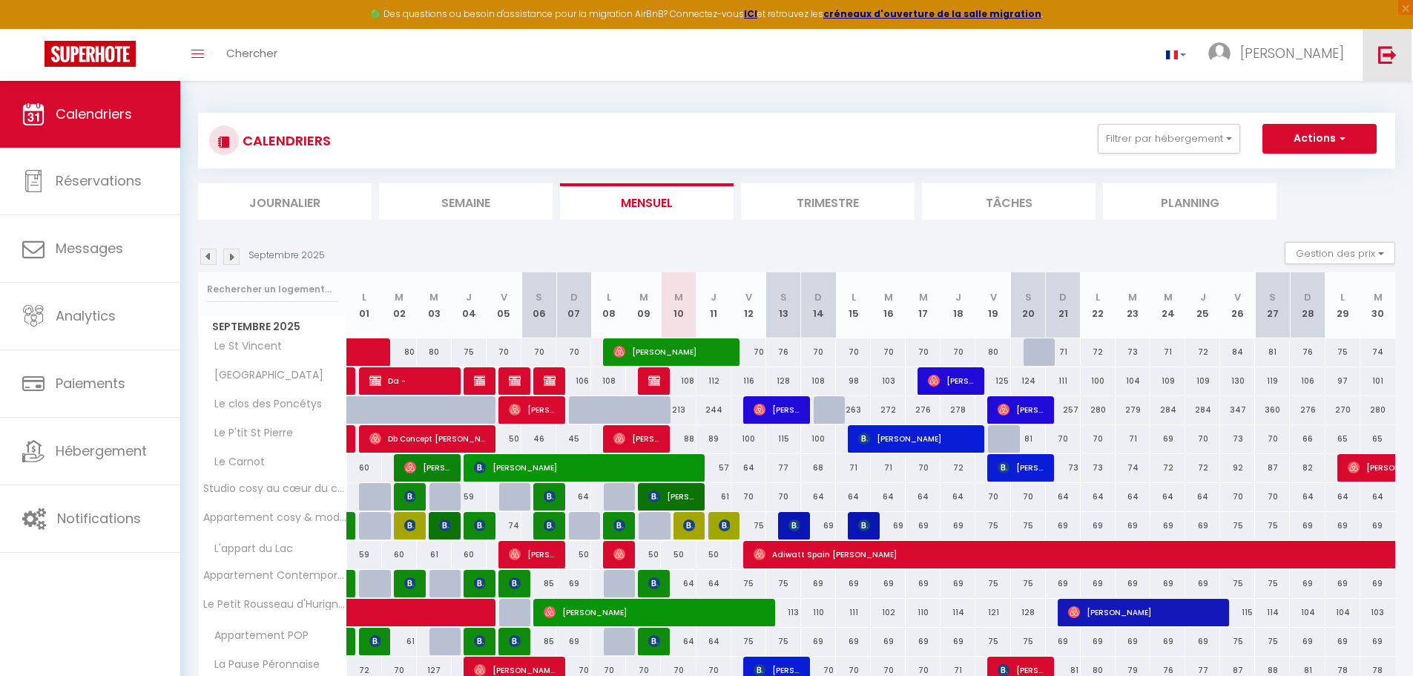
click at [668, 58] on img at bounding box center [1387, 54] width 19 height 19
